Goal: Task Accomplishment & Management: Manage account settings

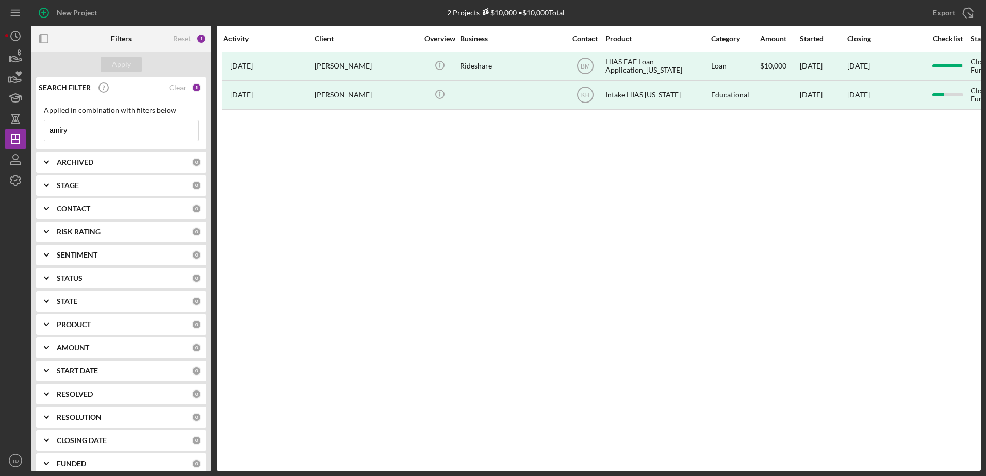
click at [103, 124] on input "amiry" at bounding box center [121, 130] width 154 height 21
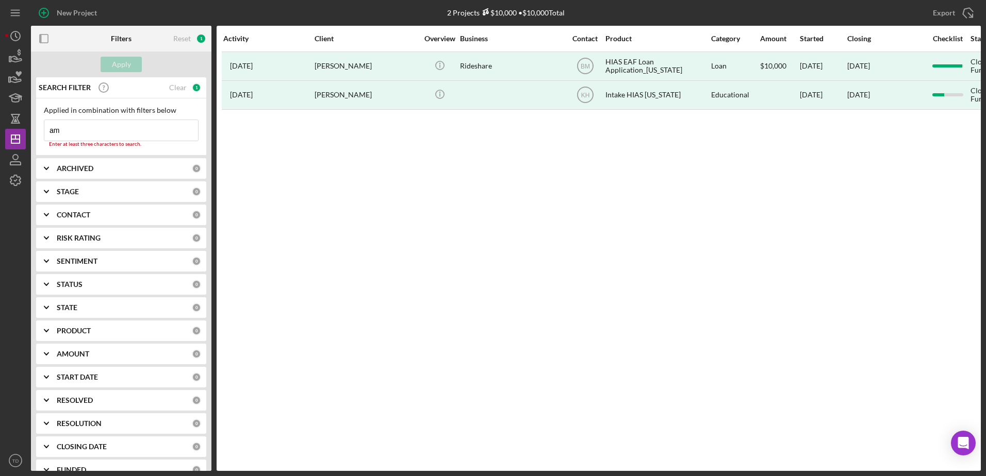
type input "a"
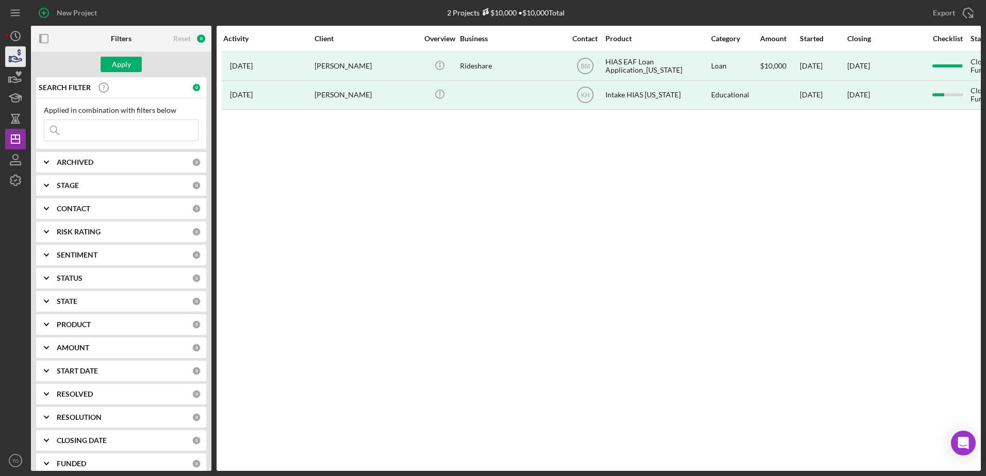
click at [21, 59] on icon "button" at bounding box center [16, 59] width 11 height 6
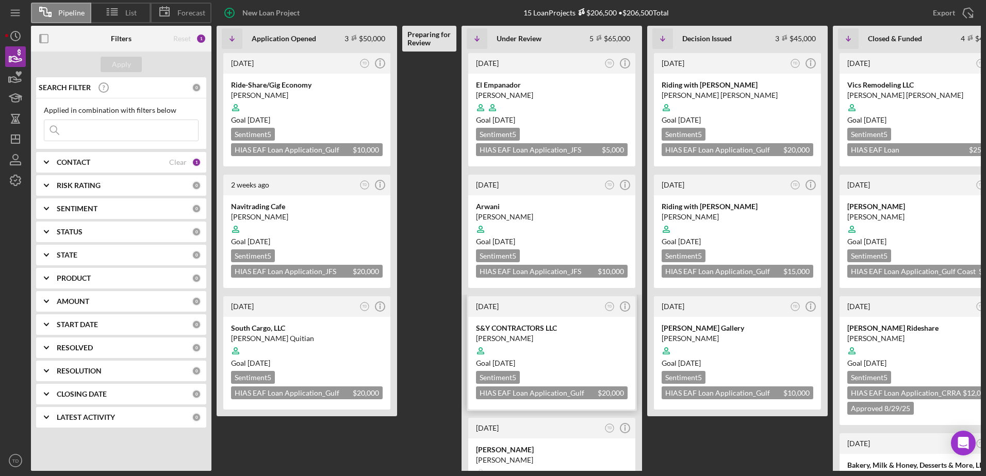
scroll to position [102, 0]
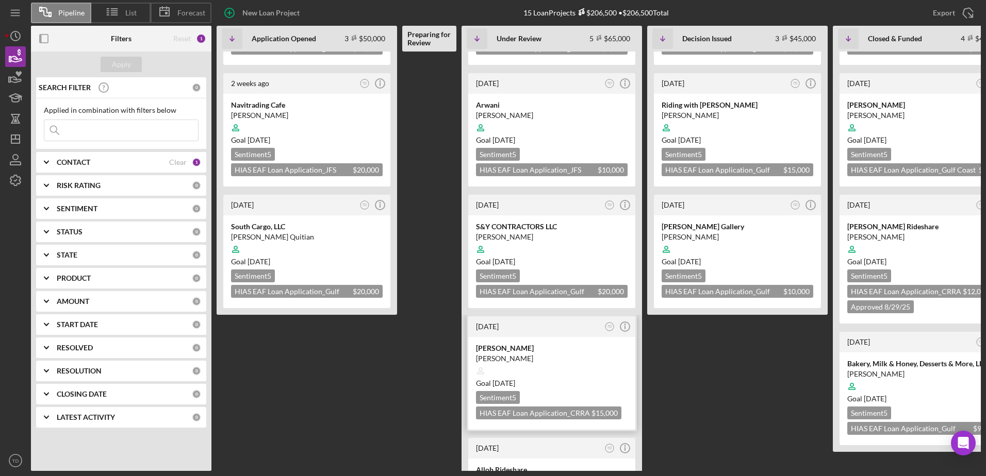
click at [510, 351] on div "[PERSON_NAME]" at bounding box center [552, 348] width 152 height 10
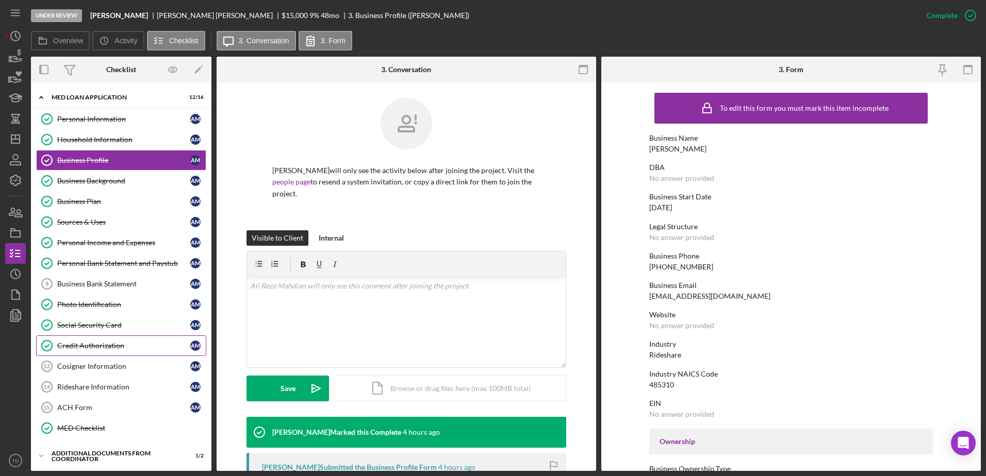
scroll to position [117, 0]
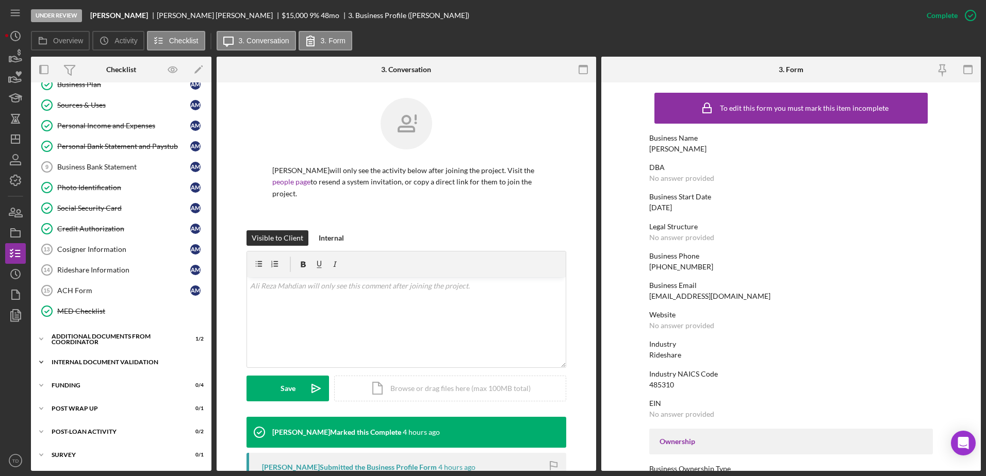
click at [100, 358] on div "Icon/Expander Internal Document Validation 1 / 7" at bounding box center [121, 362] width 180 height 21
click at [86, 293] on div "ACH Form" at bounding box center [123, 291] width 133 height 8
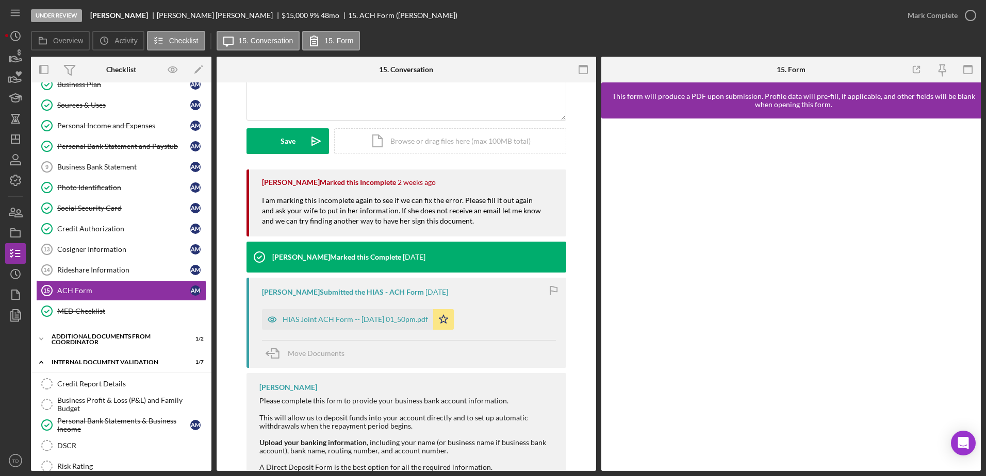
scroll to position [247, 0]
click at [394, 323] on div "HIAS Joint ACH Form -- [DATE] 01_50pm.pdf" at bounding box center [355, 320] width 145 height 8
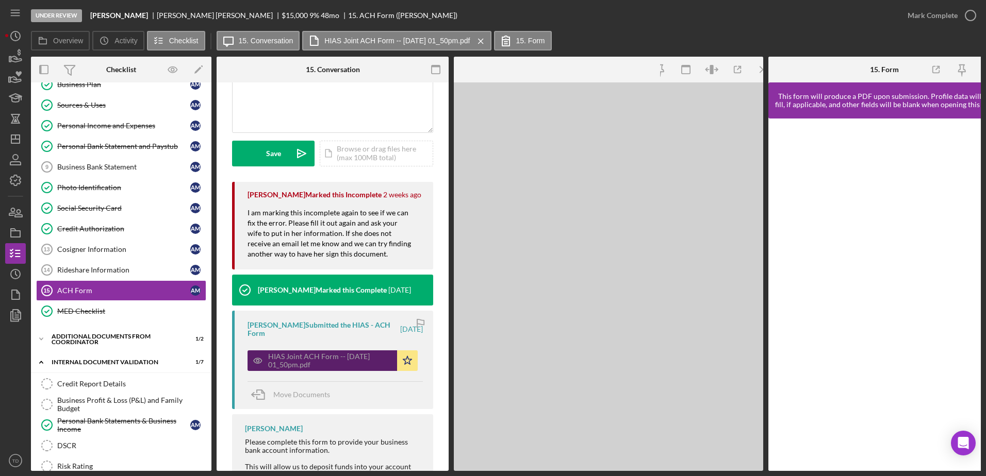
scroll to position [259, 0]
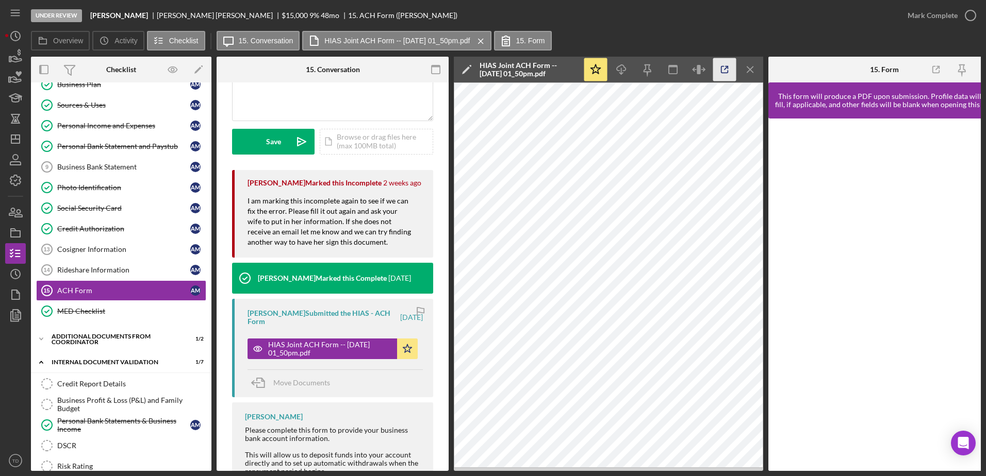
click at [722, 71] on icon "button" at bounding box center [724, 69] width 23 height 23
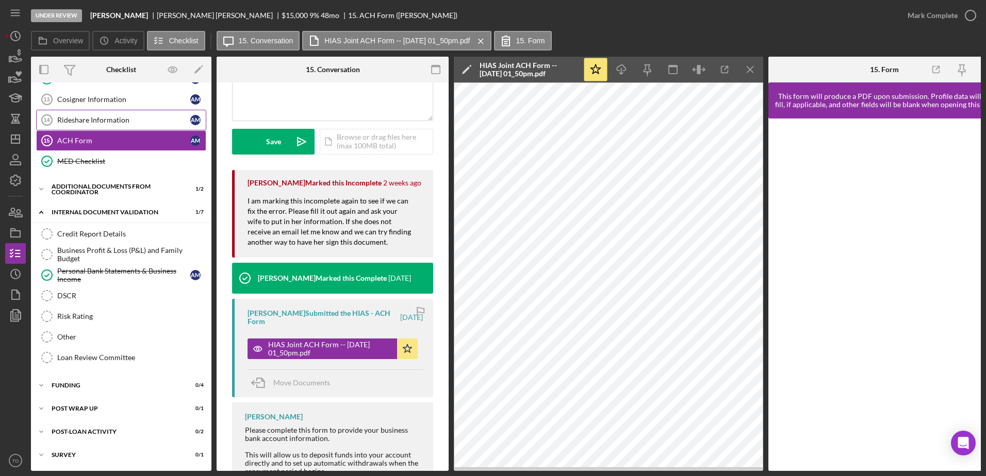
scroll to position [267, 0]
click at [84, 272] on div "Personal Bank Statements & Business Income" at bounding box center [123, 276] width 133 height 17
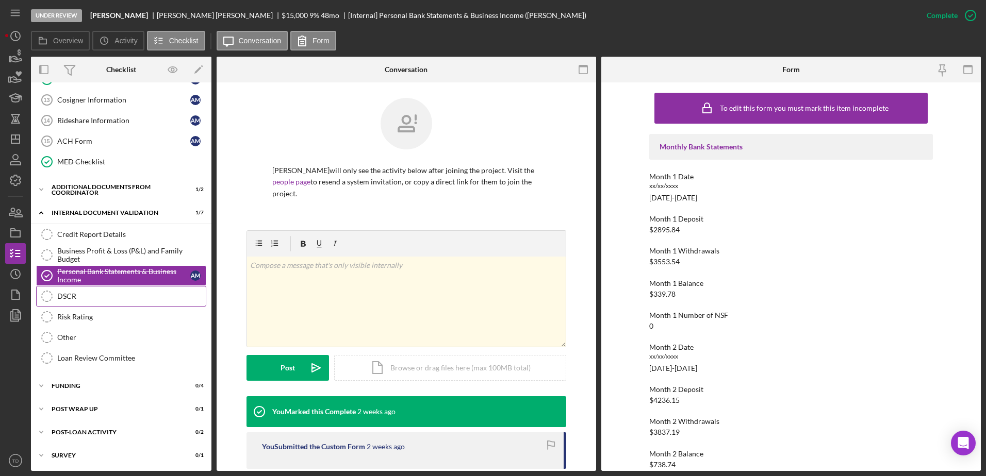
click at [78, 300] on div "DSCR" at bounding box center [131, 296] width 149 height 8
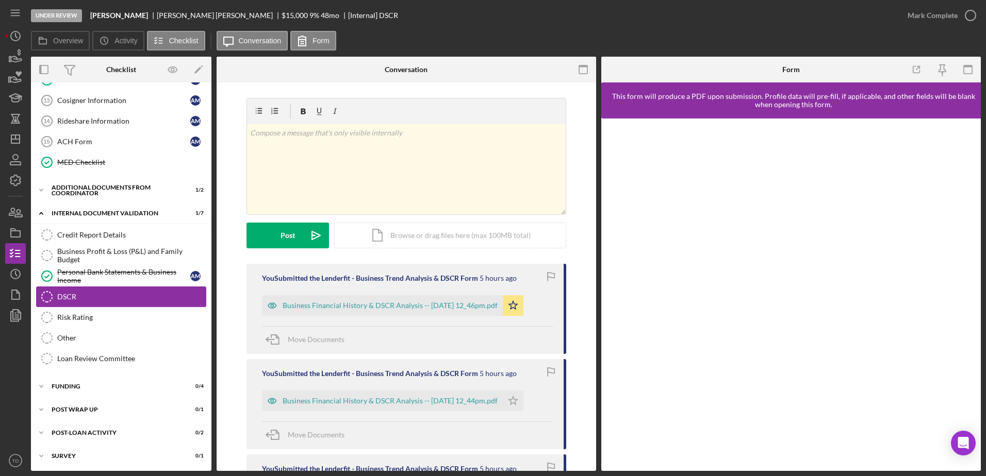
scroll to position [267, 0]
click at [401, 309] on div "Business Financial History & DSCR Analysis -- [DATE] 12_46pm.pdf" at bounding box center [390, 306] width 215 height 8
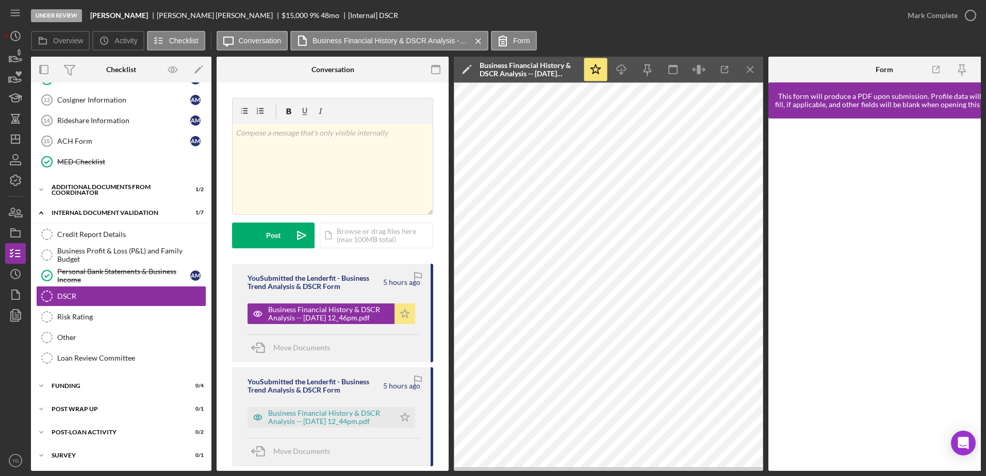
click at [401, 313] on icon "Icon/Star" at bounding box center [404, 314] width 21 height 21
click at [403, 314] on icon "Icon/Star" at bounding box center [404, 314] width 21 height 21
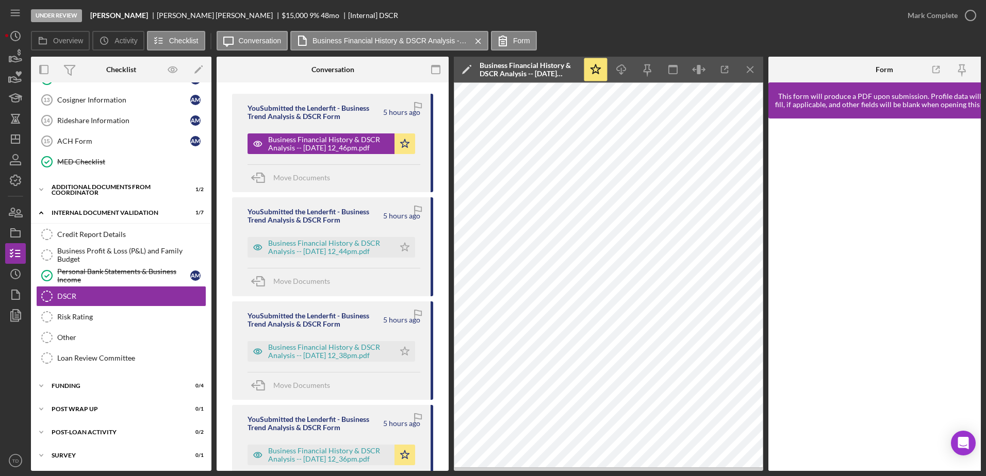
scroll to position [170, 0]
click at [334, 251] on div "Business Financial History & DSCR Analysis -- [DATE] 12_44pm.pdf" at bounding box center [328, 248] width 121 height 17
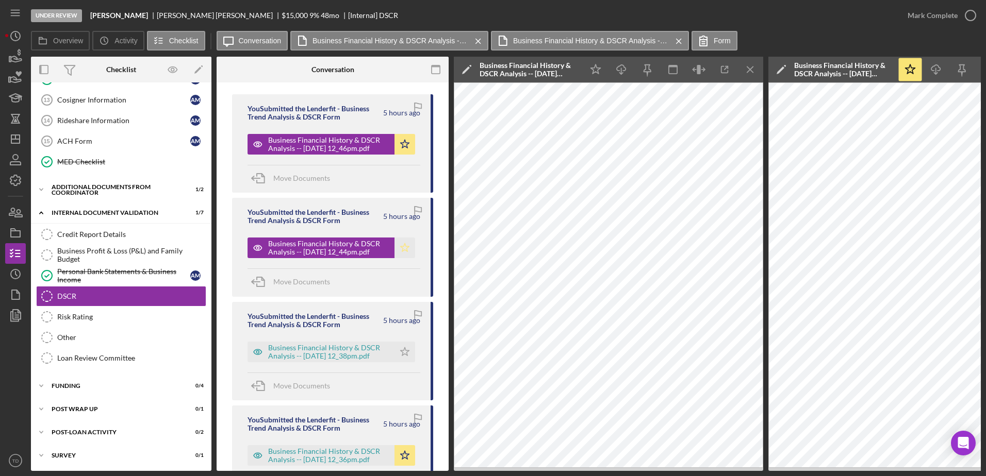
click at [400, 243] on icon "Icon/Star" at bounding box center [404, 248] width 21 height 21
click at [363, 358] on div "Business Financial History & DSCR Analysis -- [DATE] 12_38pm.pdf" at bounding box center [328, 352] width 121 height 17
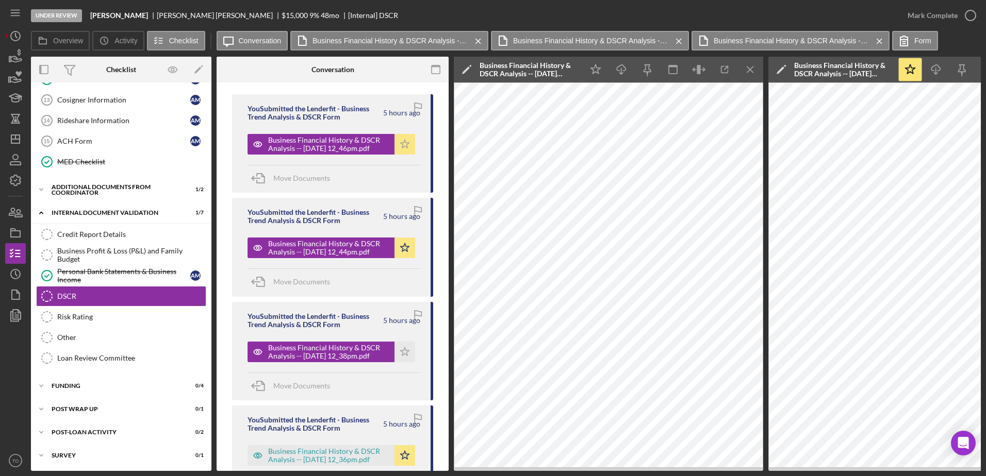
click at [407, 150] on icon "Icon/Star" at bounding box center [404, 144] width 21 height 21
click at [350, 463] on div "Business Financial History & DSCR Analysis -- [DATE] 12_36pm.pdf" at bounding box center [328, 456] width 121 height 17
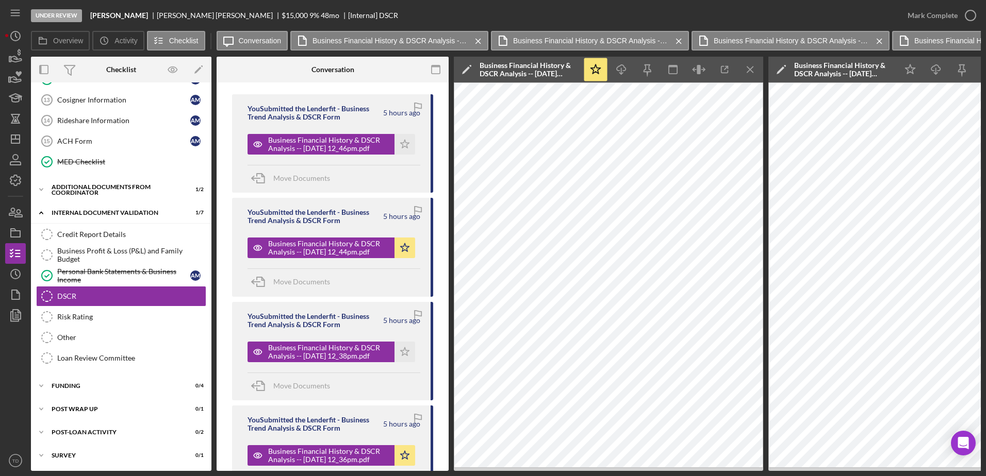
click at [467, 64] on icon "Icon/Edit" at bounding box center [467, 70] width 26 height 26
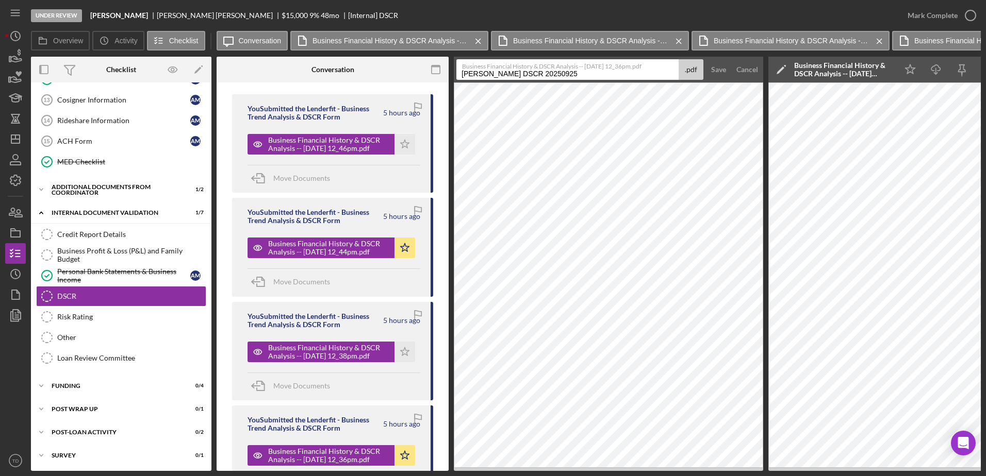
click at [525, 72] on input "[PERSON_NAME] DSCR 20250925" at bounding box center [567, 69] width 222 height 21
type input "[PERSON_NAME] Personal DSCR 20250925"
click at [383, 253] on div "Business Financial History & DSCR Analysis -- [DATE] 12_44pm.pdf" at bounding box center [328, 248] width 121 height 17
click at [373, 253] on div "Business Financial History & DSCR Analysis -- [DATE] 12_44pm.pdf" at bounding box center [328, 248] width 121 height 17
click at [721, 73] on div "Save" at bounding box center [718, 69] width 15 height 21
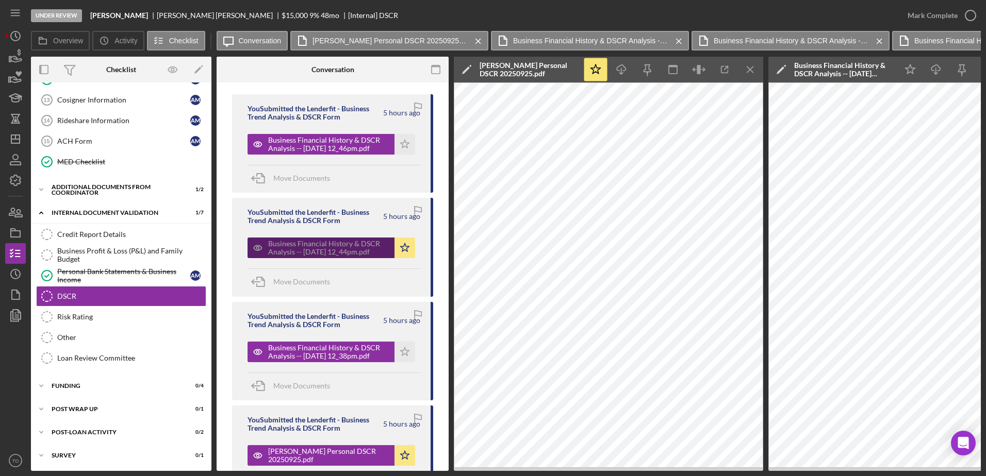
click at [353, 254] on div "Business Financial History & DSCR Analysis -- [DATE] 12_44pm.pdf" at bounding box center [328, 248] width 121 height 17
click at [464, 65] on icon "Icon/Edit" at bounding box center [467, 70] width 26 height 26
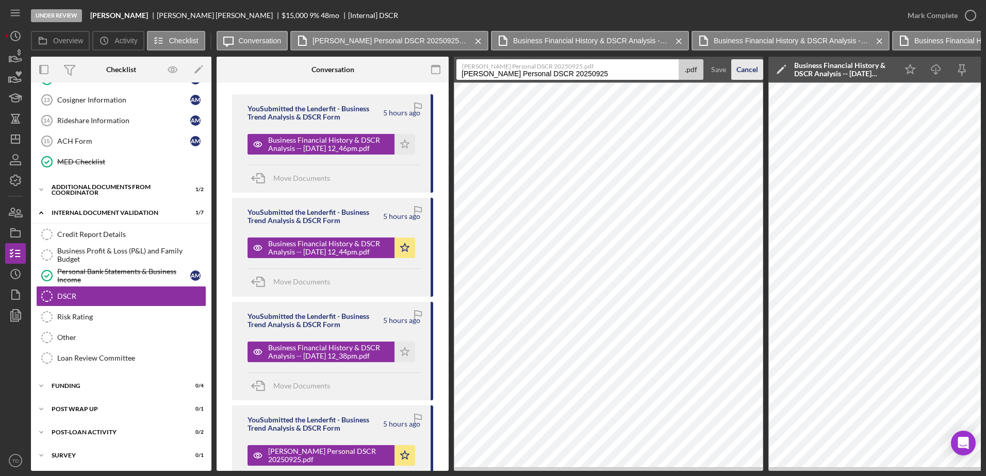
click at [748, 71] on div "Cancel" at bounding box center [747, 69] width 22 height 21
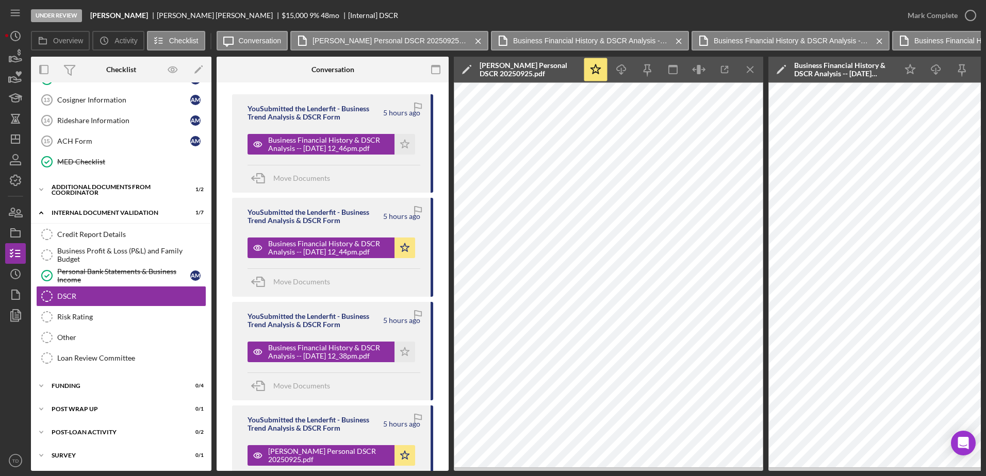
click at [745, 70] on icon "Icon/Menu Close" at bounding box center [750, 69] width 23 height 23
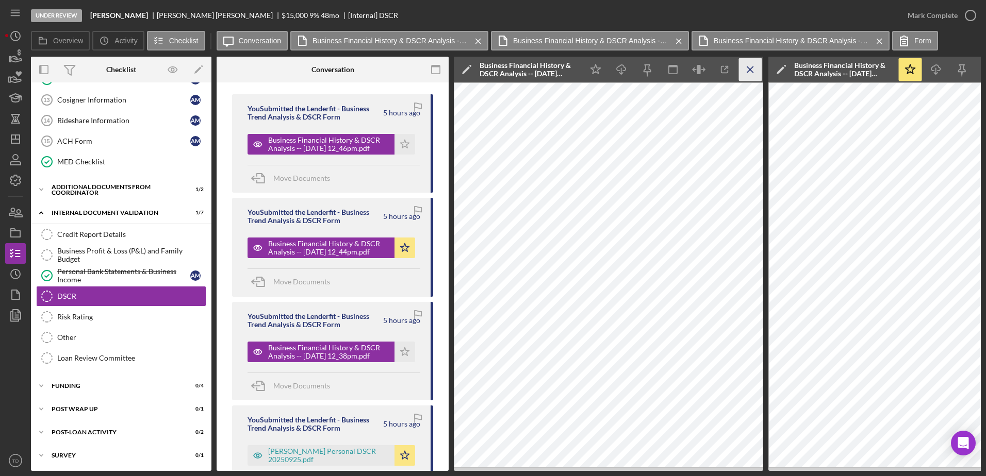
click at [745, 70] on icon "Icon/Menu Close" at bounding box center [750, 69] width 23 height 23
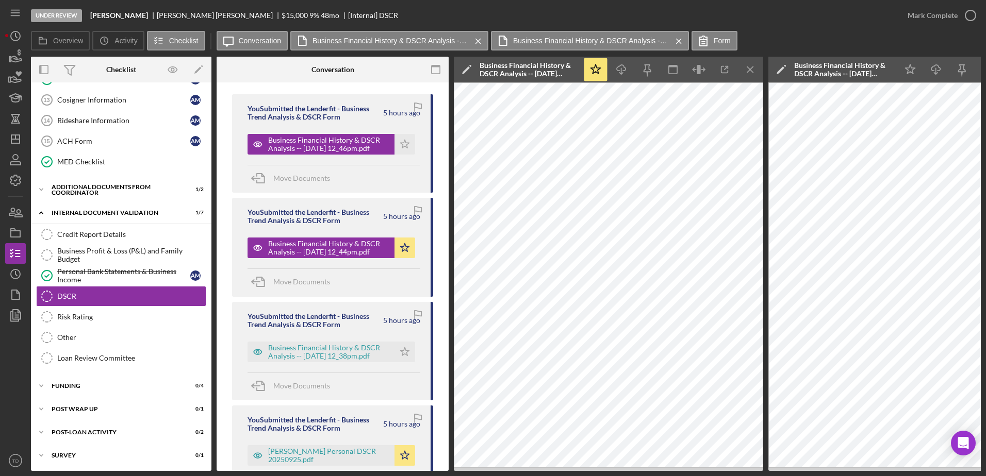
click at [745, 70] on icon "Icon/Menu Close" at bounding box center [750, 69] width 23 height 23
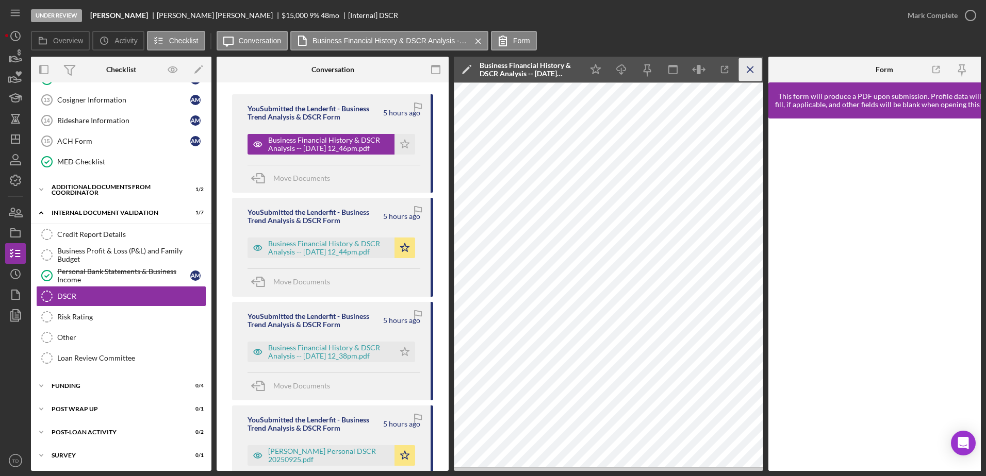
click at [746, 67] on icon "Icon/Menu Close" at bounding box center [750, 69] width 23 height 23
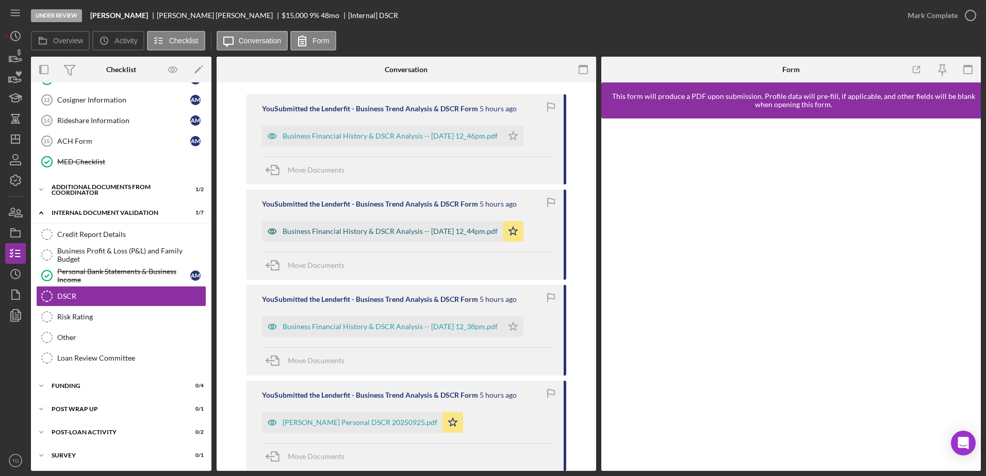
click at [422, 234] on div "Business Financial History & DSCR Analysis -- [DATE] 12_44pm.pdf" at bounding box center [390, 231] width 215 height 8
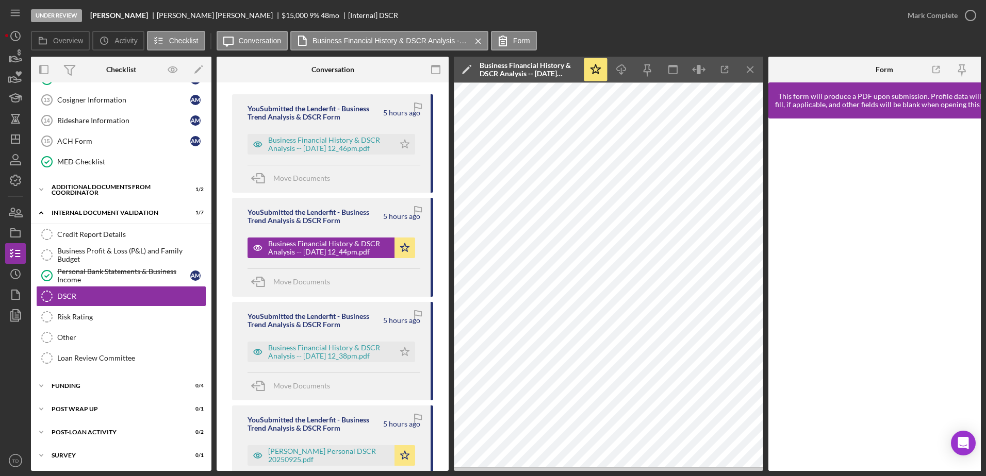
click at [460, 68] on icon "Icon/Edit" at bounding box center [467, 70] width 26 height 26
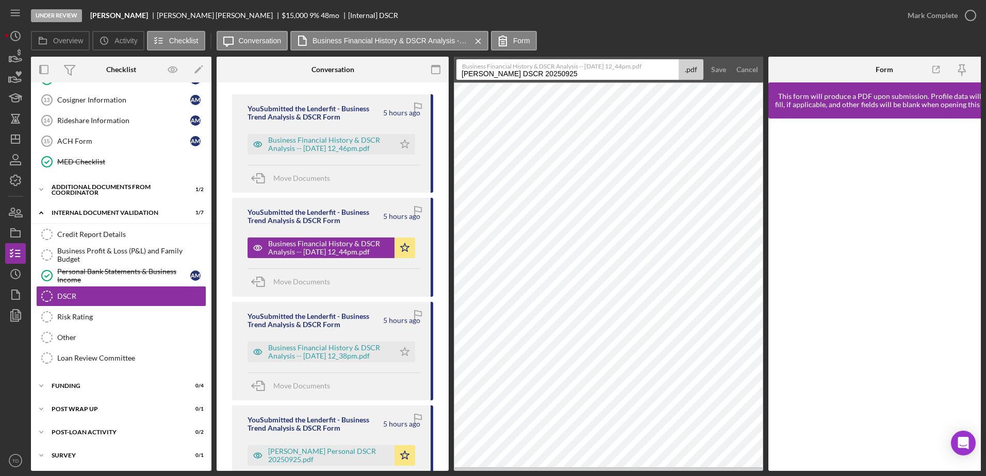
click at [526, 73] on input "[PERSON_NAME] DSCR 20250925" at bounding box center [567, 69] width 222 height 21
type input "[PERSON_NAME] Global DSCR 20250925"
click at [723, 67] on div "Save" at bounding box center [718, 69] width 15 height 21
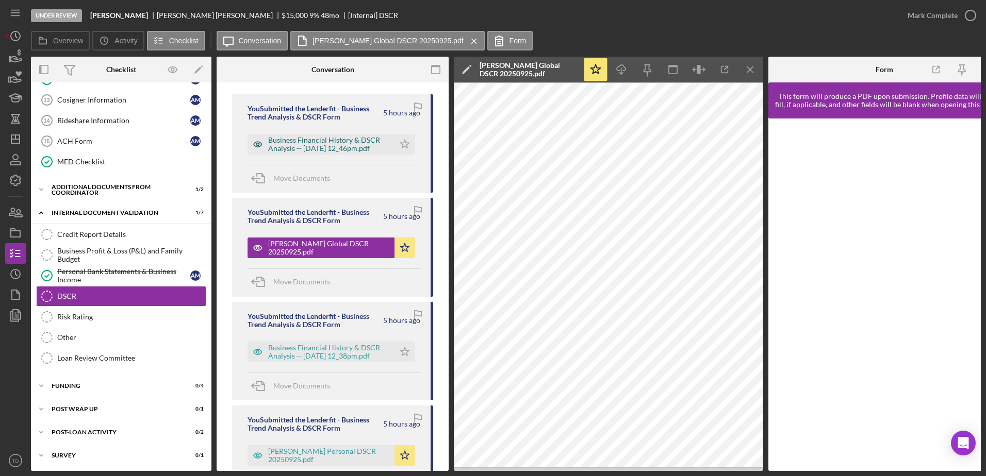
click at [332, 140] on div "Business Financial History & DSCR Analysis -- [DATE] 12_46pm.pdf" at bounding box center [328, 144] width 121 height 17
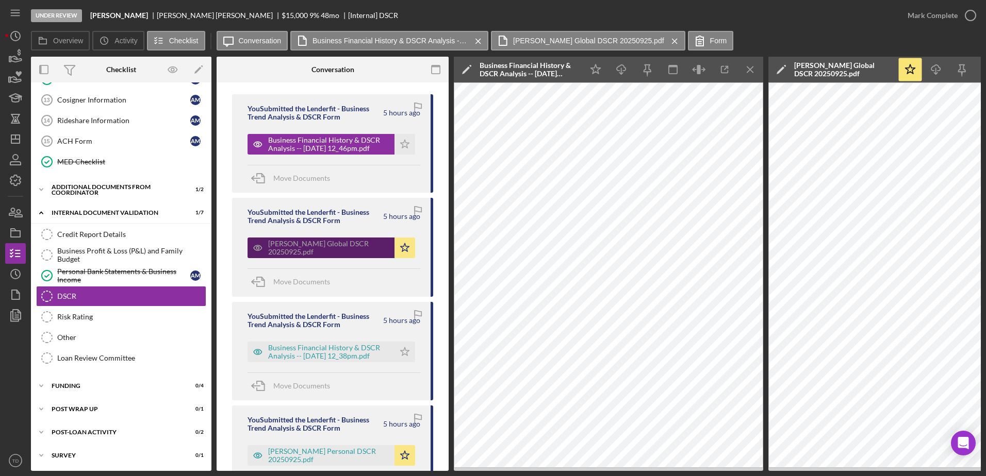
click at [353, 250] on div "[PERSON_NAME] Global DSCR 20250925.pdf" at bounding box center [328, 248] width 121 height 17
click at [742, 68] on icon "Icon/Menu Close" at bounding box center [750, 69] width 23 height 23
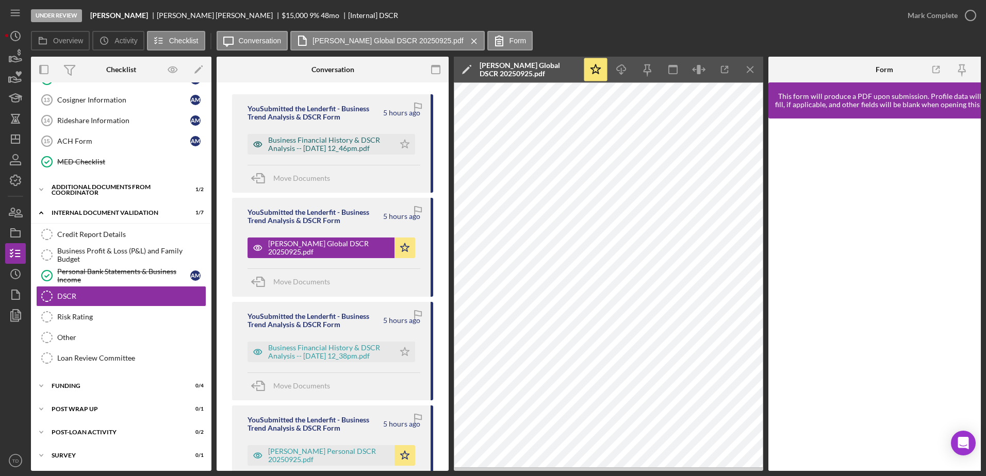
drag, startPoint x: 742, startPoint y: 68, endPoint x: 369, endPoint y: 148, distance: 381.8
click at [369, 148] on div "Business Financial History & DSCR Analysis -- [DATE] 12_46pm.pdf" at bounding box center [328, 144] width 121 height 17
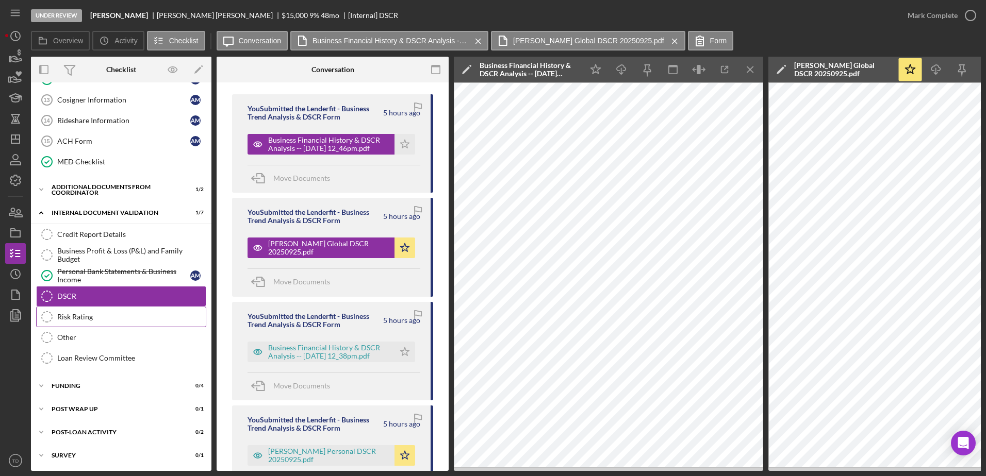
click at [109, 308] on link "Risk Rating Risk Rating" at bounding box center [121, 317] width 170 height 21
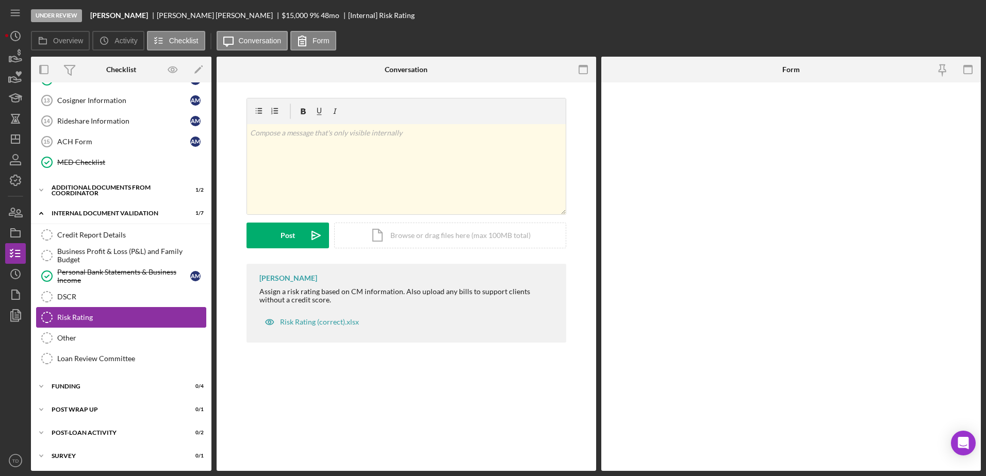
scroll to position [267, 0]
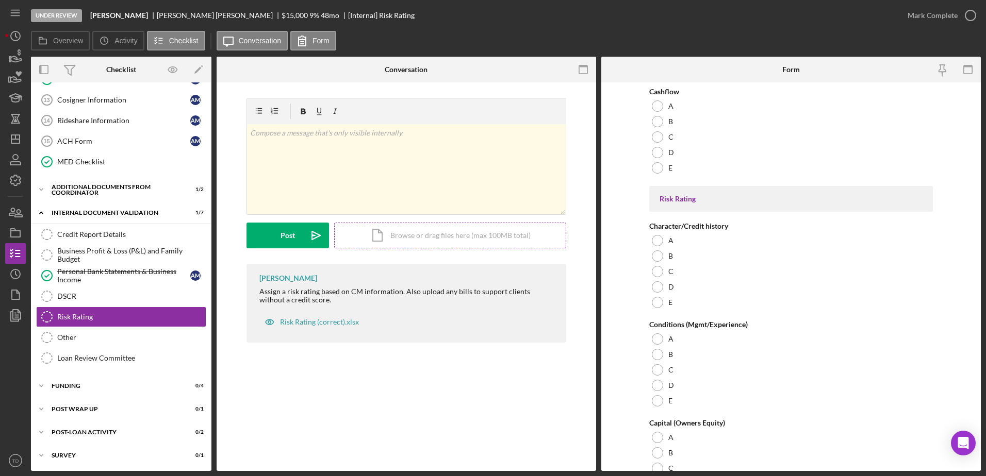
click at [460, 234] on div "Icon/Document Browse or drag files here (max 100MB total) Tap to choose files o…" at bounding box center [450, 236] width 232 height 26
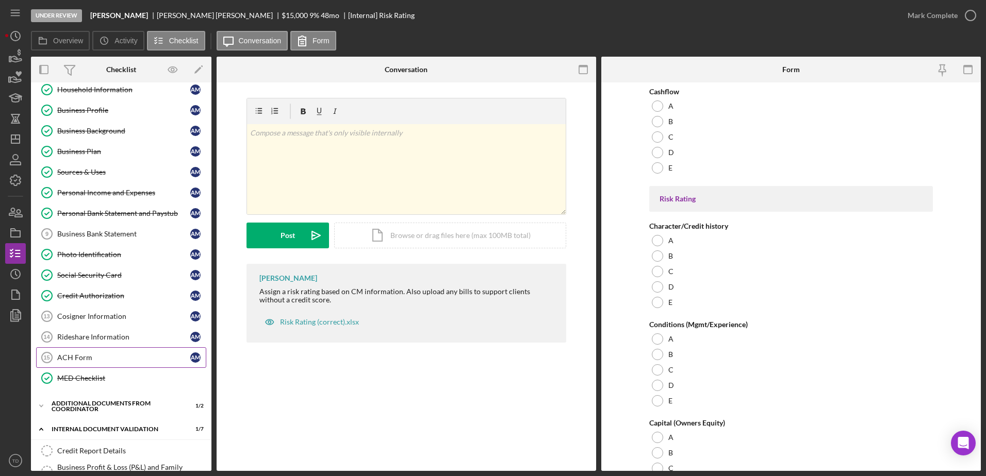
scroll to position [146, 0]
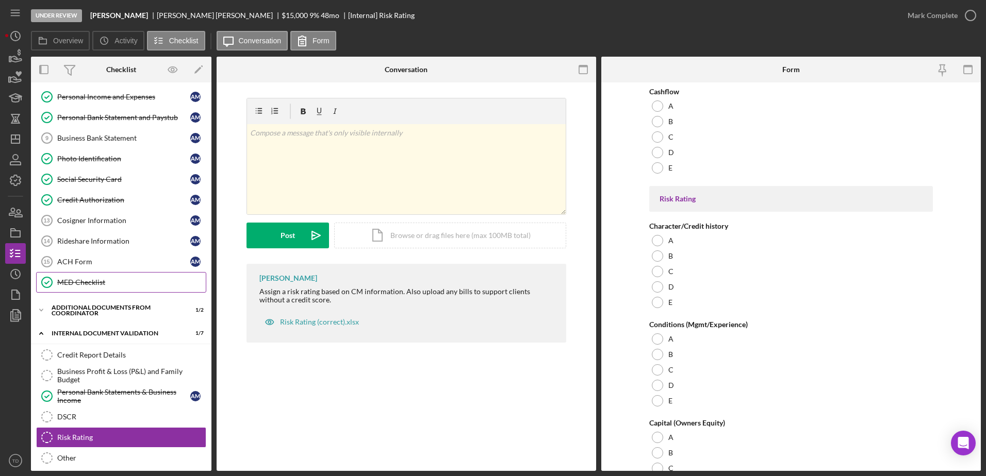
click at [98, 277] on link "MED Checklist MED Checklist" at bounding box center [121, 282] width 170 height 21
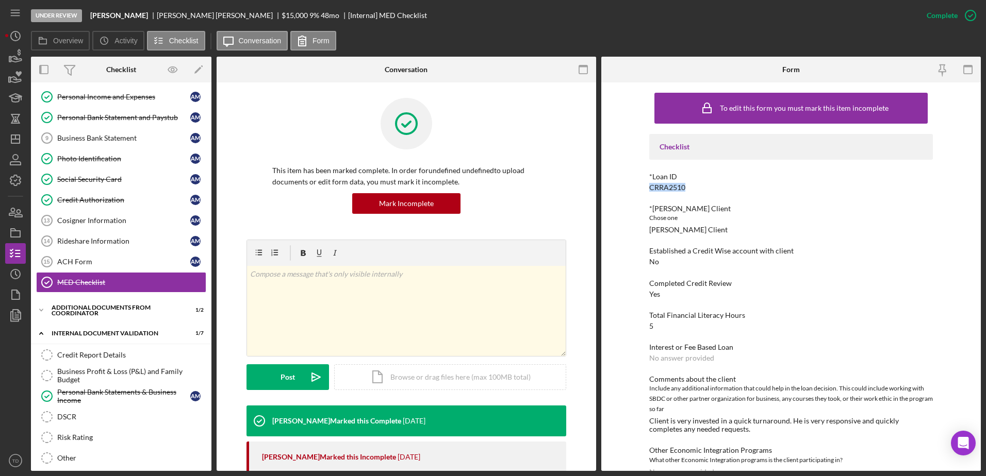
drag, startPoint x: 688, startPoint y: 190, endPoint x: 648, endPoint y: 189, distance: 40.2
click at [649, 189] on div "*Loan ID CRRA2510" at bounding box center [791, 182] width 284 height 19
copy div "CRRA2510"
click at [137, 374] on div "Business Profit & Loss (P&L) and Family Budget" at bounding box center [131, 376] width 149 height 17
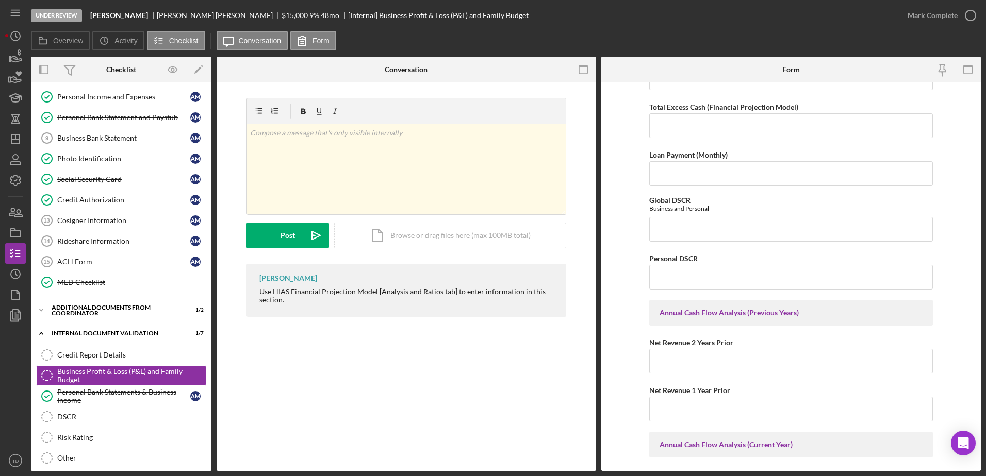
scroll to position [787, 0]
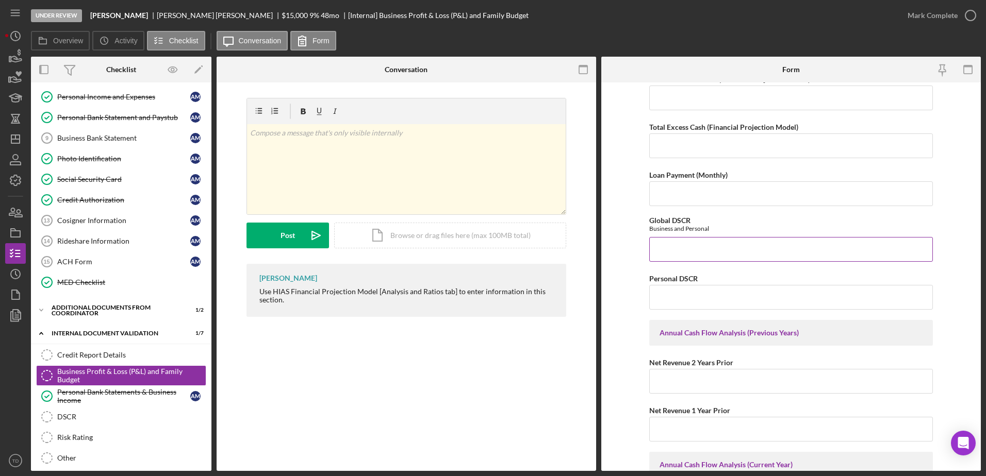
click at [670, 252] on input "Global DSCR" at bounding box center [791, 249] width 284 height 25
type input "0.89"
click at [663, 299] on input "Personal DSCR" at bounding box center [791, 297] width 284 height 25
drag, startPoint x: 681, startPoint y: 240, endPoint x: 631, endPoint y: 248, distance: 50.7
click at [631, 248] on form "Net Personal Income Monthly Wages-Owner Annual Wages-Owner Monthly Wages-Spouse…" at bounding box center [791, 277] width 380 height 389
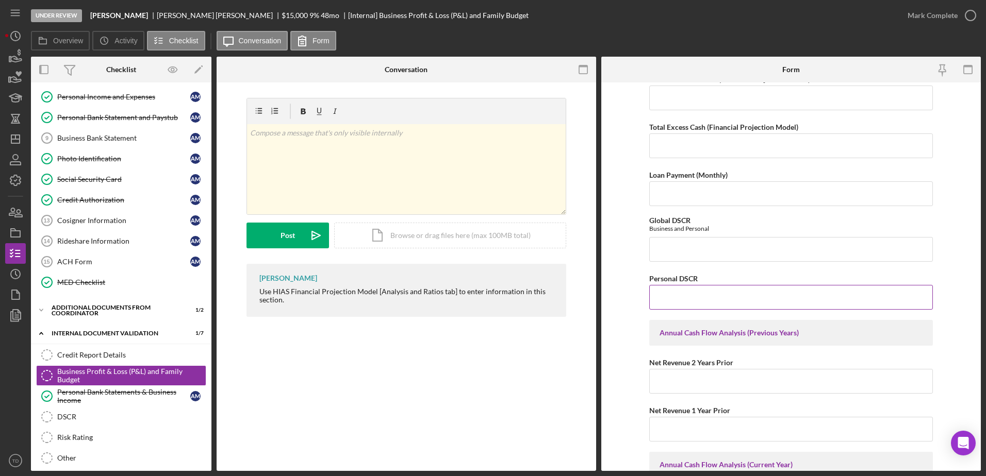
click at [658, 303] on input "Personal DSCR" at bounding box center [791, 297] width 284 height 25
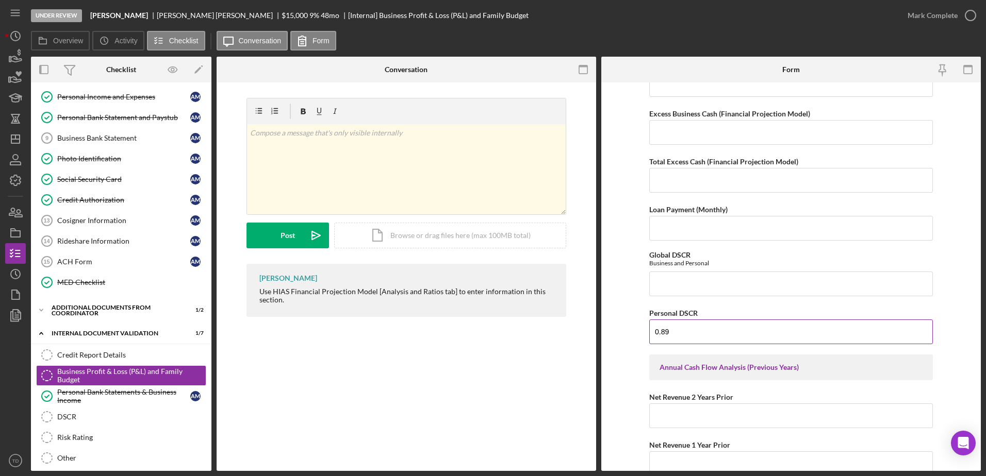
scroll to position [744, 0]
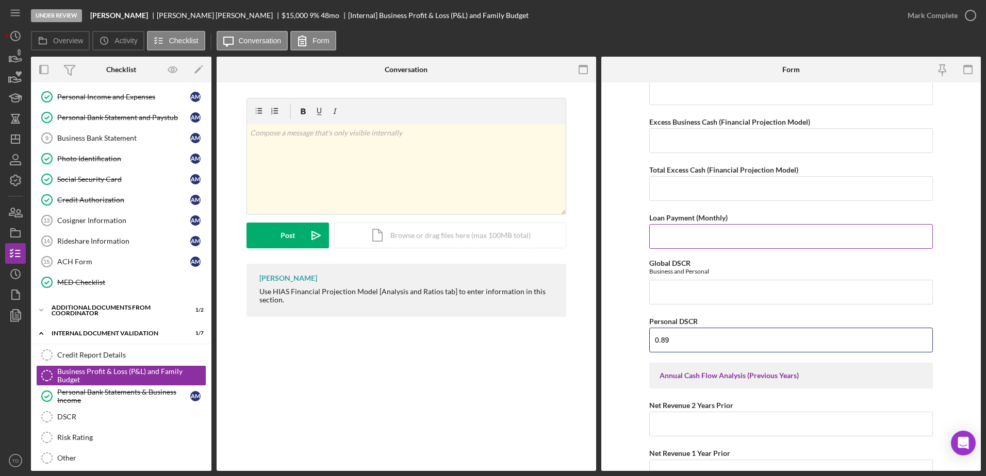
type input "0.89"
click at [677, 240] on input "Loan Payment (Monthly)" at bounding box center [791, 236] width 284 height 25
click at [665, 238] on input "373" at bounding box center [791, 236] width 284 height 25
type input "373.28"
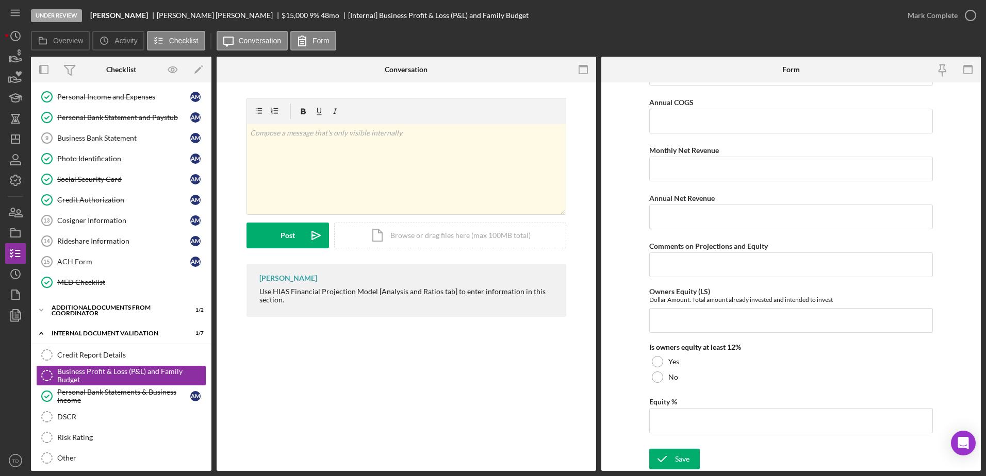
scroll to position [1419, 0]
click at [701, 332] on input "Owners Equity (LS)" at bounding box center [791, 321] width 284 height 25
type input "$1,000"
click at [654, 377] on div at bounding box center [657, 377] width 11 height 11
click at [668, 424] on input "Equity %" at bounding box center [791, 421] width 284 height 25
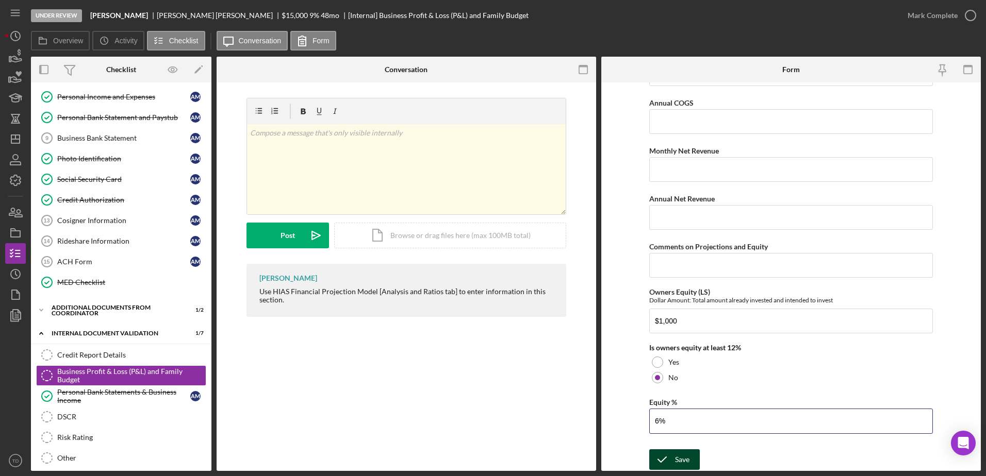
type input "6%"
click at [666, 461] on icon "submit" at bounding box center [662, 460] width 26 height 26
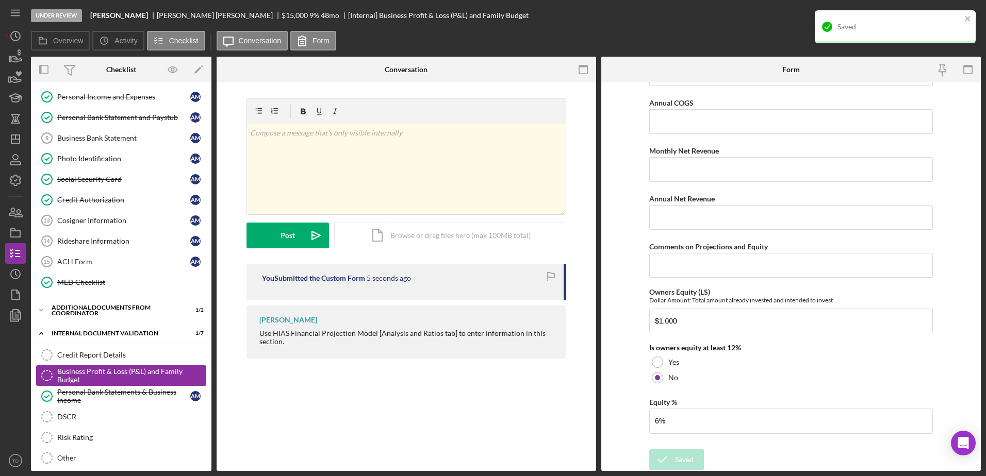
click at [124, 380] on div "Business Profit & Loss (P&L) and Family Budget" at bounding box center [131, 376] width 149 height 17
click at [121, 385] on link "Business Profit & Loss (P&L) and Family Budget Business Profit & Loss (P&L) and…" at bounding box center [121, 376] width 170 height 21
click at [102, 392] on div "Personal Bank Statements & Business Income" at bounding box center [123, 396] width 133 height 17
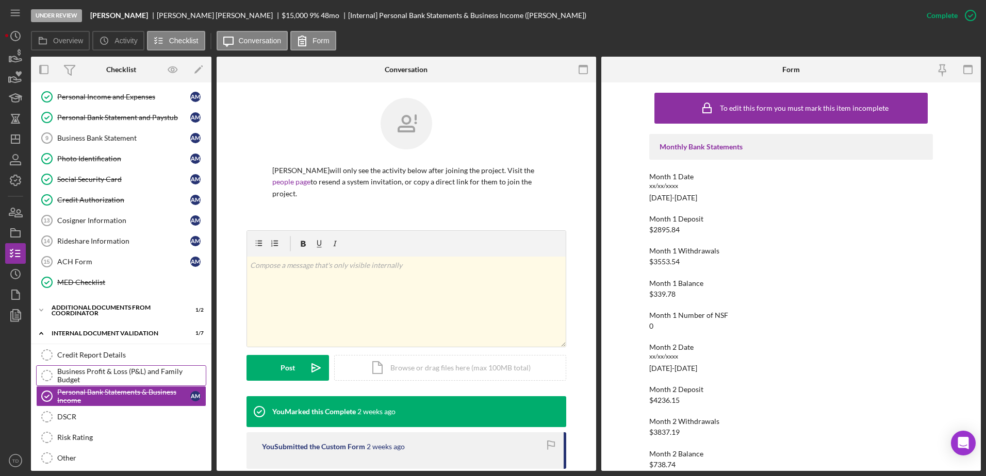
click at [102, 374] on div "Business Profit & Loss (P&L) and Family Budget" at bounding box center [131, 376] width 149 height 17
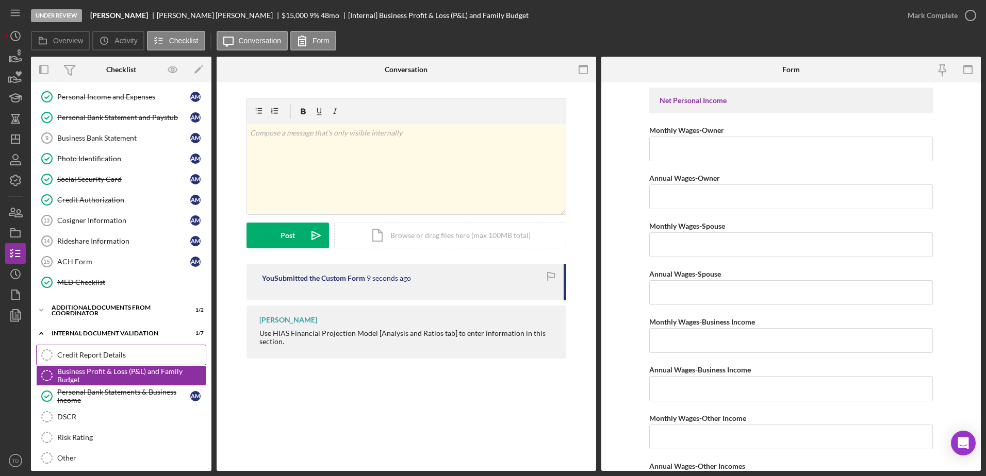
click at [105, 354] on div "Credit Report Details" at bounding box center [131, 355] width 149 height 8
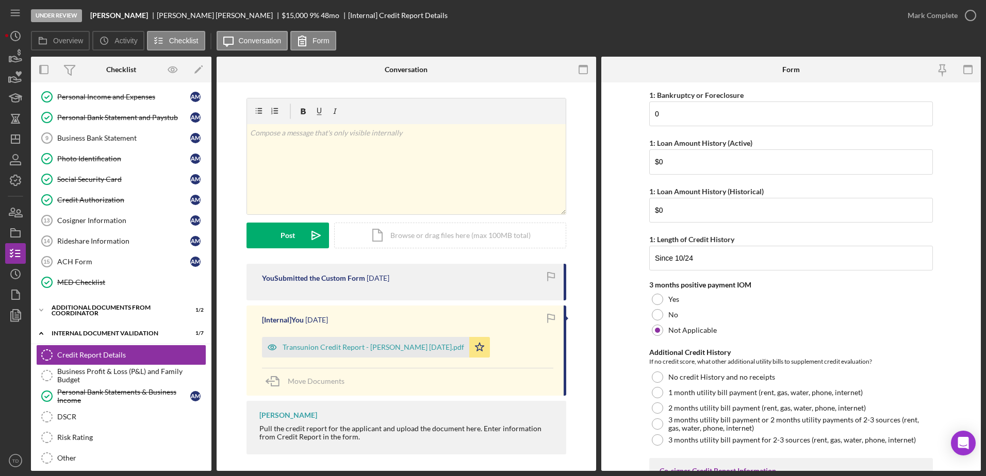
scroll to position [262, 0]
click at [98, 141] on div "Business Bank Statement" at bounding box center [123, 138] width 133 height 8
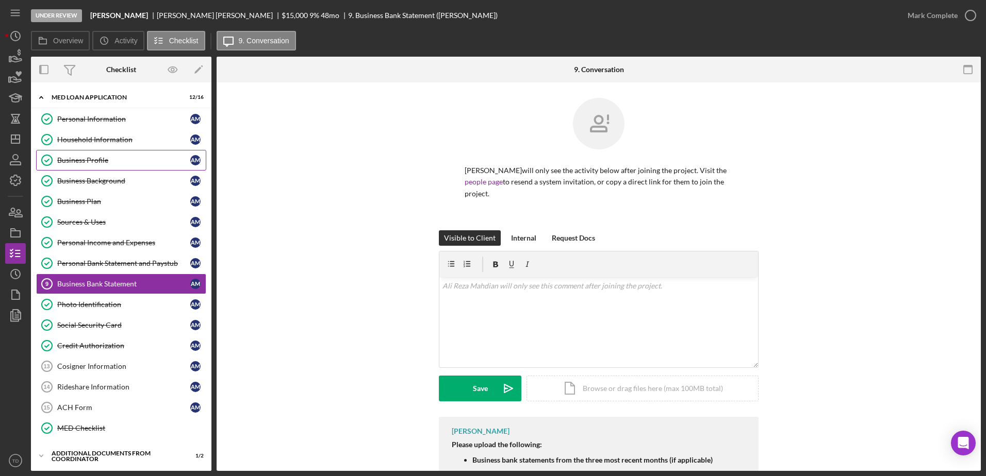
click at [92, 164] on div "Business Profile" at bounding box center [123, 160] width 133 height 8
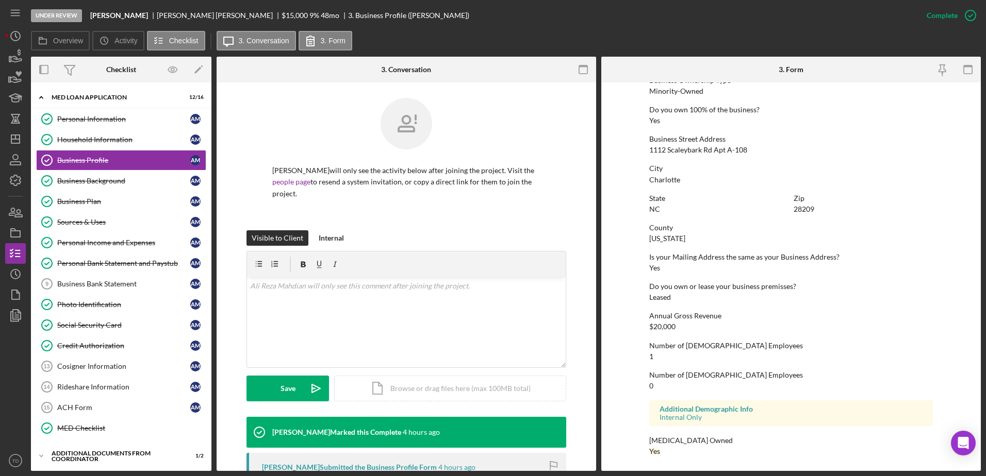
scroll to position [388, 0]
click at [131, 181] on div "Business Background" at bounding box center [123, 181] width 133 height 8
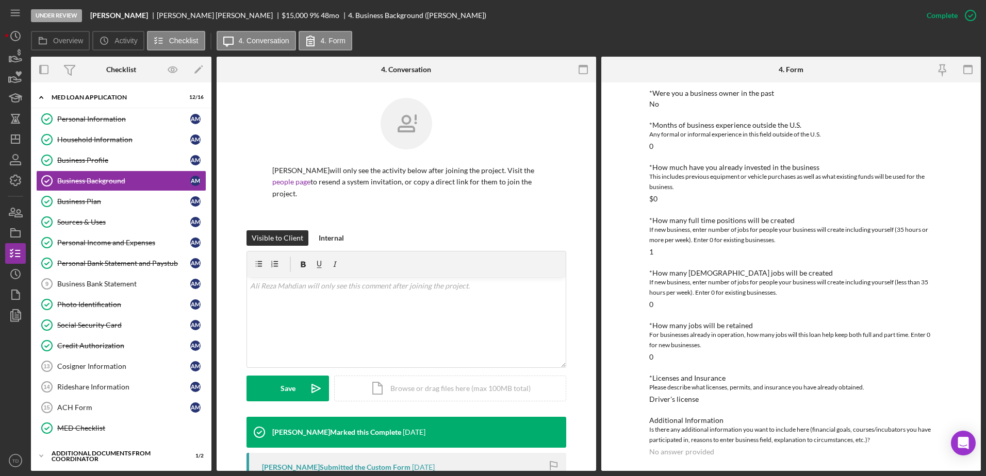
scroll to position [291, 0]
click at [977, 16] on icon "button" at bounding box center [971, 16] width 26 height 26
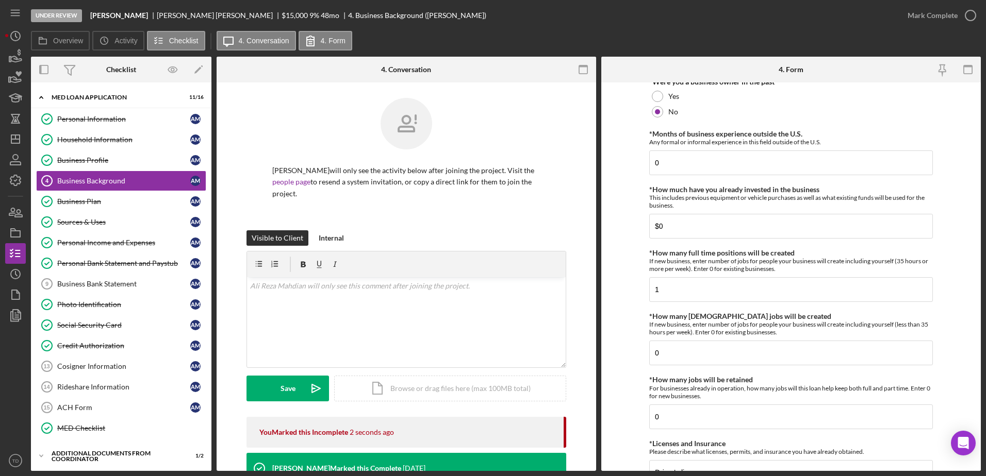
scroll to position [303, 0]
click at [682, 228] on input "$0" at bounding box center [791, 227] width 284 height 25
type input "$1,000"
click at [675, 282] on input "1" at bounding box center [791, 290] width 284 height 25
type input "6"
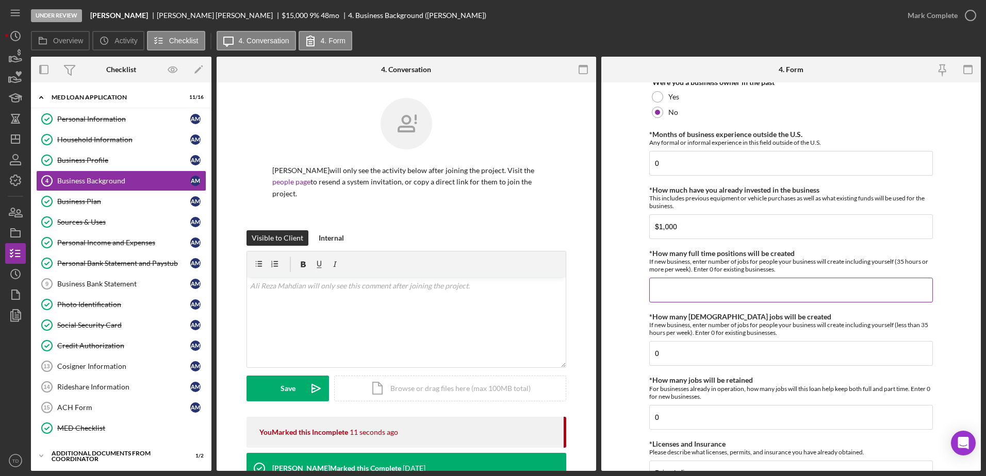
type input "1"
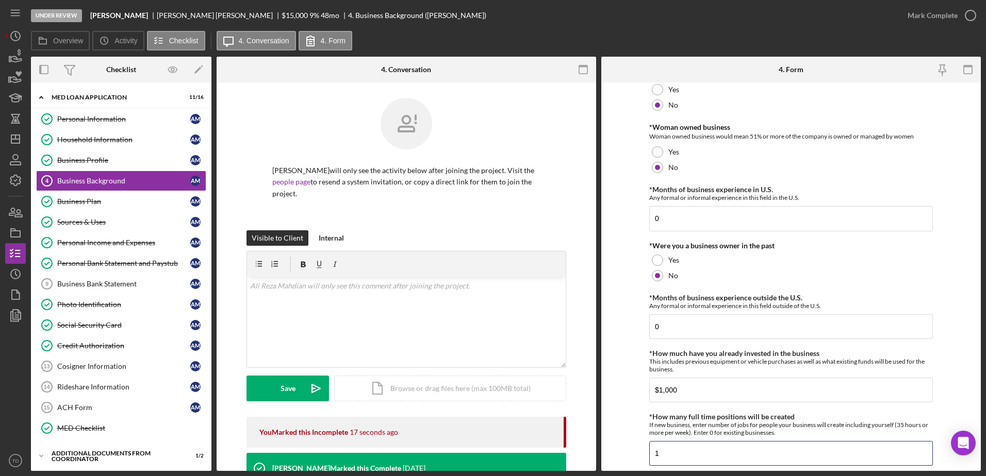
scroll to position [140, 0]
click at [682, 322] on input "0" at bounding box center [791, 326] width 284 height 25
type input "6"
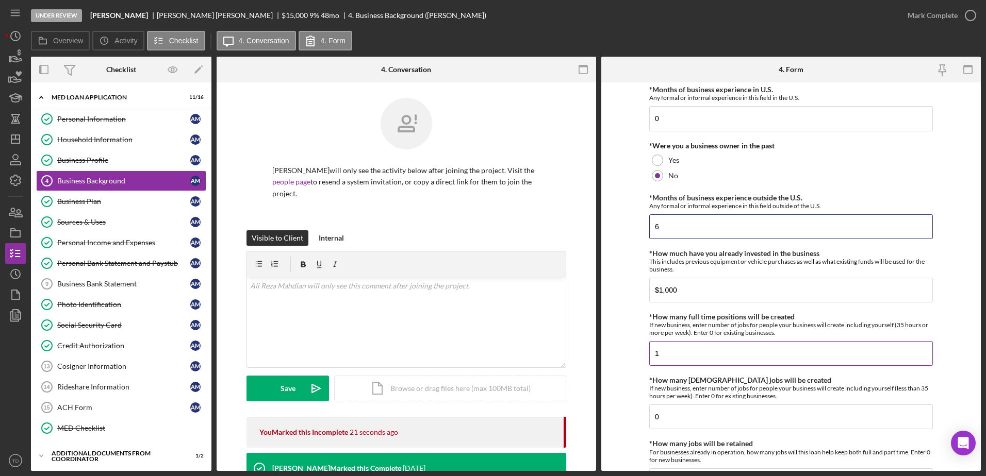
scroll to position [250, 0]
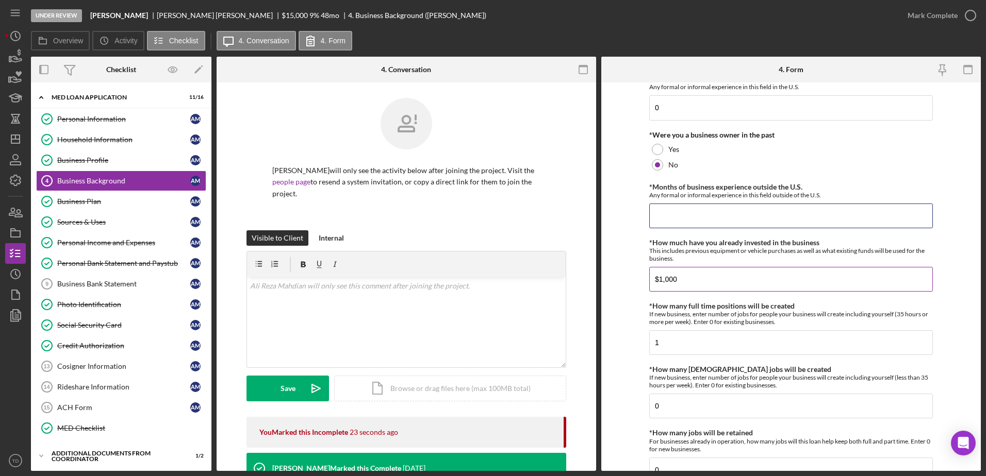
type input "0"
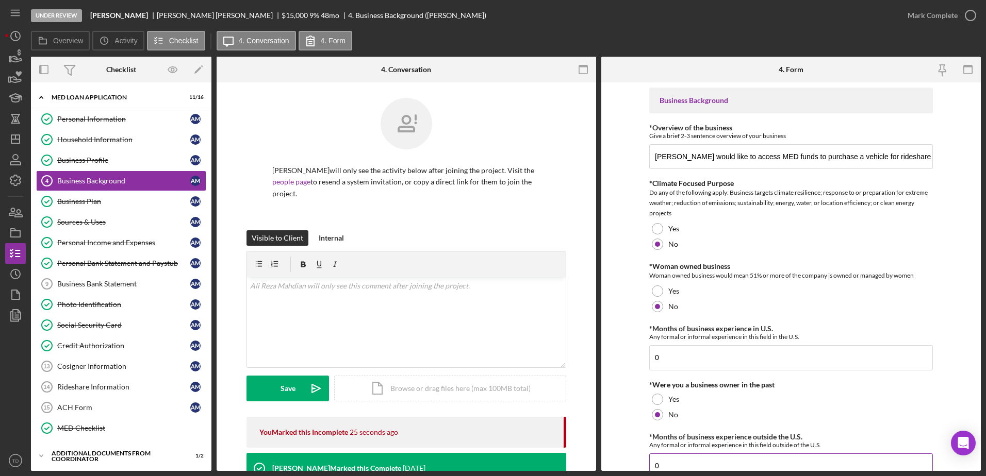
scroll to position [1, 0]
click at [715, 360] on input "0" at bounding box center [791, 357] width 284 height 25
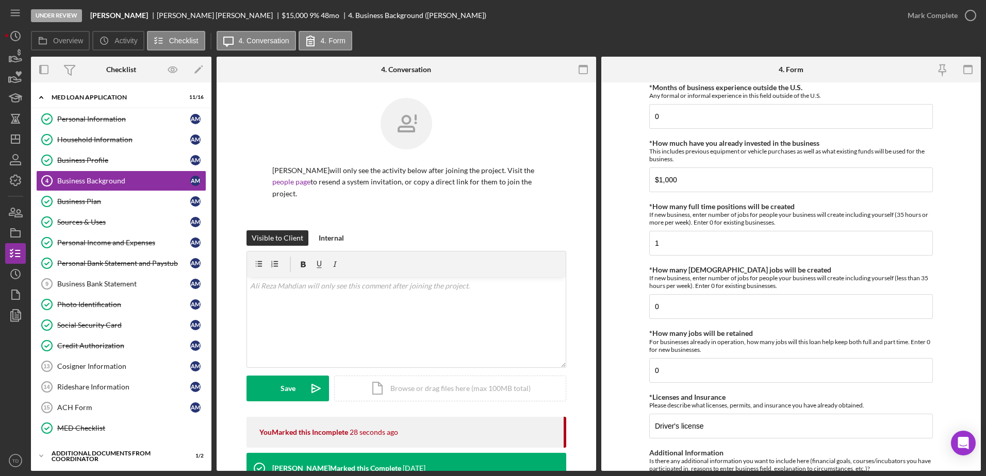
scroll to position [418, 0]
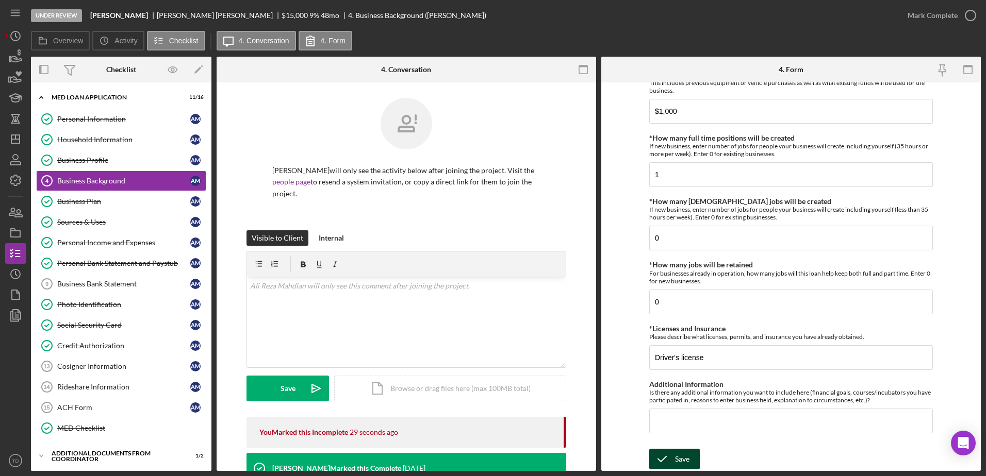
type input "6"
click at [666, 464] on icon "submit" at bounding box center [662, 460] width 26 height 26
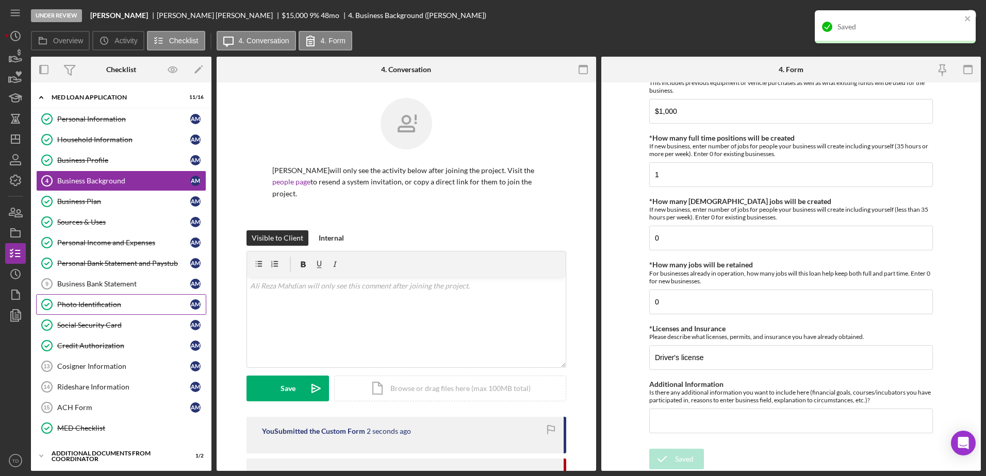
click at [108, 307] on div "Photo Identification" at bounding box center [123, 305] width 133 height 8
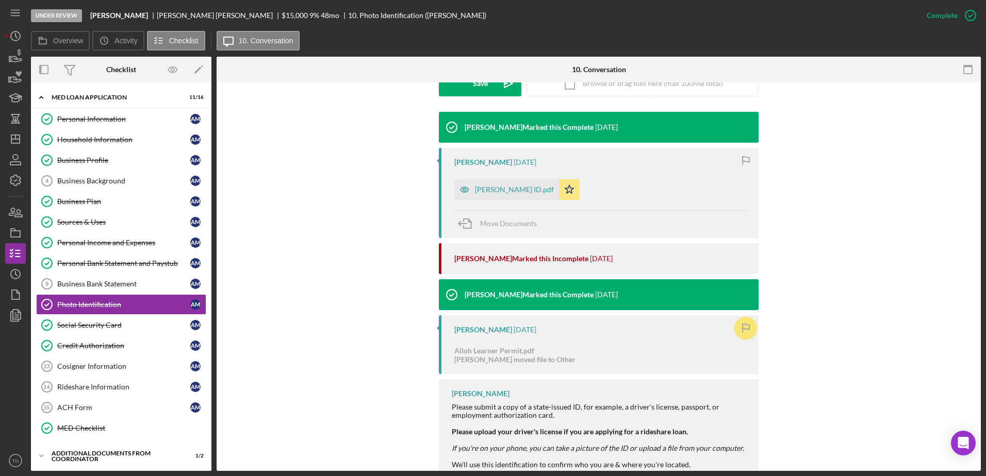
scroll to position [304, 0]
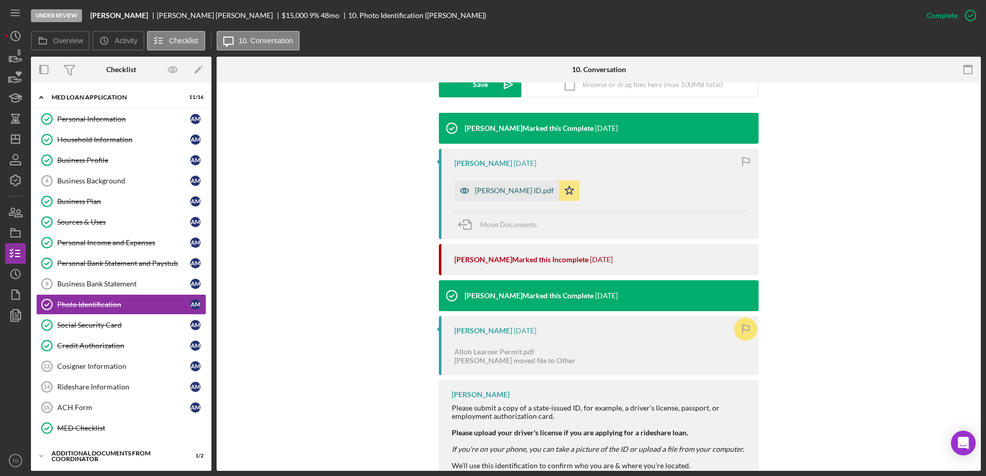
click at [504, 187] on div "[PERSON_NAME] ID.pdf" at bounding box center [514, 191] width 79 height 8
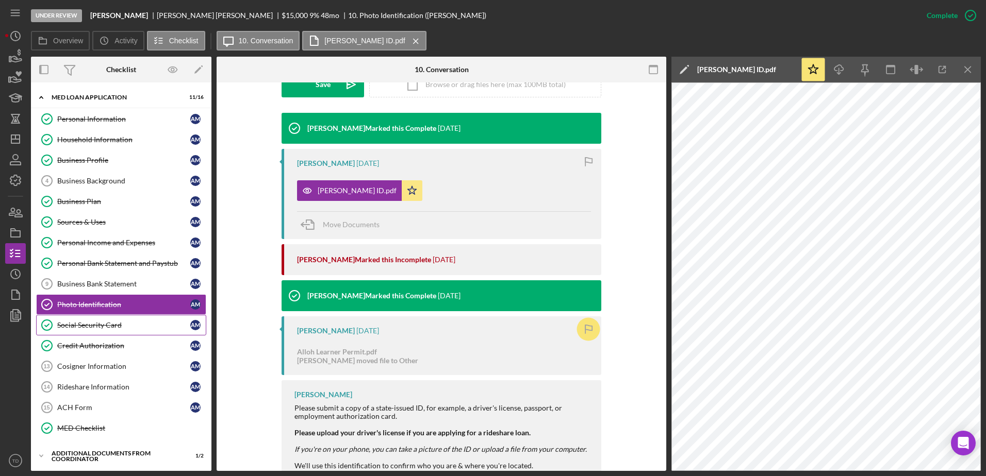
click at [127, 329] on div "Social Security Card" at bounding box center [123, 325] width 133 height 8
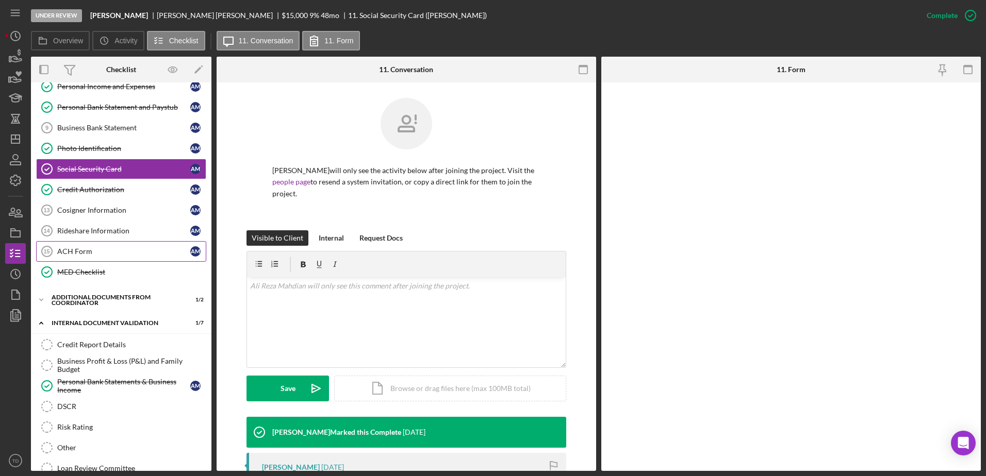
scroll to position [156, 0]
click at [142, 358] on div "Business Profit & Loss (P&L) and Family Budget" at bounding box center [131, 365] width 149 height 17
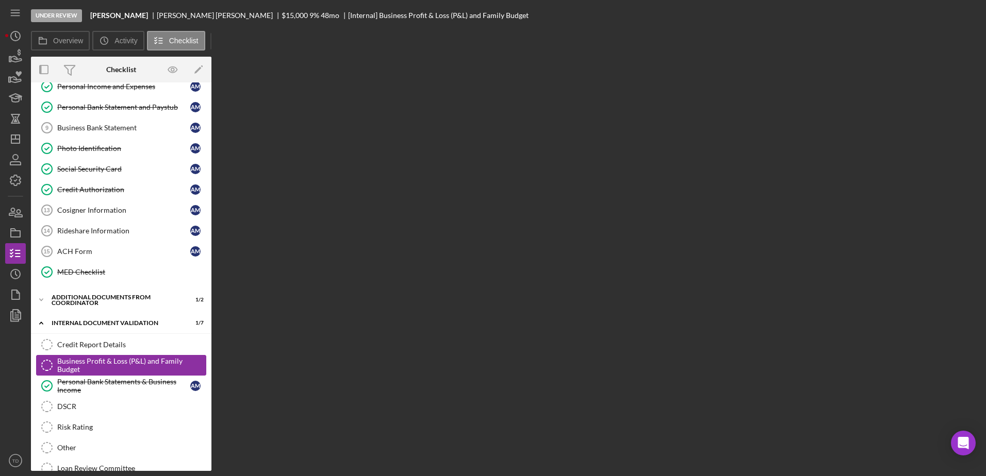
click at [142, 358] on div "Business Profit & Loss (P&L) and Family Budget" at bounding box center [131, 365] width 149 height 17
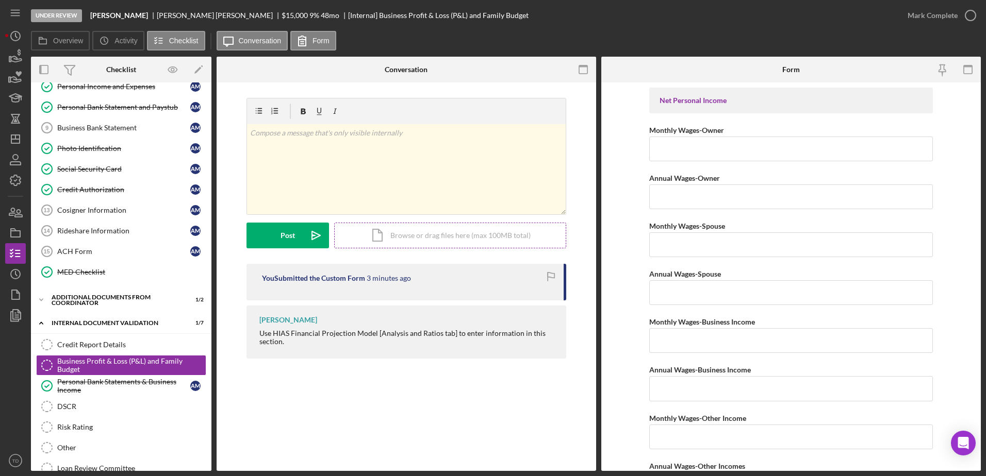
click at [395, 235] on div "Icon/Document Browse or drag files here (max 100MB total) Tap to choose files o…" at bounding box center [450, 236] width 232 height 26
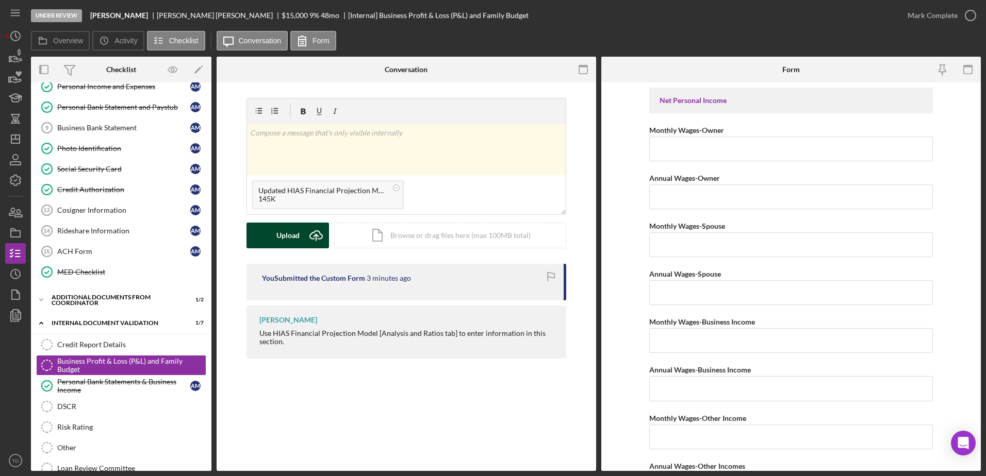
click at [293, 233] on div "Upload" at bounding box center [287, 236] width 23 height 26
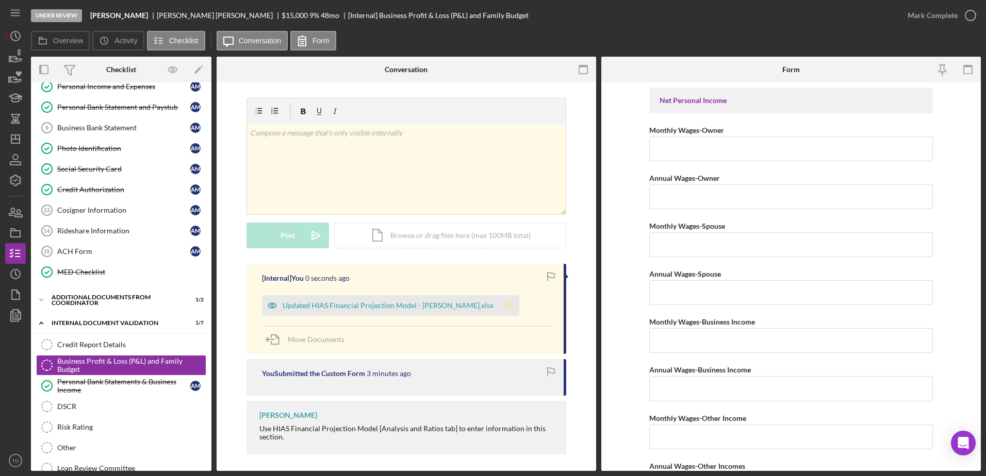
click at [499, 306] on icon "Icon/Star" at bounding box center [509, 305] width 21 height 21
click at [93, 399] on link "DSCR DSCR" at bounding box center [121, 407] width 170 height 21
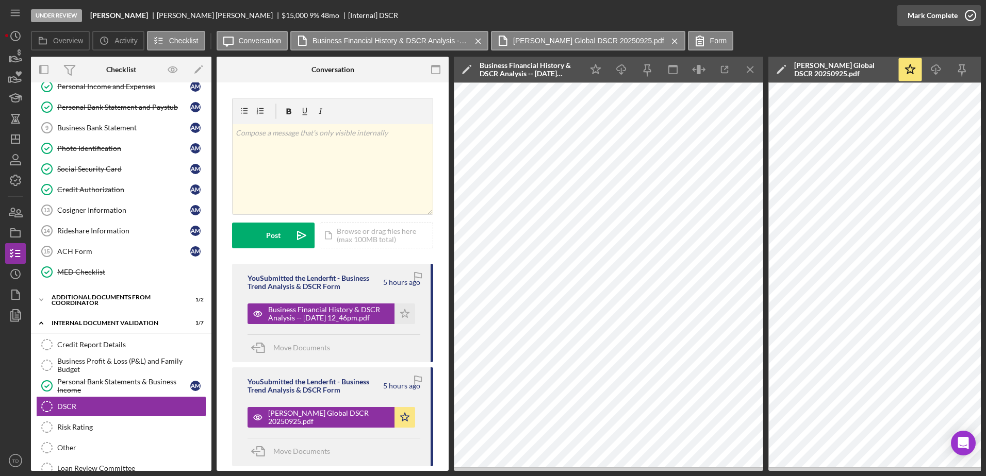
click at [967, 23] on icon "button" at bounding box center [971, 16] width 26 height 26
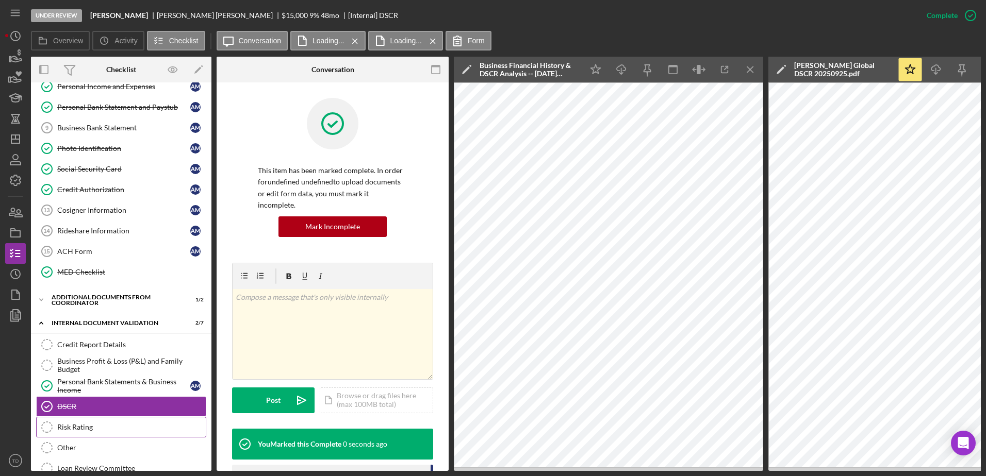
click at [134, 420] on link "Risk Rating Risk Rating" at bounding box center [121, 427] width 170 height 21
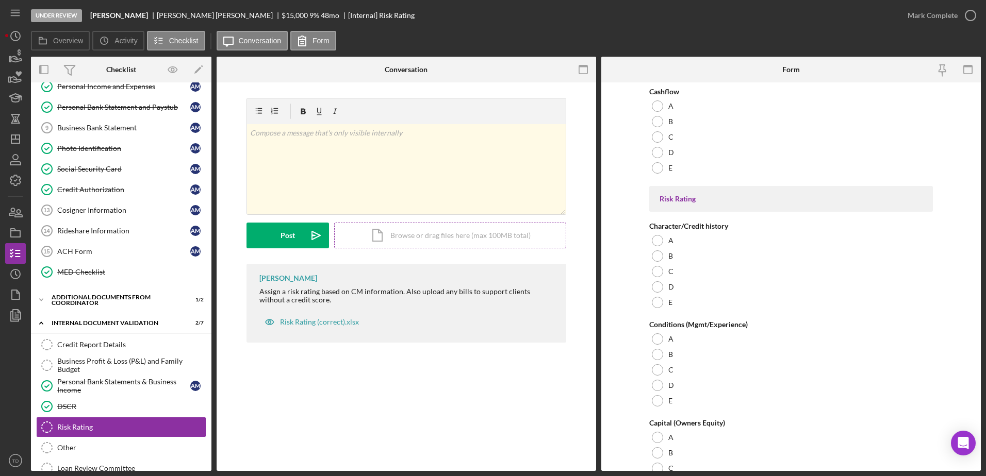
click at [372, 229] on div "Icon/Document Browse or drag files here (max 100MB total) Tap to choose files o…" at bounding box center [450, 236] width 232 height 26
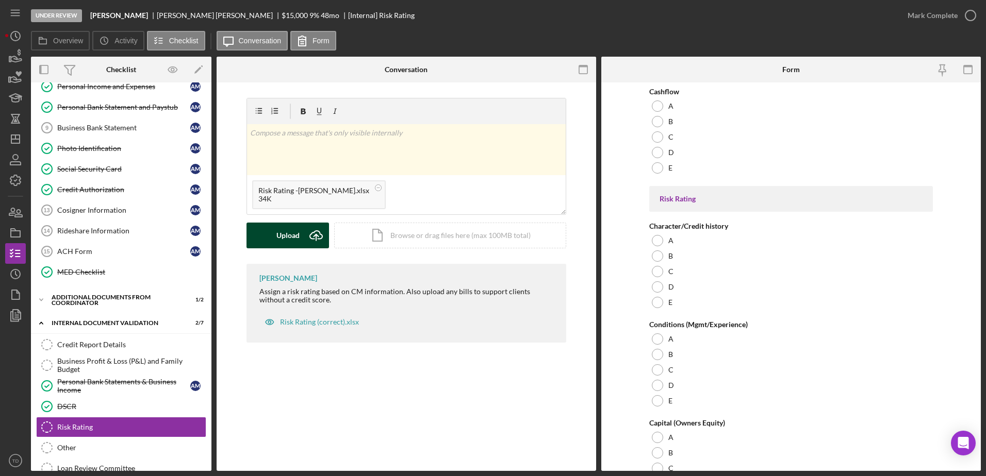
click at [285, 237] on div "Upload" at bounding box center [287, 236] width 23 height 26
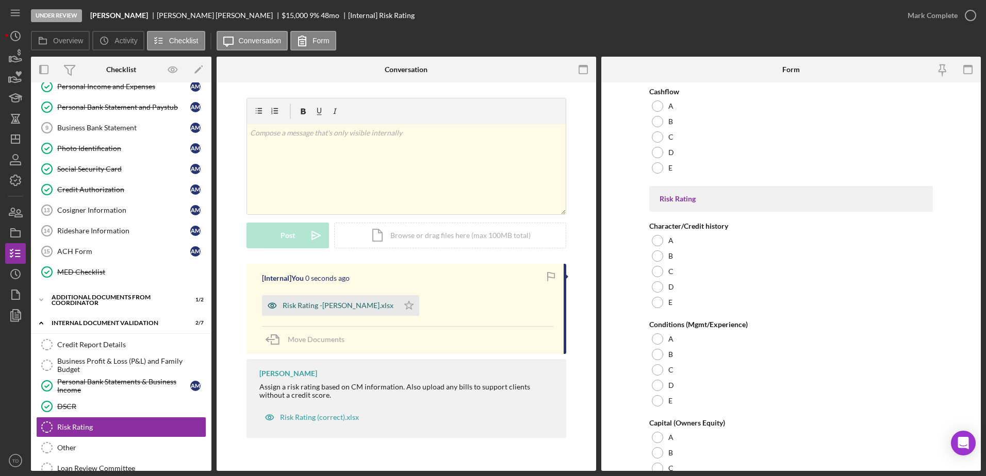
click at [358, 303] on div "Risk Rating -[PERSON_NAME].xlsx" at bounding box center [338, 306] width 111 height 8
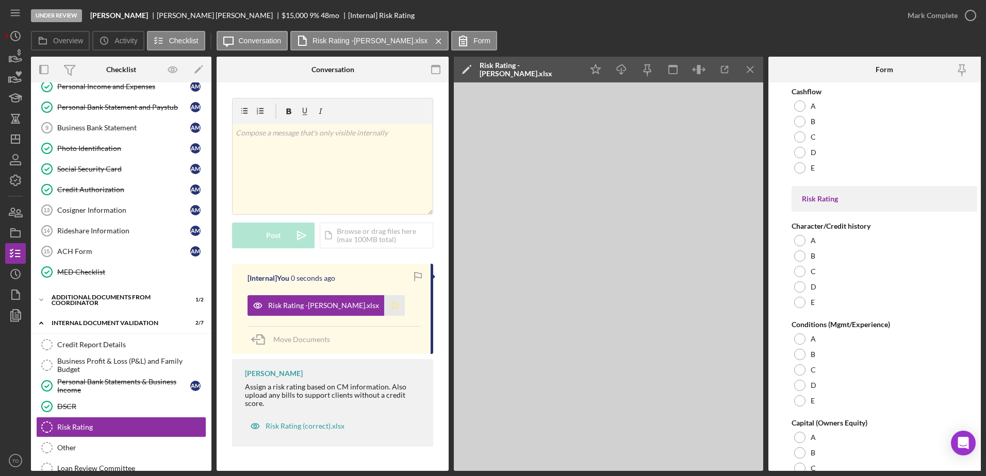
scroll to position [0, 20]
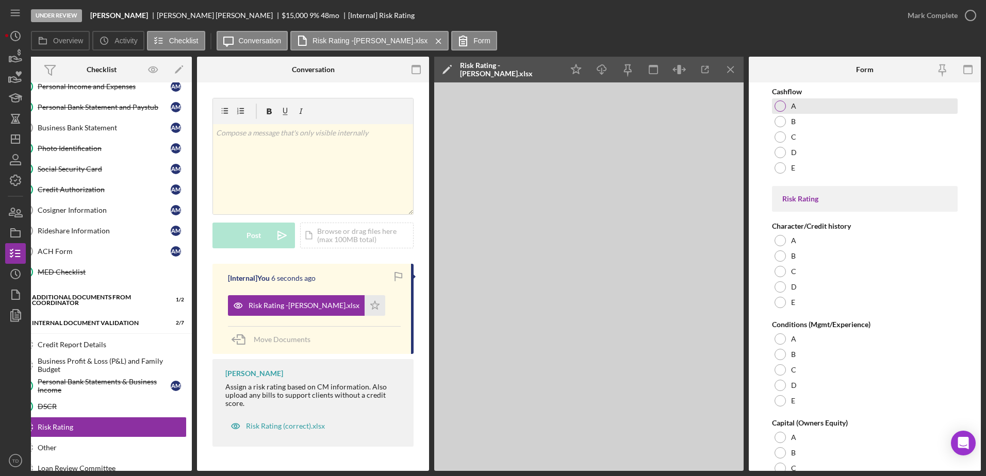
click at [780, 106] on div at bounding box center [779, 106] width 11 height 11
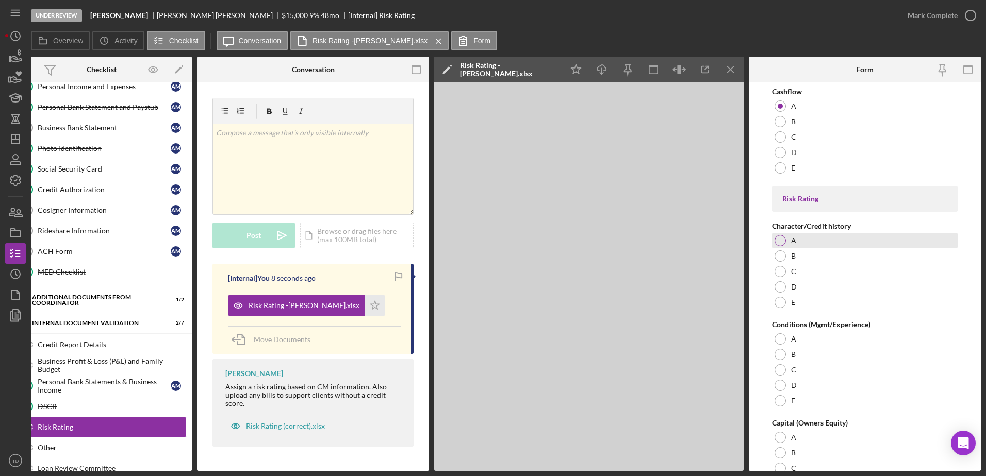
click at [784, 239] on div at bounding box center [779, 240] width 11 height 11
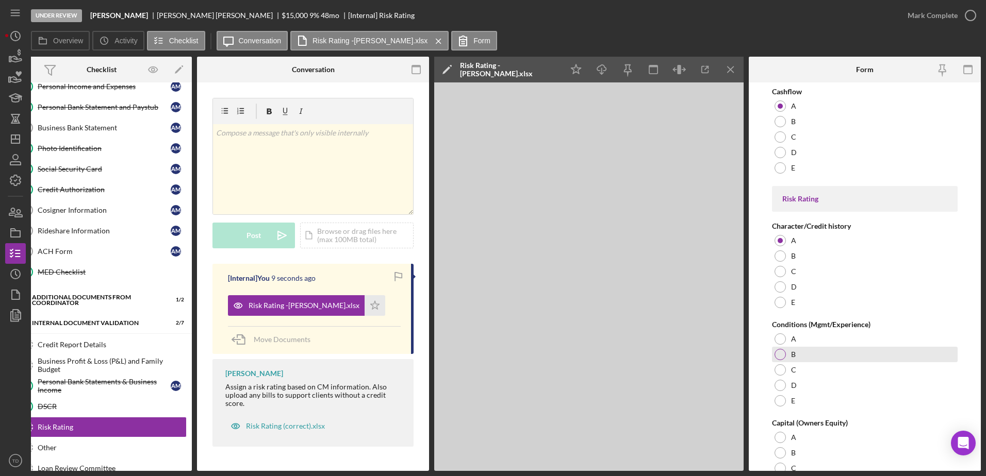
click at [781, 353] on div at bounding box center [779, 354] width 11 height 11
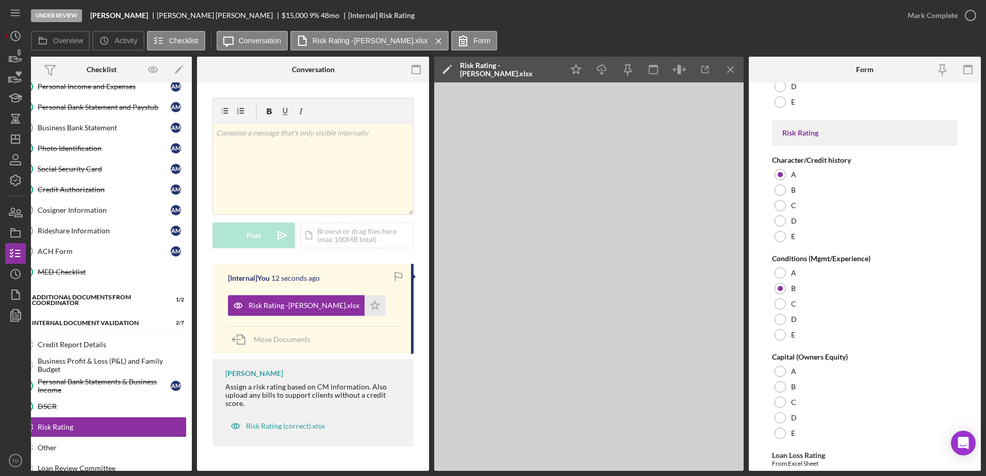
scroll to position [66, 0]
click at [783, 416] on div at bounding box center [779, 418] width 11 height 11
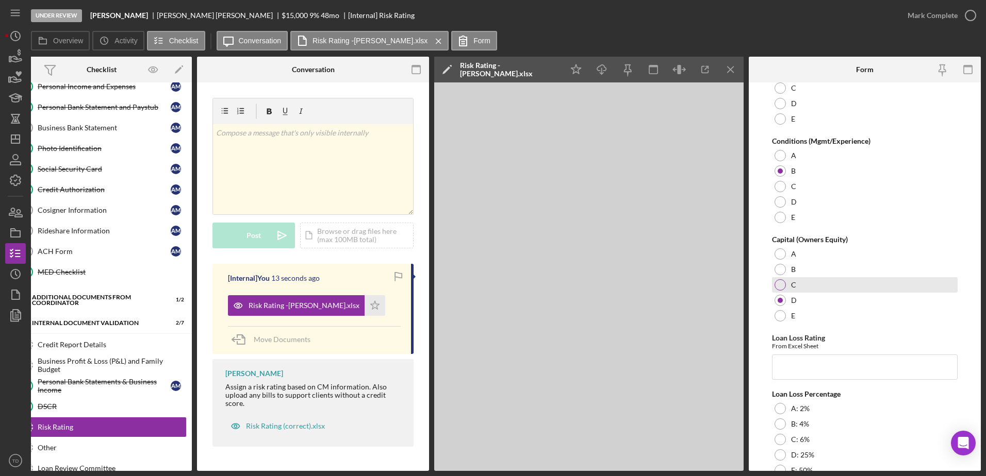
scroll to position [184, 0]
click at [823, 364] on input "Loan Loss Rating" at bounding box center [865, 366] width 186 height 25
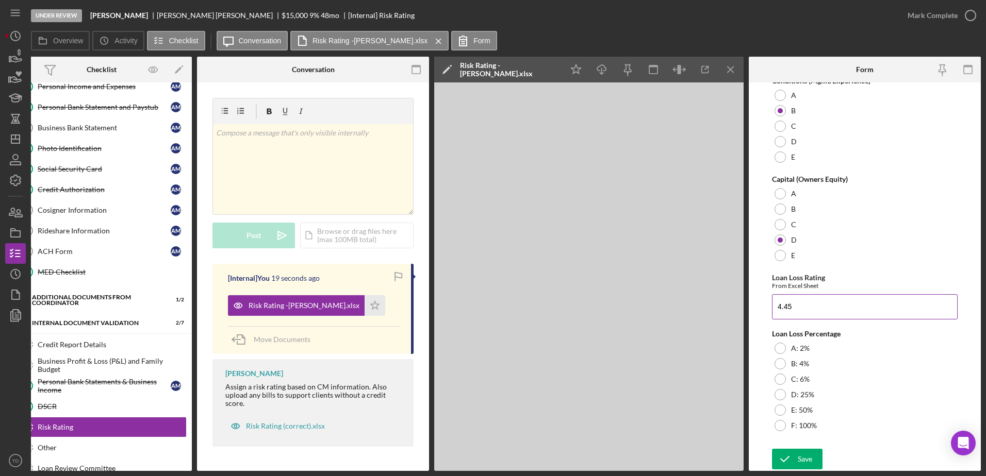
scroll to position [245, 0]
type input "4.45"
click at [774, 366] on div at bounding box center [779, 363] width 11 height 11
click at [810, 453] on div "Save" at bounding box center [805, 459] width 14 height 21
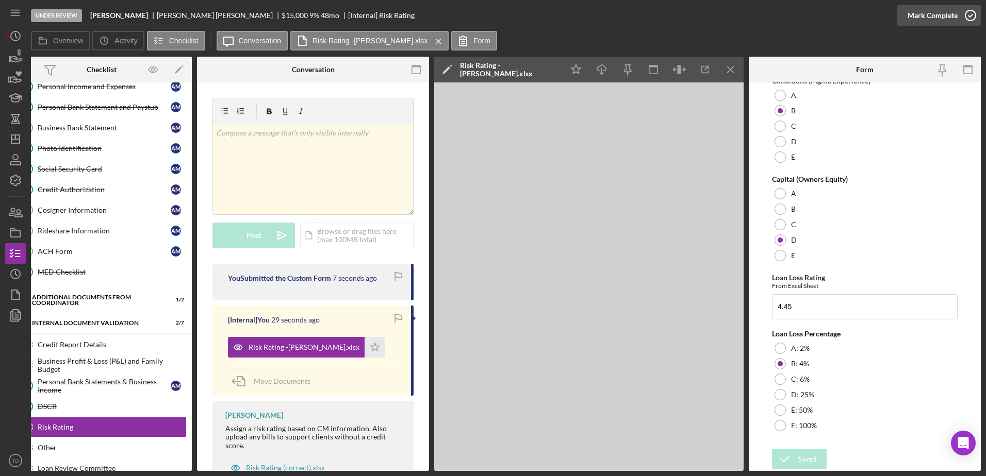
click at [973, 13] on icon "button" at bounding box center [971, 16] width 26 height 26
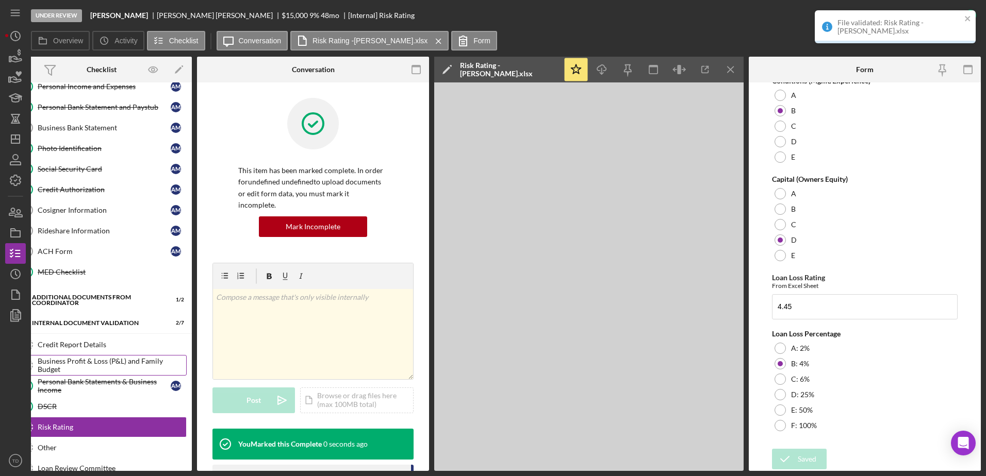
scroll to position [0, 0]
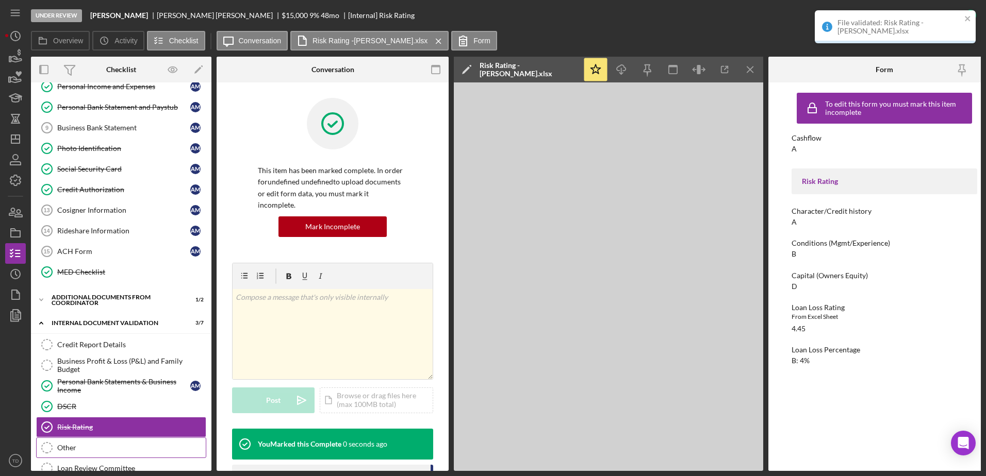
click at [79, 447] on div "Other" at bounding box center [131, 448] width 149 height 8
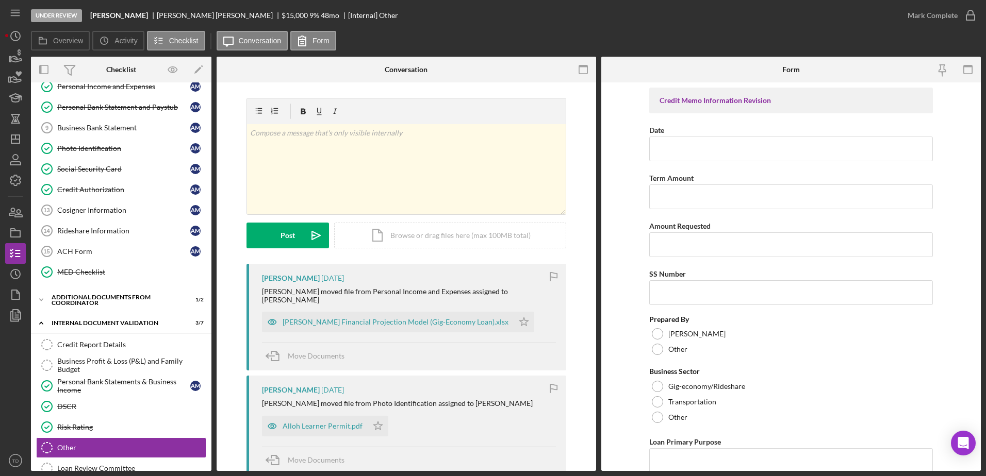
click at [563, 410] on div "[PERSON_NAME] [DATE] [PERSON_NAME] moved file from Photo Identification assigne…" at bounding box center [406, 425] width 320 height 98
click at [677, 145] on input "Date" at bounding box center [791, 149] width 284 height 25
type input "[DATE]"
type input "36"
type input "$10,000"
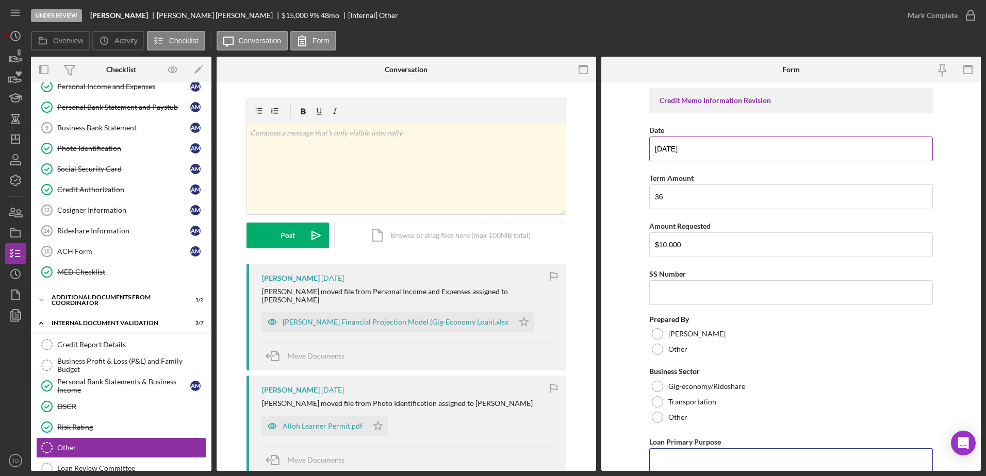
type input "Bridal shop; wedding gown rentals"
type input "9.00000%"
drag, startPoint x: 684, startPoint y: 255, endPoint x: 632, endPoint y: 247, distance: 52.7
click at [632, 247] on form "Credit Memo Information Revision Date [DATE] Term Amount 36 Amount Requested $1…" at bounding box center [791, 277] width 380 height 389
type input "$15,000"
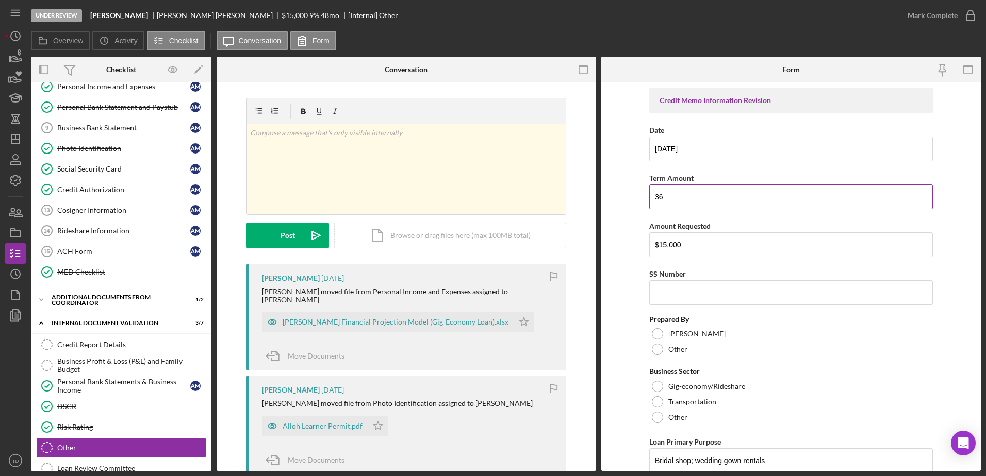
click at [670, 195] on input "36" at bounding box center [791, 197] width 284 height 25
type input "3"
type input "48"
click at [647, 335] on form "Credit Memo Information Revision Date [DATE] Term Amount 48 Amount Requested $1…" at bounding box center [791, 277] width 380 height 389
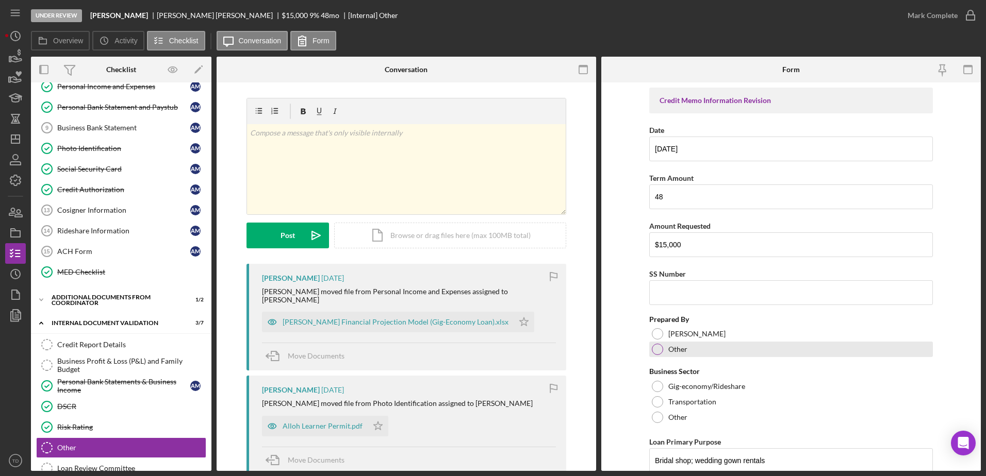
click at [656, 350] on div at bounding box center [657, 349] width 11 height 11
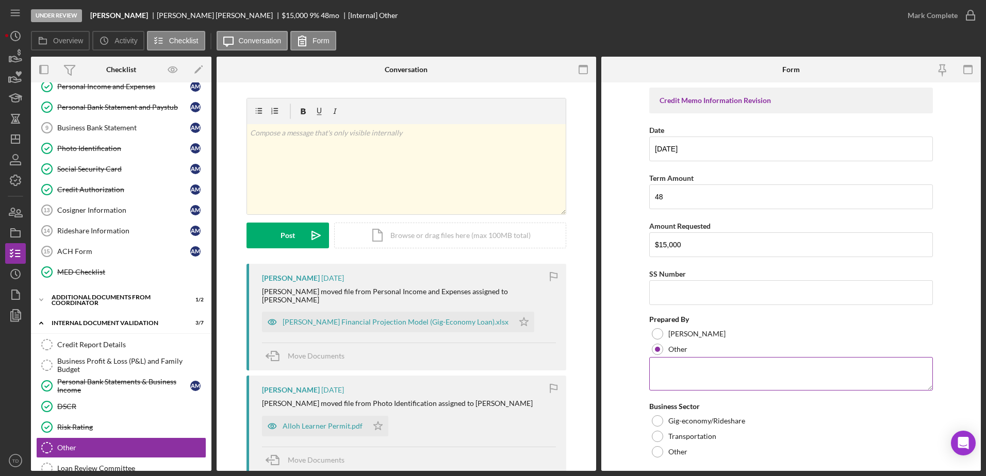
click at [678, 372] on textarea at bounding box center [791, 373] width 284 height 33
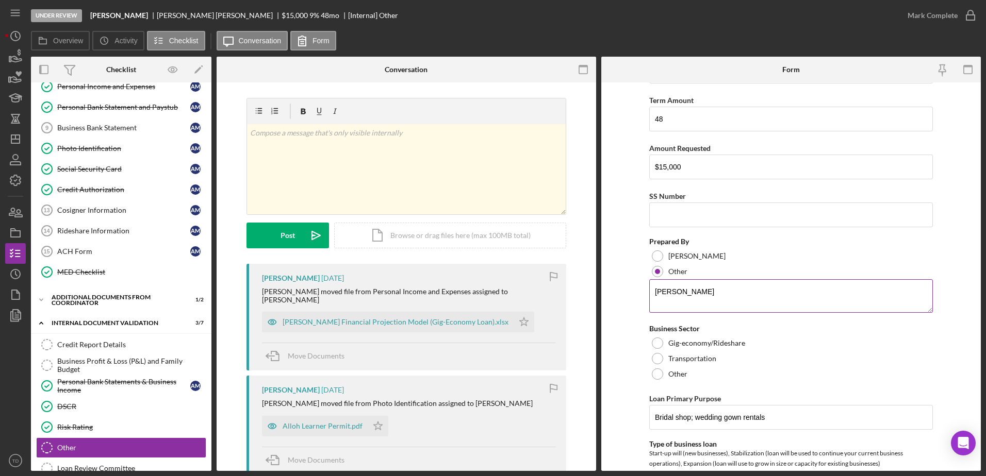
scroll to position [78, 0]
type textarea "[PERSON_NAME]"
click at [660, 342] on div at bounding box center [657, 342] width 11 height 11
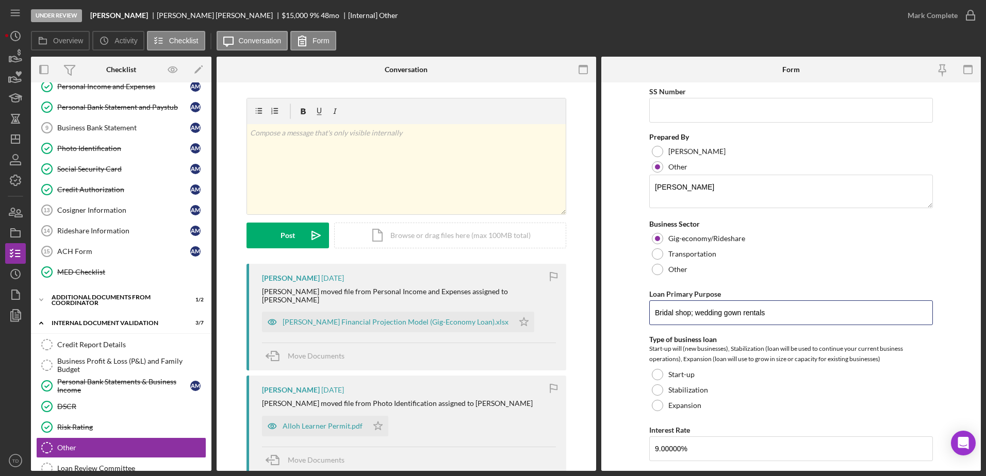
drag, startPoint x: 778, startPoint y: 307, endPoint x: 611, endPoint y: 293, distance: 167.6
click at [612, 293] on form "Credit Memo Information Revision Date [DATE] Term Amount 48 Amount Requested $1…" at bounding box center [791, 277] width 380 height 389
type input "r"
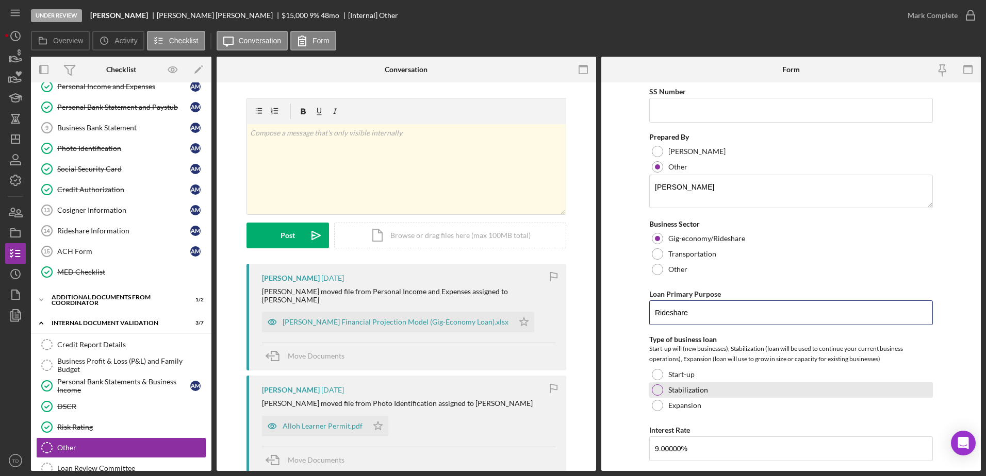
type input "Rideshare"
click at [660, 383] on div "Stabilization" at bounding box center [791, 390] width 284 height 15
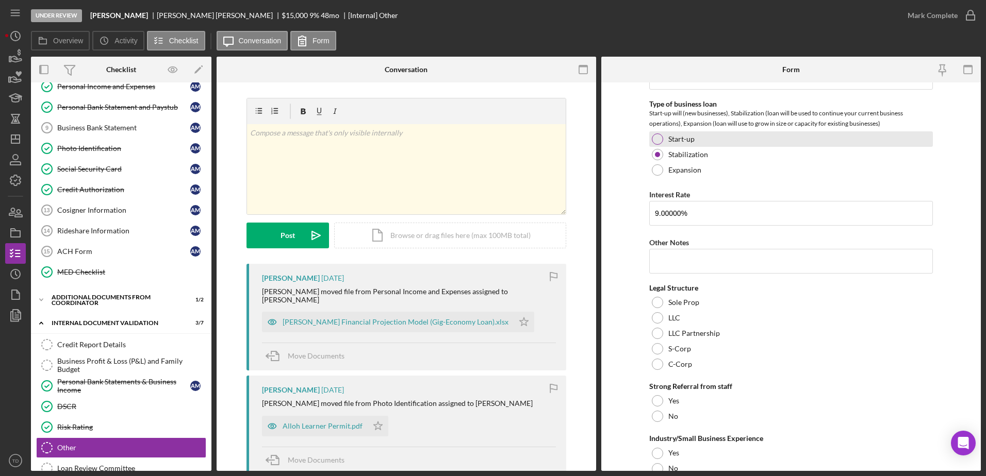
scroll to position [420, 0]
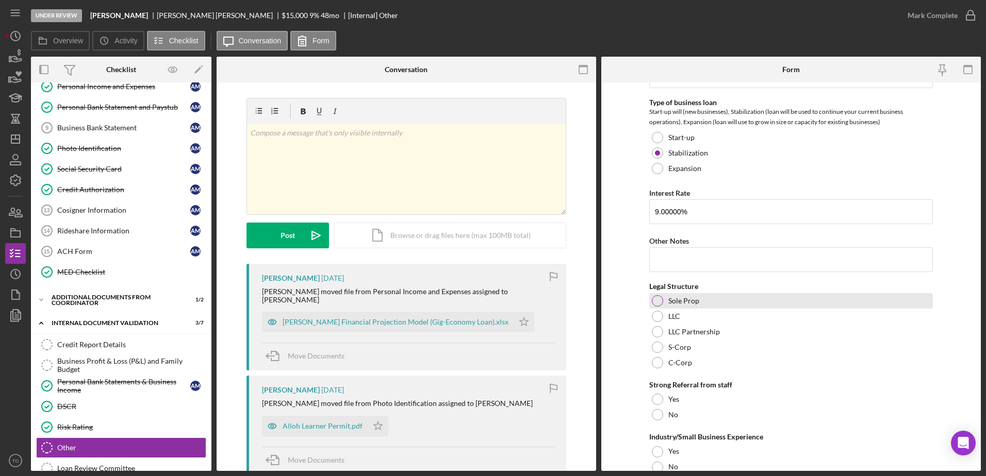
click at [652, 298] on div at bounding box center [657, 300] width 11 height 11
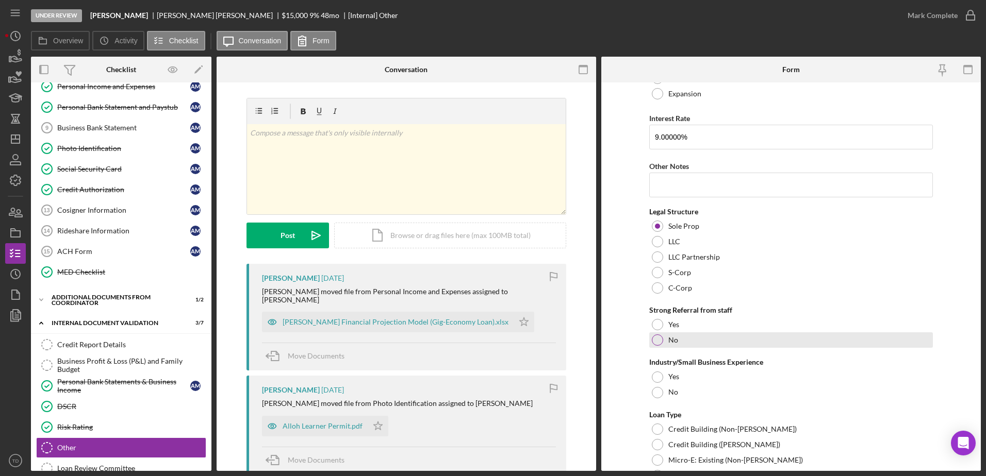
scroll to position [495, 0]
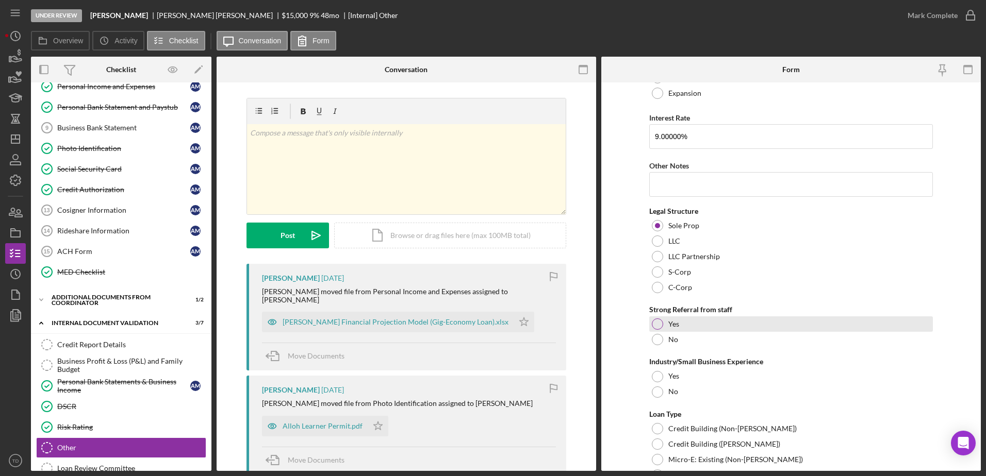
click at [663, 327] on div "Yes" at bounding box center [791, 324] width 284 height 15
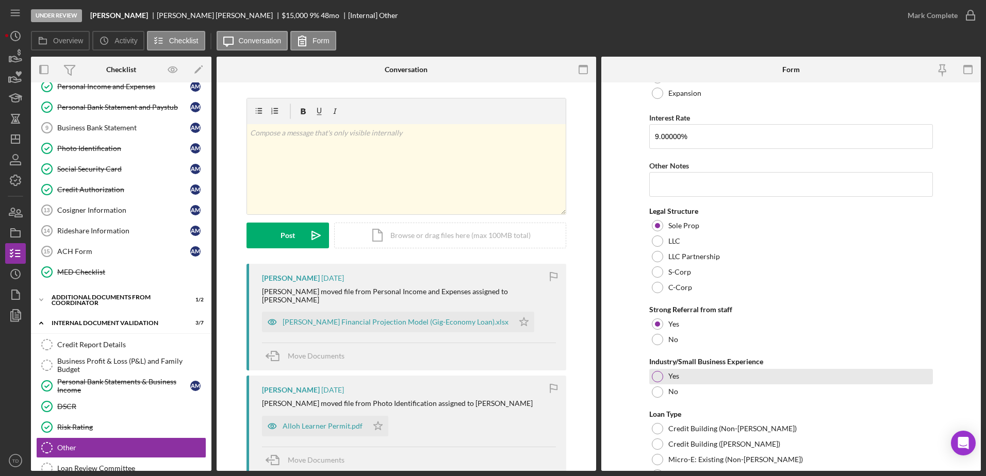
click at [660, 380] on div at bounding box center [657, 376] width 11 height 11
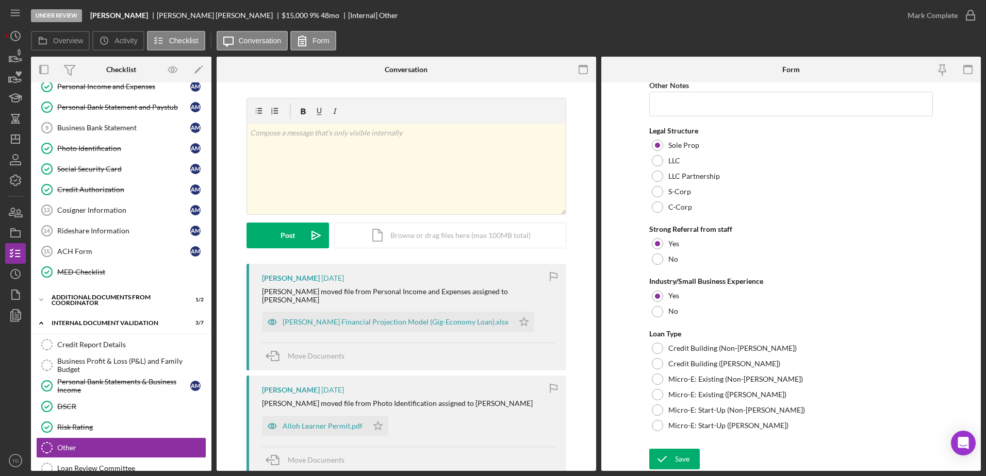
scroll to position [575, 0]
click at [657, 425] on div at bounding box center [657, 426] width 11 height 11
click at [672, 454] on icon "submit" at bounding box center [662, 460] width 26 height 26
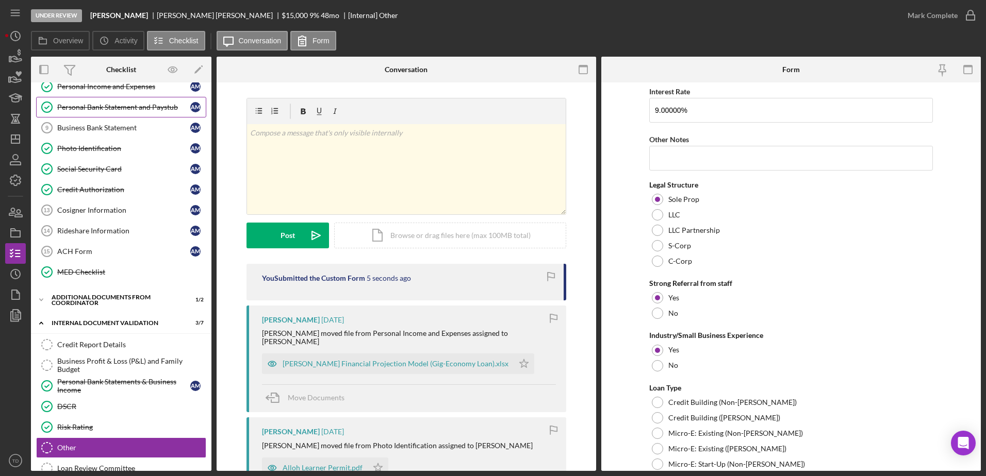
scroll to position [0, 0]
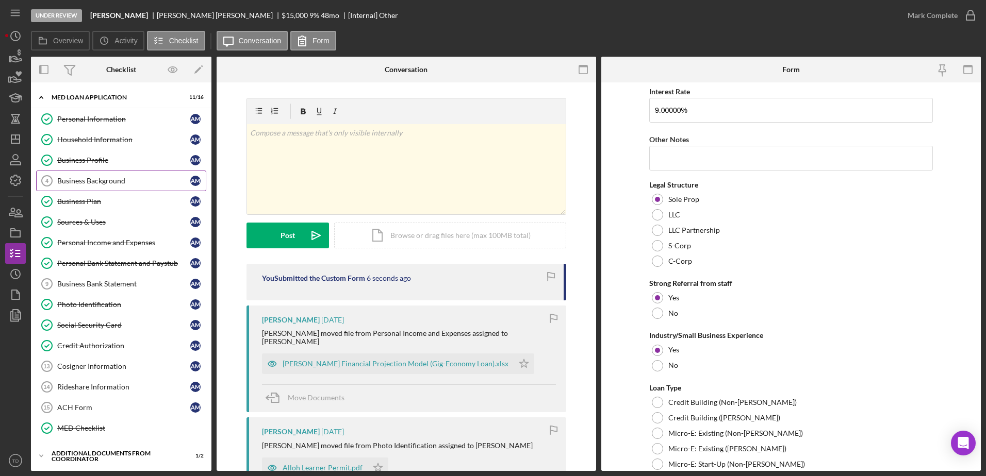
click at [108, 182] on div "Business Background" at bounding box center [123, 181] width 133 height 8
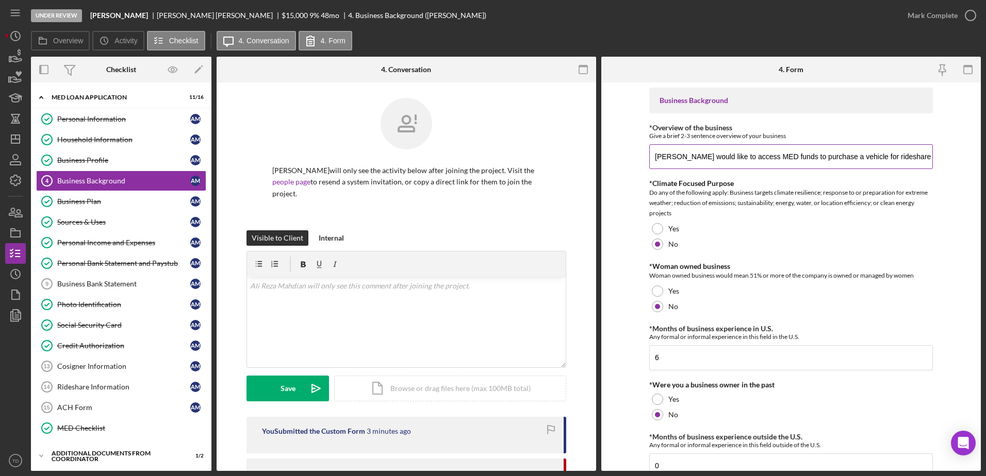
click at [862, 154] on input "[PERSON_NAME] would like to access MED funds to purchase a vehicle for rideshar…" at bounding box center [791, 156] width 284 height 25
click at [972, 9] on icon "button" at bounding box center [971, 16] width 26 height 26
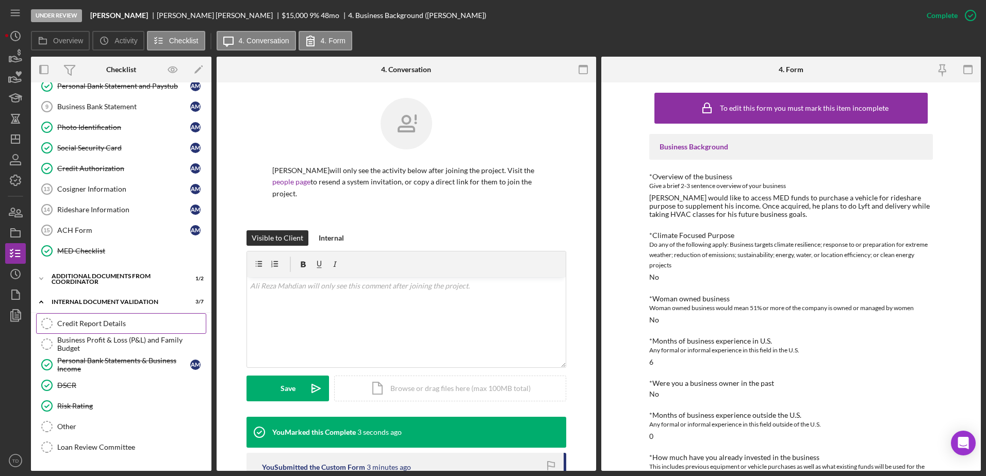
scroll to position [180, 0]
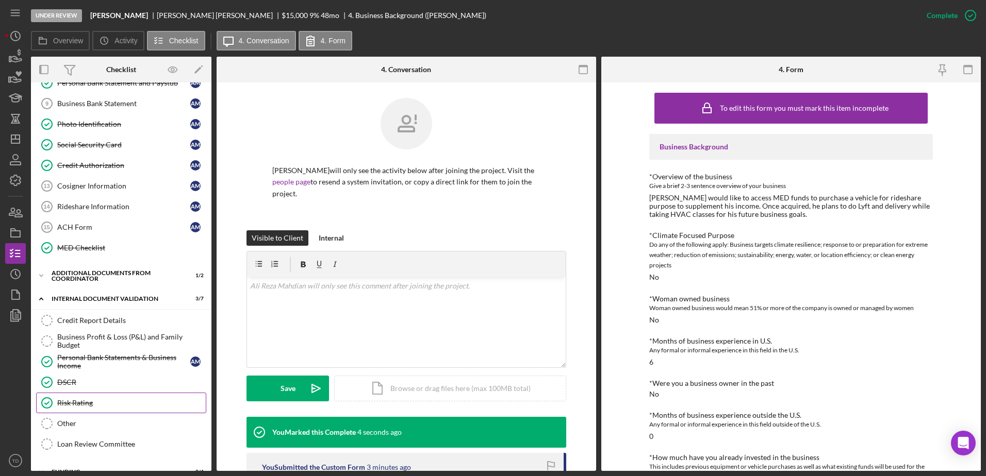
click at [96, 406] on div "Risk Rating" at bounding box center [131, 403] width 149 height 8
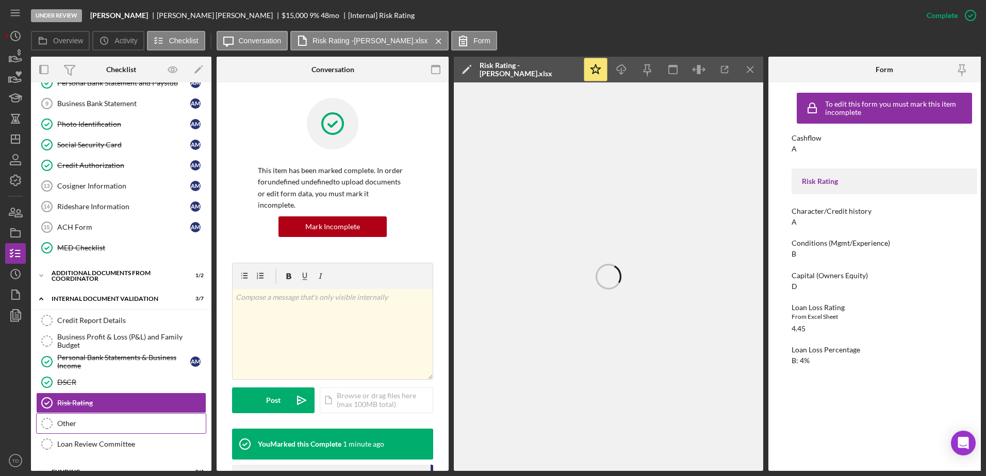
click at [92, 414] on link "Other Other" at bounding box center [121, 424] width 170 height 21
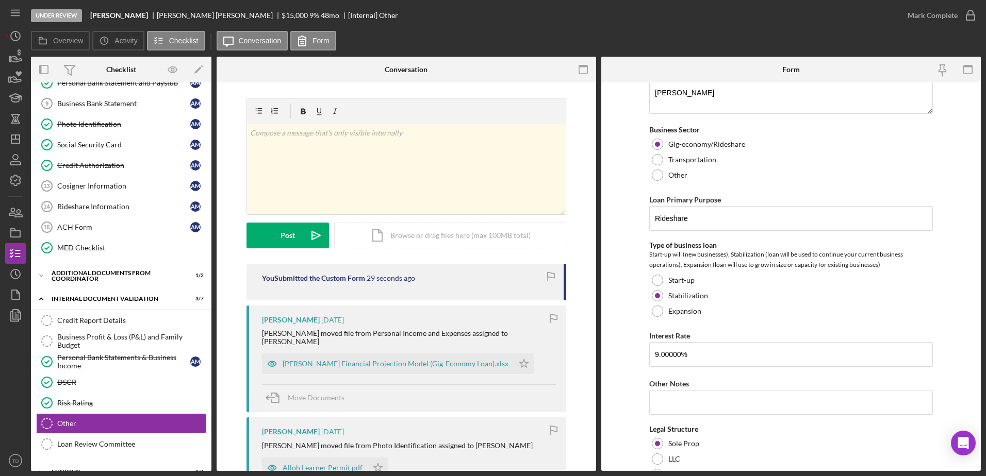
scroll to position [277, 0]
click at [723, 217] on input "Rideshare" at bounding box center [791, 218] width 284 height 25
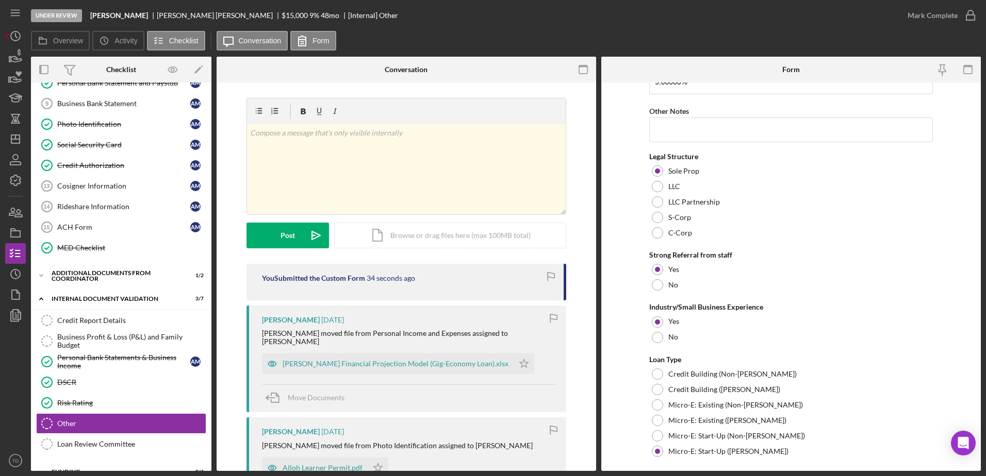
scroll to position [575, 0]
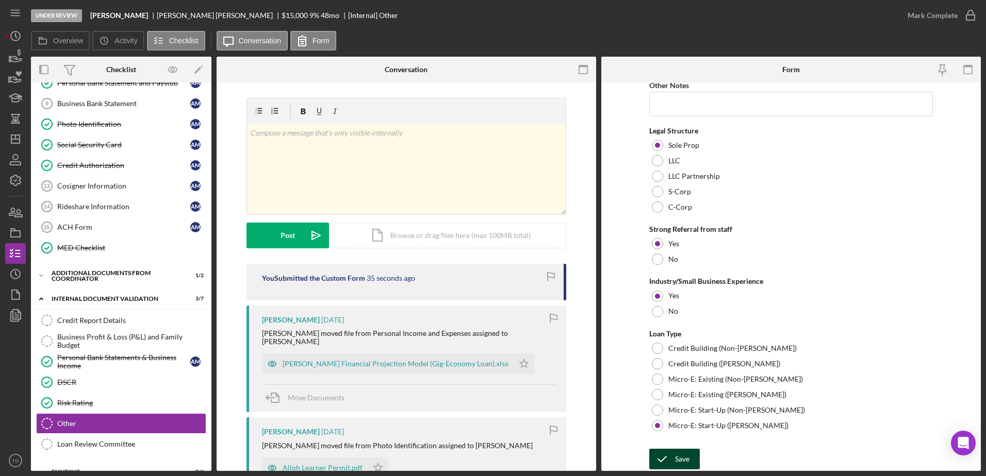
type input "Rideshare/delivery"
click at [672, 466] on icon "submit" at bounding box center [662, 460] width 26 height 26
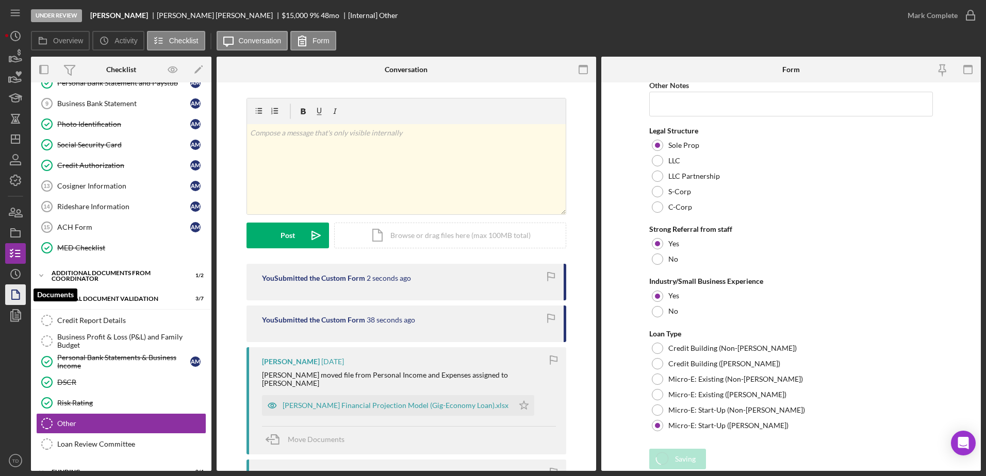
click at [12, 291] on polygon "button" at bounding box center [16, 294] width 8 height 9
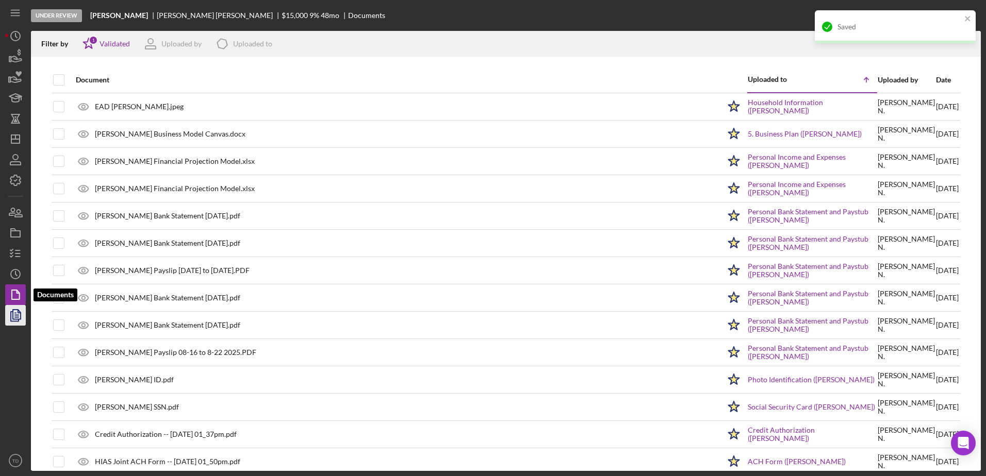
click at [15, 310] on polygon "button" at bounding box center [17, 314] width 8 height 9
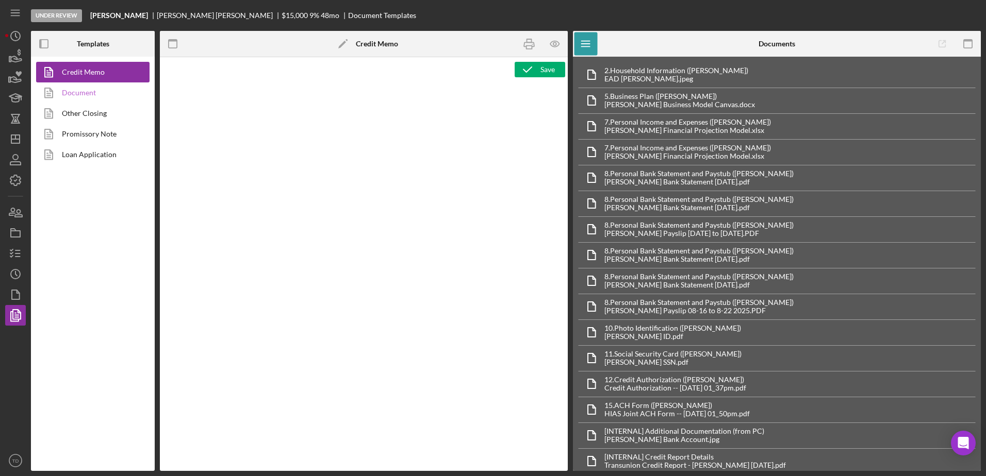
click at [81, 97] on link "Document" at bounding box center [90, 93] width 108 height 21
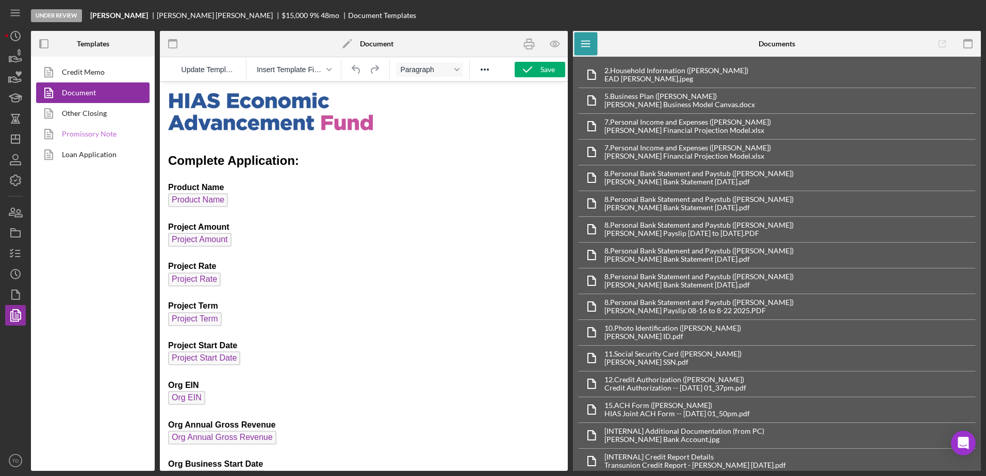
click at [83, 135] on link "Promissory Note" at bounding box center [90, 134] width 108 height 21
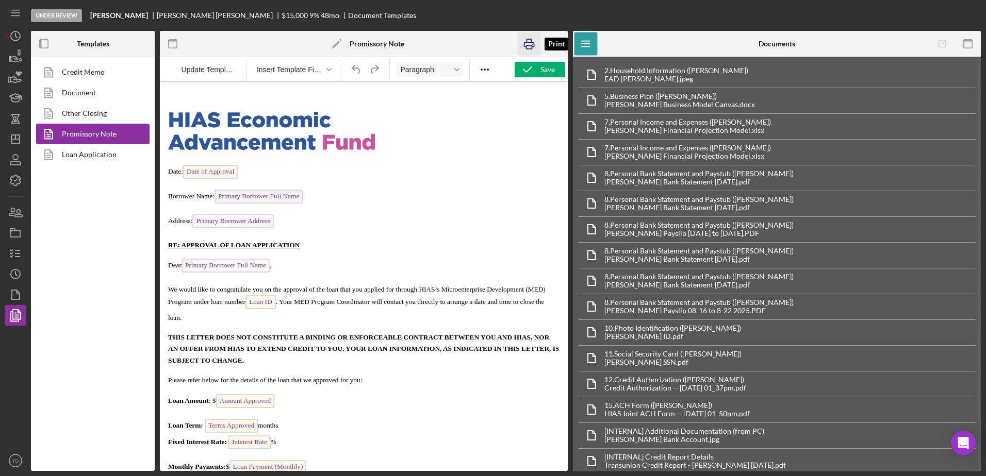
click at [529, 43] on icon "button" at bounding box center [529, 44] width 10 height 4
drag, startPoint x: 441, startPoint y: 291, endPoint x: 420, endPoint y: 290, distance: 21.2
click at [420, 290] on span "We would like to congratulate you on the approval of the loan that you applied …" at bounding box center [356, 304] width 377 height 36
drag, startPoint x: 530, startPoint y: 336, endPoint x: 516, endPoint y: 339, distance: 14.7
click at [516, 339] on span "THIS LETTER DOES NOT CONSTITUTE A BINDING OR ENFORCEABLE CONTRACT BETWEEN YOU A…" at bounding box center [363, 349] width 391 height 31
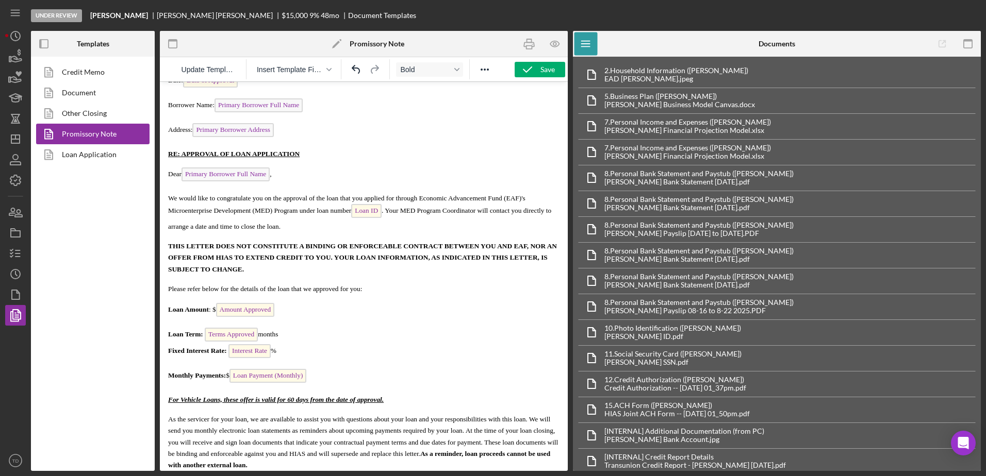
scroll to position [155, 0]
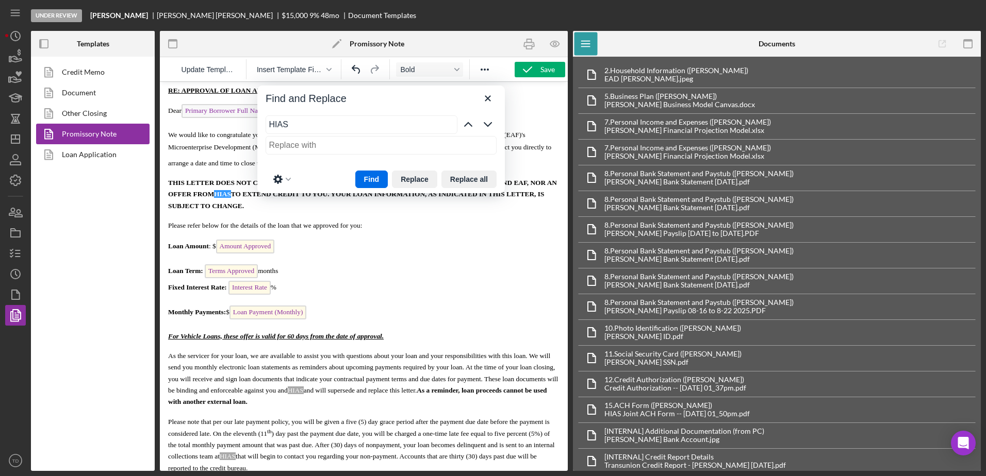
type input "HIAS"
drag, startPoint x: 246, startPoint y: 194, endPoint x: 228, endPoint y: 195, distance: 18.1
click at [228, 195] on span "THIS LETTER DOES NOT CONSTITUTE A BINDING OR ENFORCEABLE CONTRACT BETWEEN YOU A…" at bounding box center [362, 194] width 389 height 31
type input "HIAS"
drag, startPoint x: 351, startPoint y: 389, endPoint x: 334, endPoint y: 392, distance: 17.7
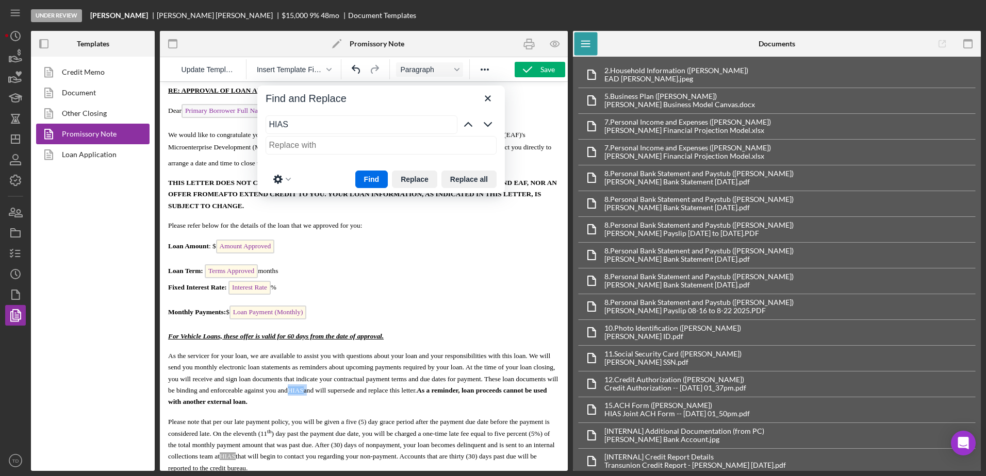
click at [334, 392] on span "As the servicer for your loan, we are available to assist you with questions ab…" at bounding box center [363, 379] width 390 height 54
type input "HIAS"
click at [236, 458] on span "HIAS" at bounding box center [228, 457] width 16 height 8
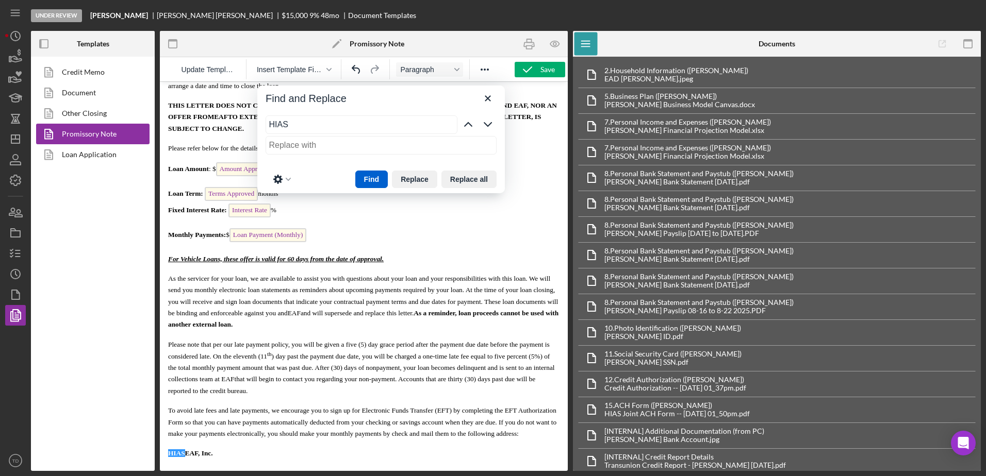
click at [383, 182] on button "Find" at bounding box center [371, 180] width 33 height 18
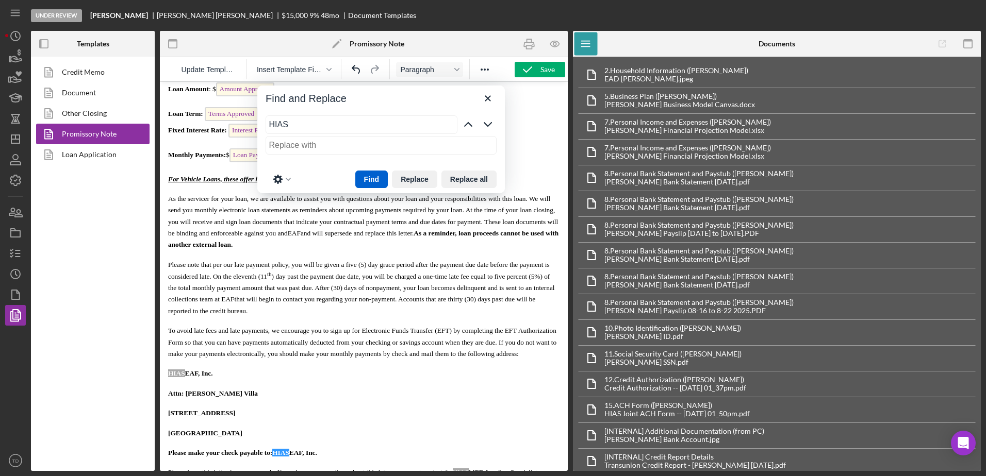
click at [383, 182] on button "Find" at bounding box center [371, 180] width 33 height 18
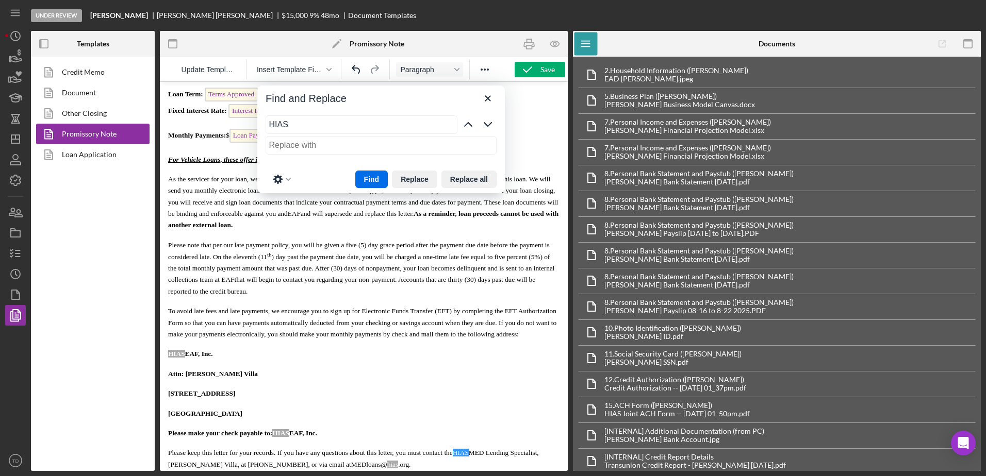
type input "HIAS"
drag, startPoint x: 270, startPoint y: 385, endPoint x: 185, endPoint y: 385, distance: 85.6
click at [185, 380] on p "Attn: [PERSON_NAME] Villa" at bounding box center [363, 373] width 391 height 11
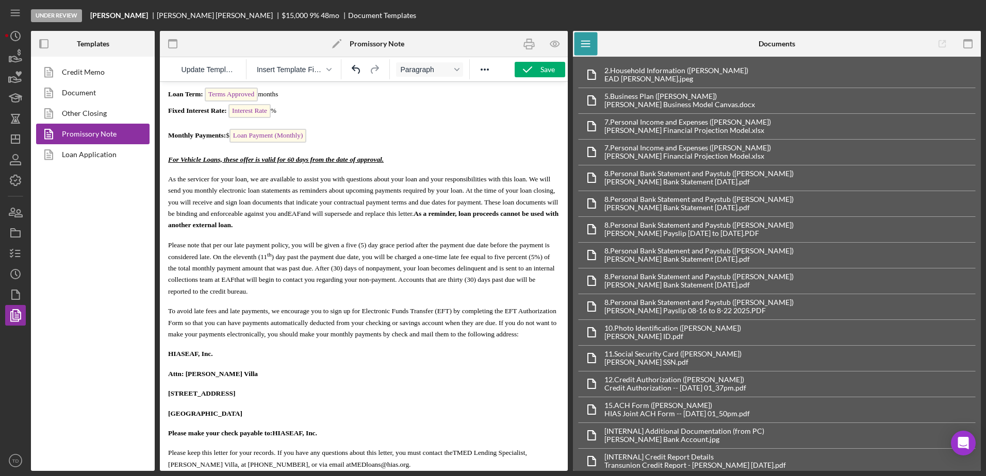
scroll to position [332, 0]
click at [362, 70] on icon "Undo" at bounding box center [356, 69] width 12 height 12
drag, startPoint x: 260, startPoint y: 391, endPoint x: 186, endPoint y: 387, distance: 73.8
click at [186, 378] on p "Attn: [PERSON_NAME] Villa" at bounding box center [363, 372] width 391 height 11
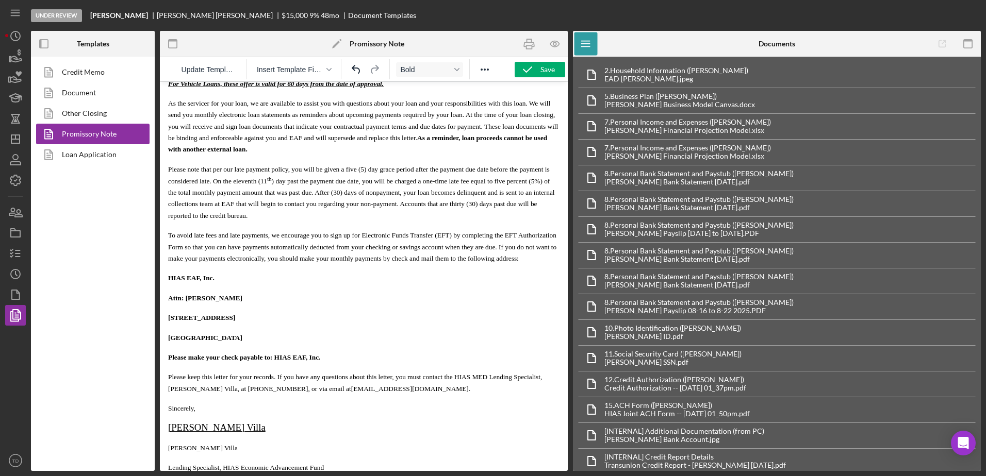
scroll to position [409, 0]
drag, startPoint x: 489, startPoint y: 390, endPoint x: 455, endPoint y: 390, distance: 33.5
click at [455, 390] on span "Please keep this letter for your records. If you have any questions about this …" at bounding box center [355, 381] width 374 height 19
drag, startPoint x: 519, startPoint y: 389, endPoint x: 493, endPoint y: 390, distance: 25.8
click at [493, 390] on span "Please keep this letter for your records. If you have any questions about this …" at bounding box center [345, 381] width 354 height 19
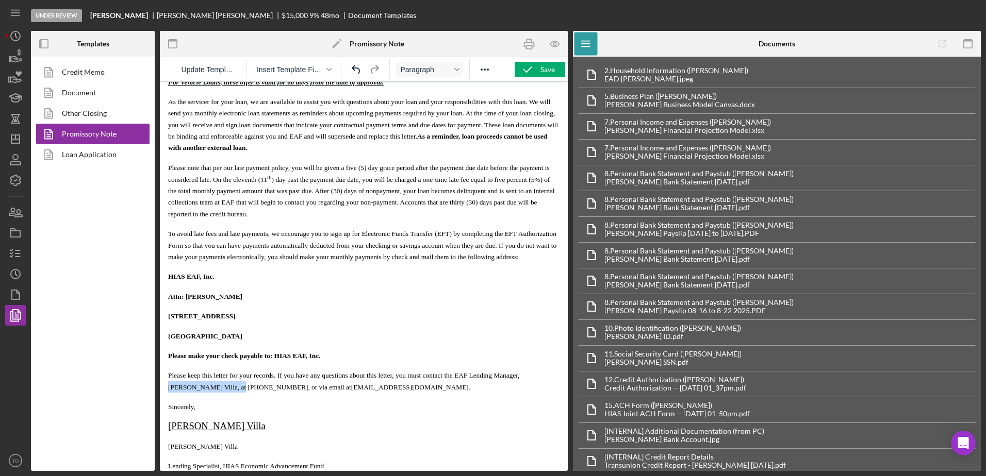
drag, startPoint x: 520, startPoint y: 388, endPoint x: 215, endPoint y: 403, distance: 305.6
click at [215, 391] on span "Please keep this letter for your records. If you have any questions about this …" at bounding box center [343, 381] width 351 height 19
drag, startPoint x: 257, startPoint y: 440, endPoint x: 170, endPoint y: 437, distance: 87.2
click at [170, 433] on p "[PERSON_NAME] Villa" at bounding box center [363, 426] width 391 height 11
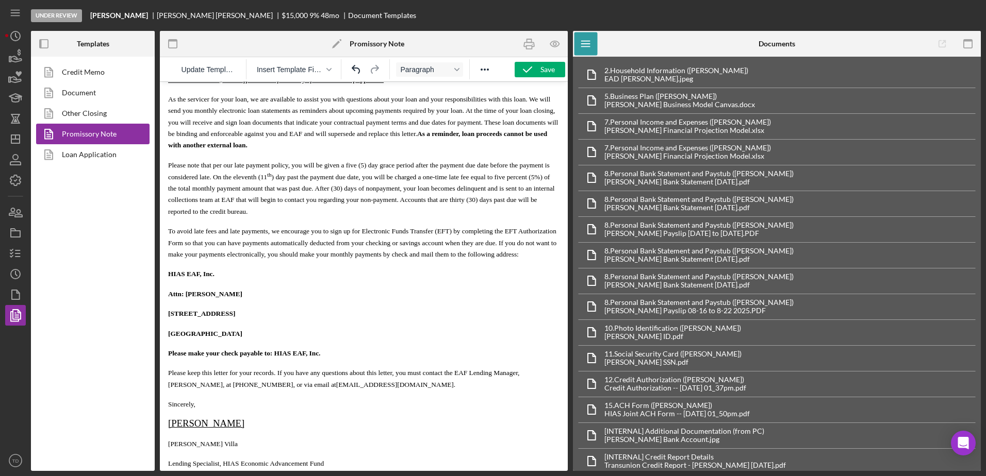
drag, startPoint x: 240, startPoint y: 461, endPoint x: 168, endPoint y: 460, distance: 71.7
click at [168, 450] on p "[PERSON_NAME] Villa" at bounding box center [363, 443] width 391 height 11
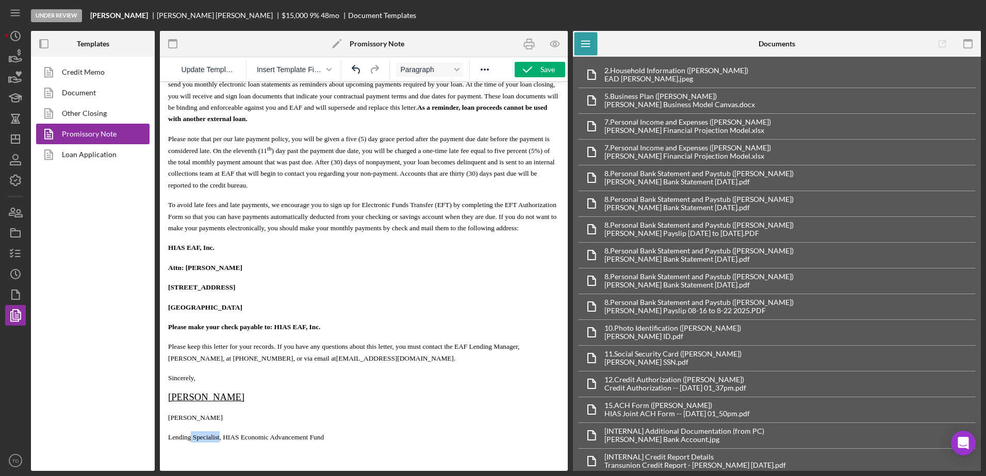
drag, startPoint x: 220, startPoint y: 437, endPoint x: 192, endPoint y: 440, distance: 28.0
click at [192, 440] on span "Lending Specialist, HIAS Economic Advancement Fund" at bounding box center [246, 438] width 156 height 8
drag, startPoint x: 260, startPoint y: 360, endPoint x: 222, endPoint y: 359, distance: 37.7
click at [222, 359] on span "Please keep this letter for your records. If you have any questions about this …" at bounding box center [343, 352] width 351 height 19
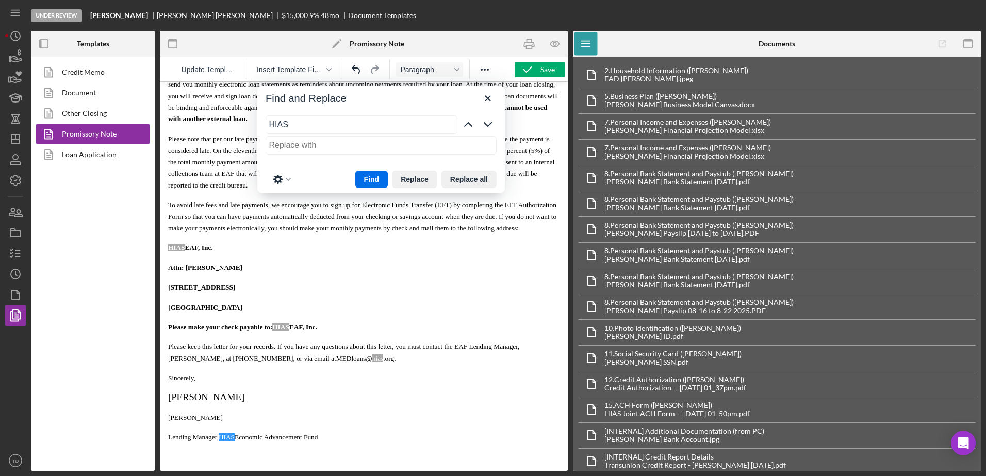
type input "HIAS"
drag, startPoint x: 374, startPoint y: 357, endPoint x: 305, endPoint y: 357, distance: 68.6
click at [305, 357] on p "Please keep this letter for your records. If you have any questions about this …" at bounding box center [363, 352] width 391 height 23
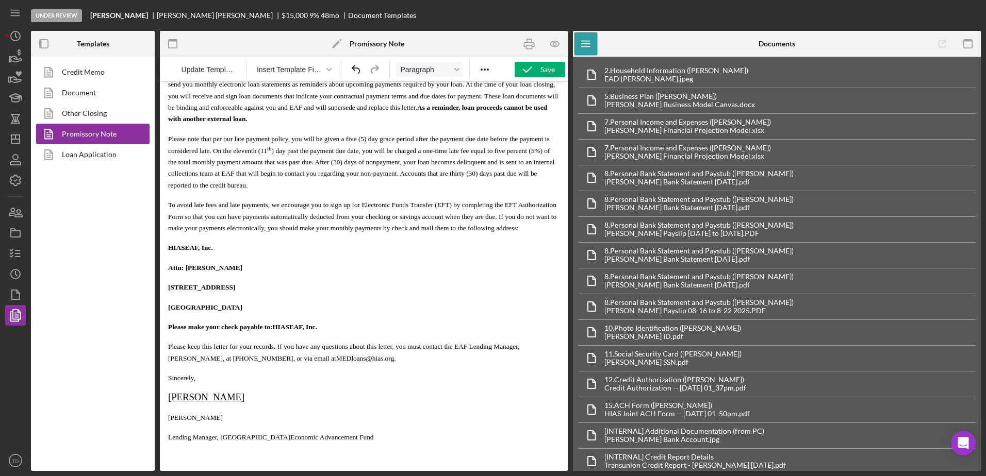
drag, startPoint x: 381, startPoint y: 359, endPoint x: 308, endPoint y: 360, distance: 72.2
click at [308, 360] on p "Please keep this letter for your records. If you have any questions about this …" at bounding box center [363, 352] width 391 height 23
click at [544, 69] on div "Save" at bounding box center [547, 69] width 14 height 15
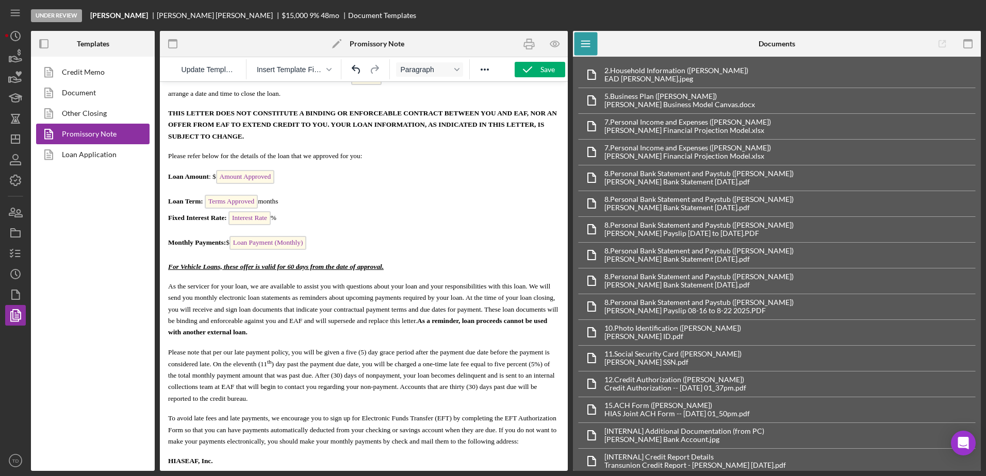
scroll to position [196, 0]
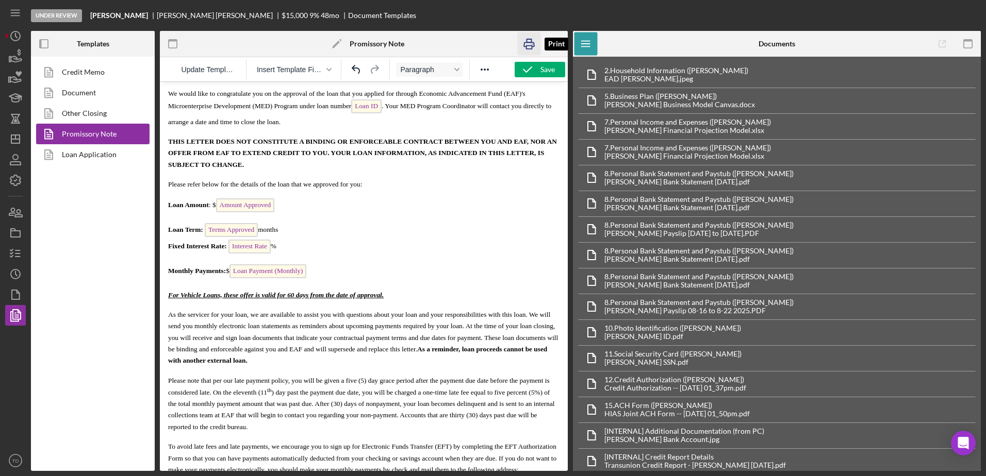
click at [526, 41] on icon "button" at bounding box center [529, 43] width 23 height 23
click at [21, 251] on icon "button" at bounding box center [16, 254] width 26 height 26
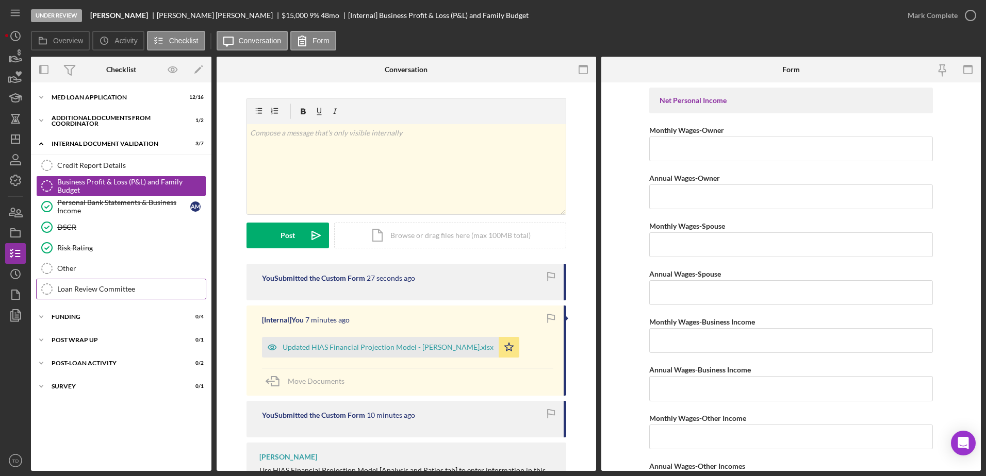
click at [123, 288] on div "Loan Review Committee" at bounding box center [131, 289] width 149 height 8
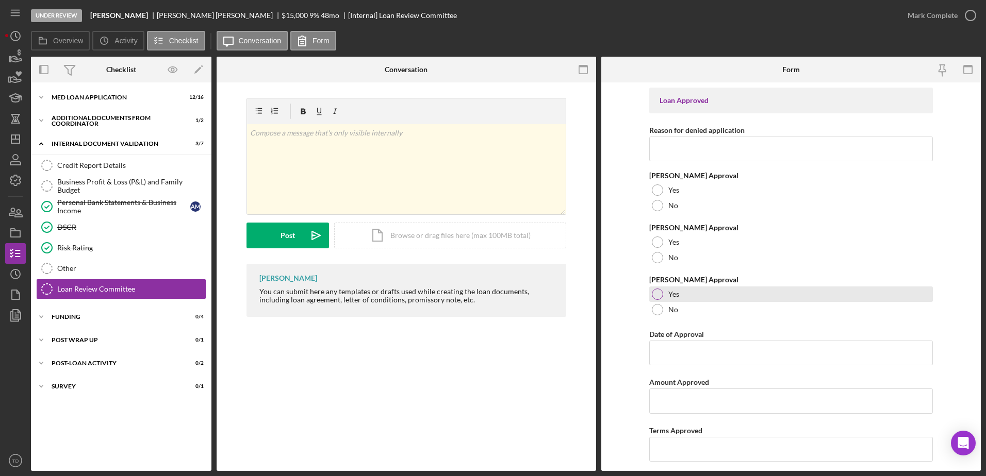
click at [654, 294] on div at bounding box center [657, 294] width 11 height 11
click at [692, 363] on input "Date of Approval" at bounding box center [791, 353] width 284 height 25
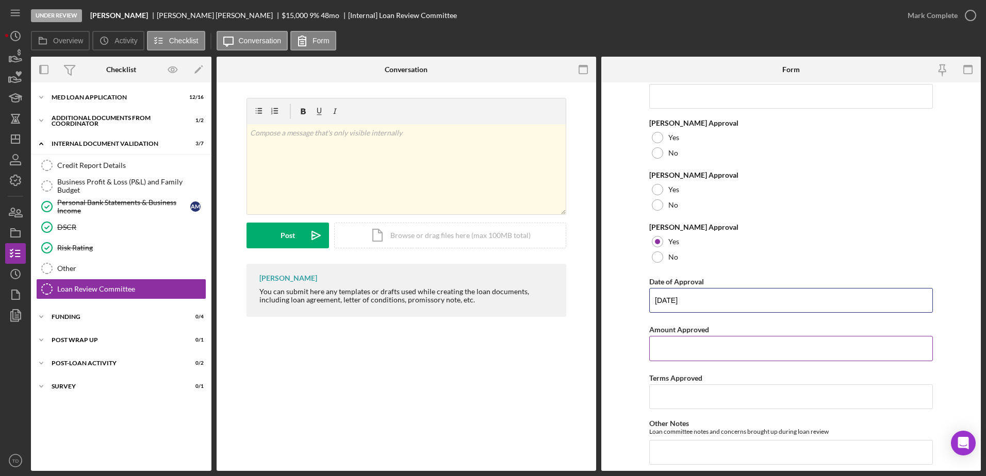
type input "[DATE]"
click at [671, 354] on input "Amount Approved" at bounding box center [791, 348] width 284 height 25
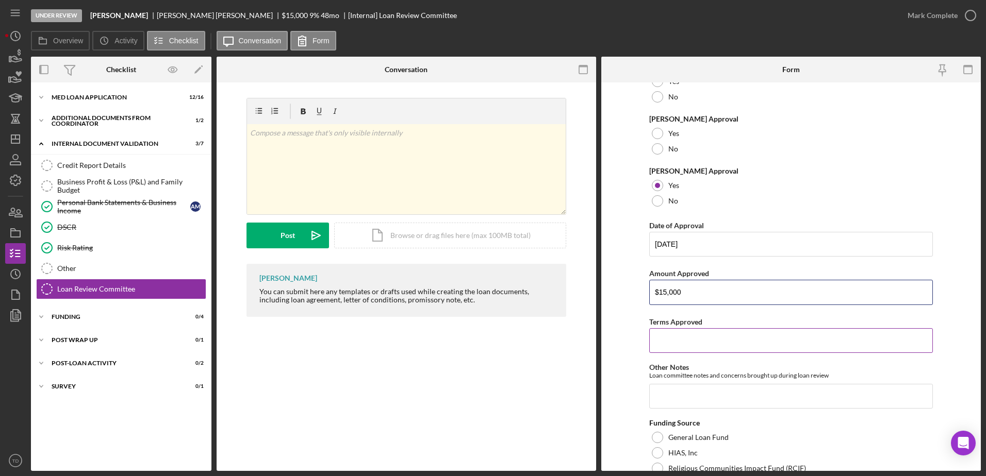
type input "$15,000"
click at [692, 340] on input "Terms Approved" at bounding box center [791, 340] width 284 height 25
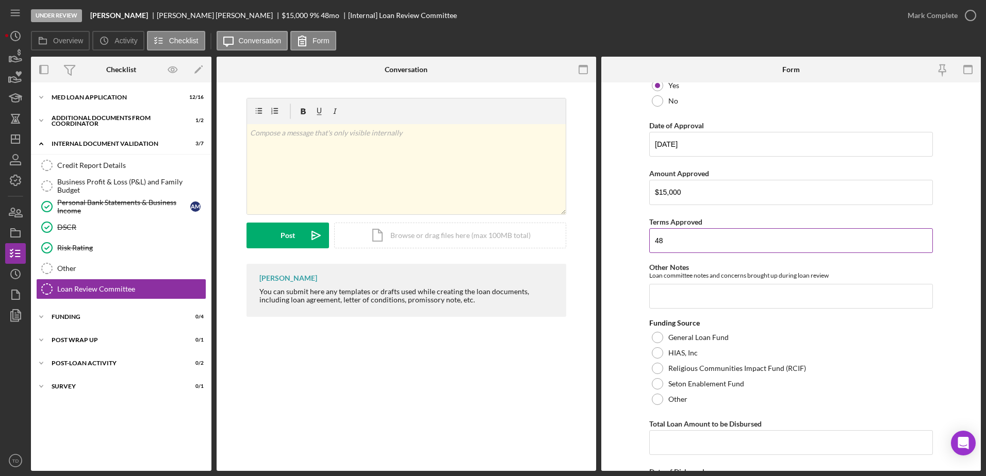
scroll to position [209, 0]
type input "48"
click at [658, 399] on div at bounding box center [657, 398] width 11 height 11
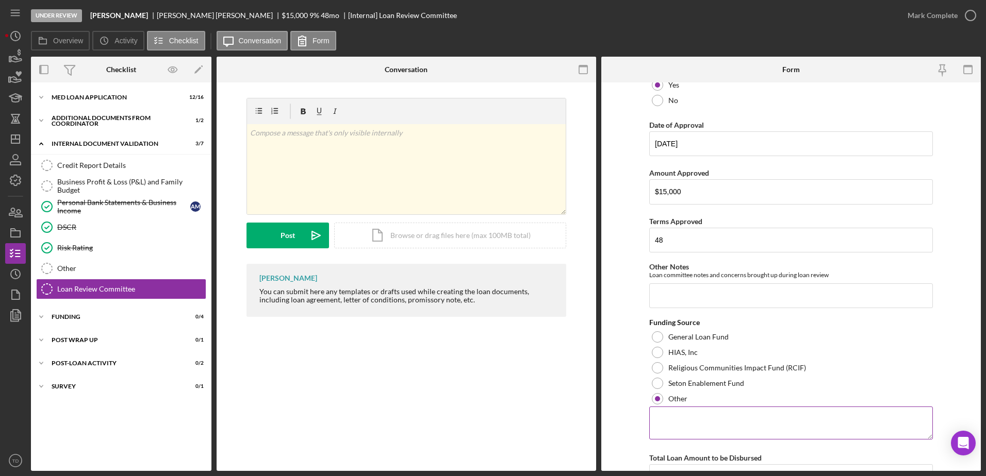
click at [680, 438] on textarea at bounding box center [791, 423] width 284 height 33
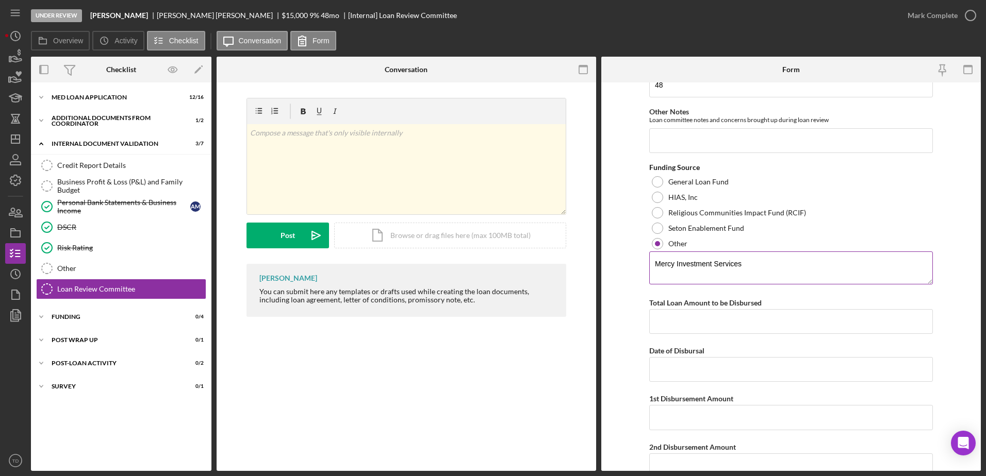
scroll to position [409, 0]
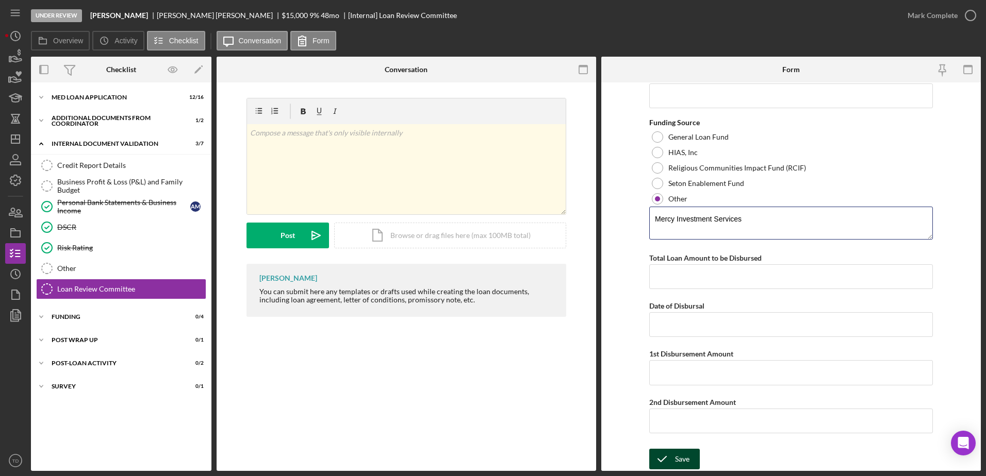
type textarea "Mercy Investment Services"
click at [681, 458] on div "Save" at bounding box center [682, 459] width 14 height 21
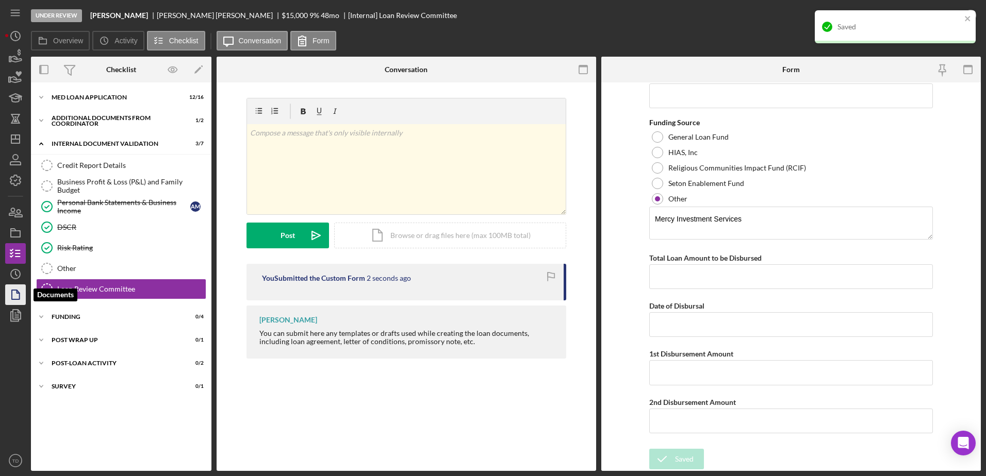
click at [11, 296] on icon "button" at bounding box center [16, 295] width 26 height 26
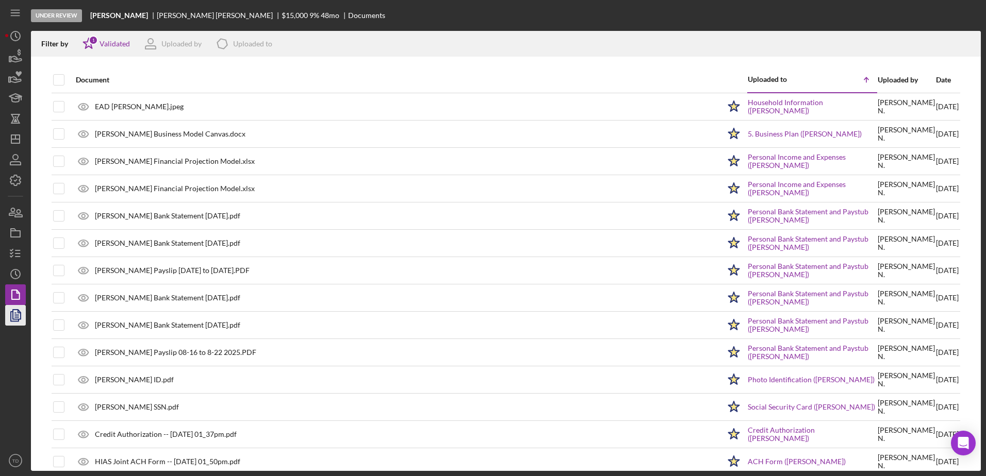
click at [21, 317] on polygon "button" at bounding box center [17, 314] width 8 height 9
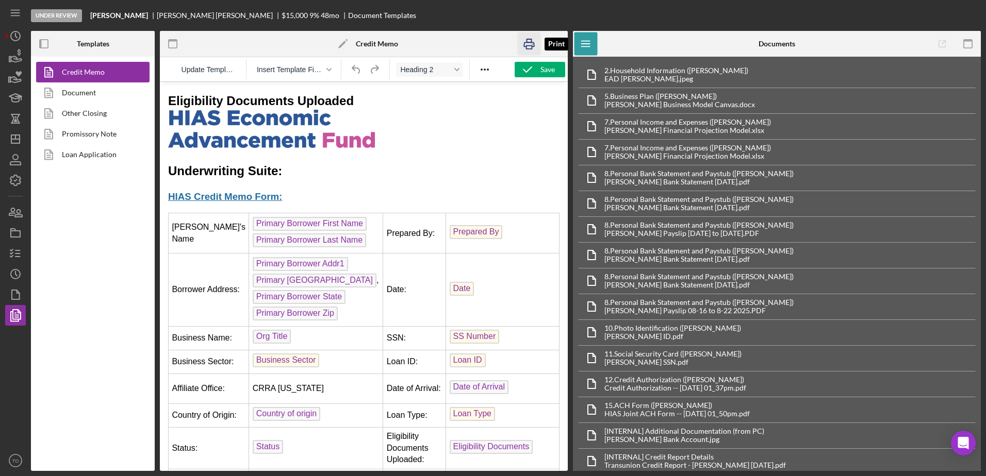
click at [527, 40] on rect "button" at bounding box center [529, 40] width 5 height 3
click at [87, 128] on link "Promissory Note" at bounding box center [90, 134] width 108 height 21
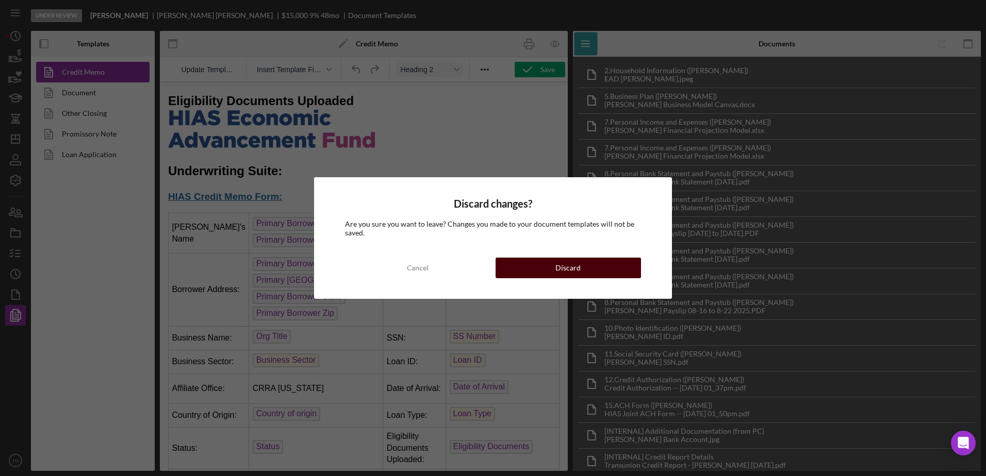
click at [508, 268] on button "Discard" at bounding box center [568, 268] width 145 height 21
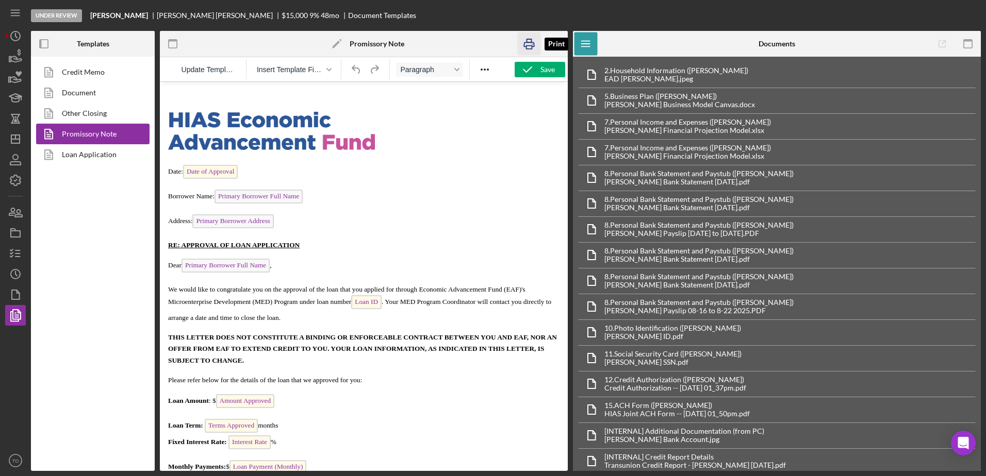
click at [530, 48] on icon "button" at bounding box center [529, 43] width 23 height 23
click at [48, 210] on div "Credit Memo Document Other Closing Promissory Note Loan Application" at bounding box center [93, 264] width 124 height 415
click at [18, 227] on icon "button" at bounding box center [16, 233] width 26 height 26
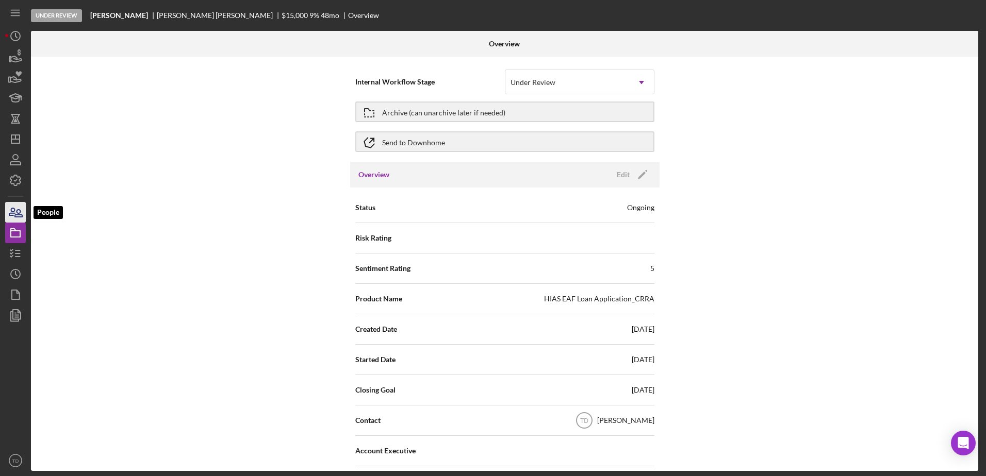
click at [20, 211] on icon "button" at bounding box center [16, 213] width 26 height 26
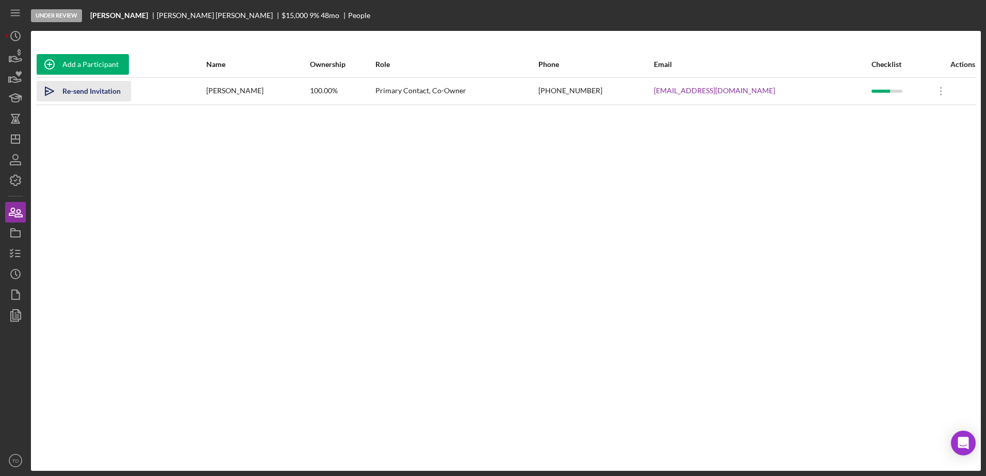
click at [100, 97] on div "Re-send Invitation" at bounding box center [91, 91] width 58 height 21
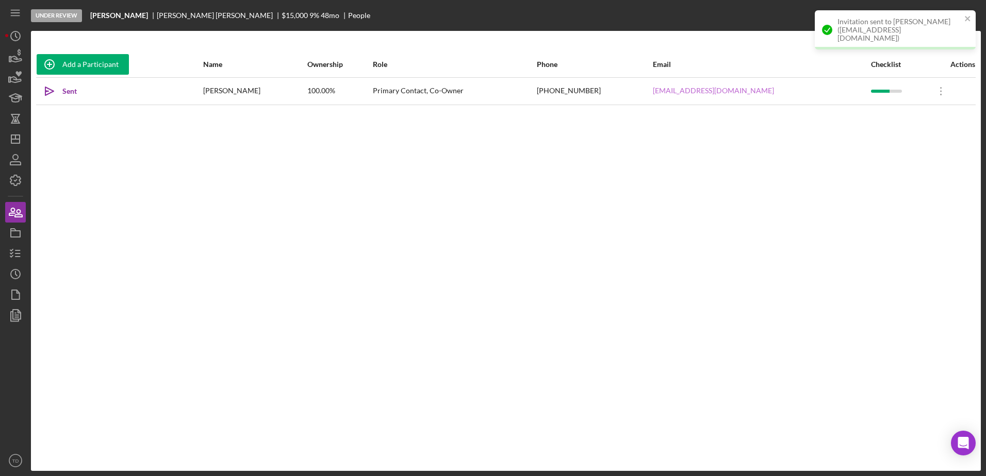
click at [721, 94] on link "[EMAIL_ADDRESS][DOMAIN_NAME]" at bounding box center [713, 91] width 121 height 8
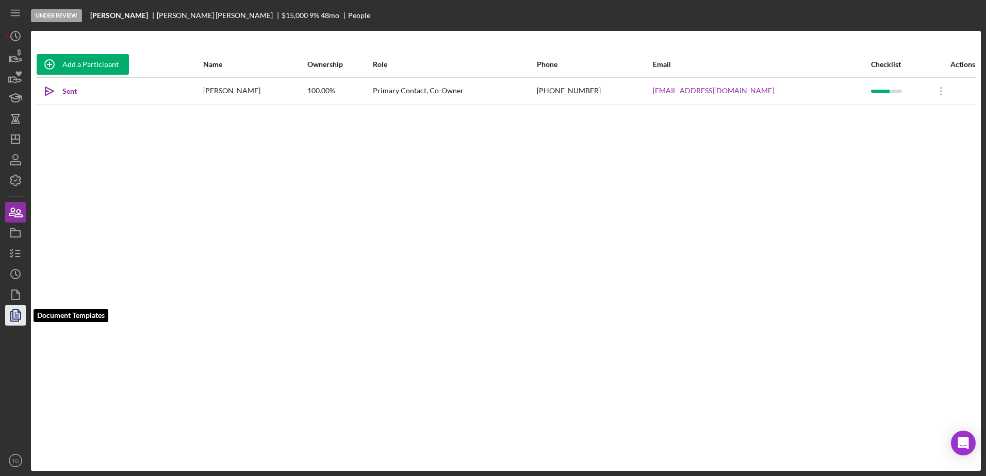
click at [20, 315] on icon "button" at bounding box center [16, 316] width 26 height 26
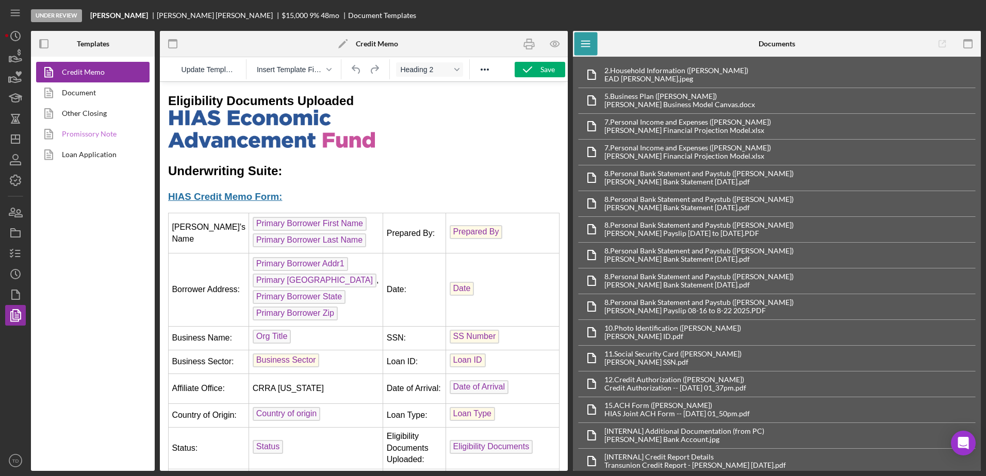
click at [83, 130] on link "Promissory Note" at bounding box center [90, 134] width 108 height 21
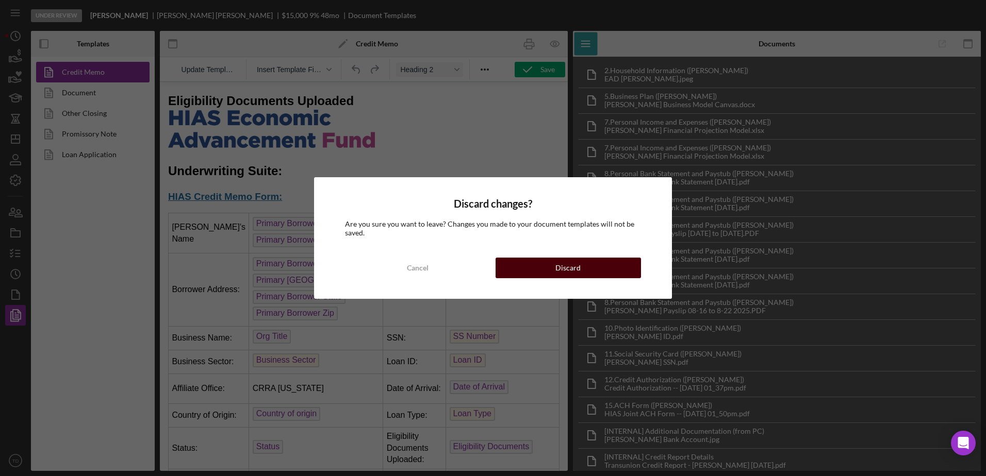
click at [558, 268] on div "Discard" at bounding box center [567, 268] width 25 height 21
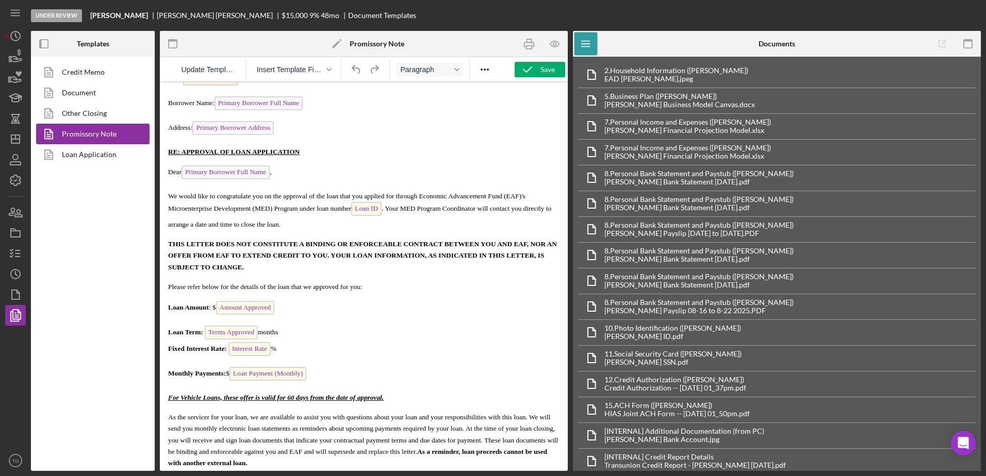
scroll to position [220, 0]
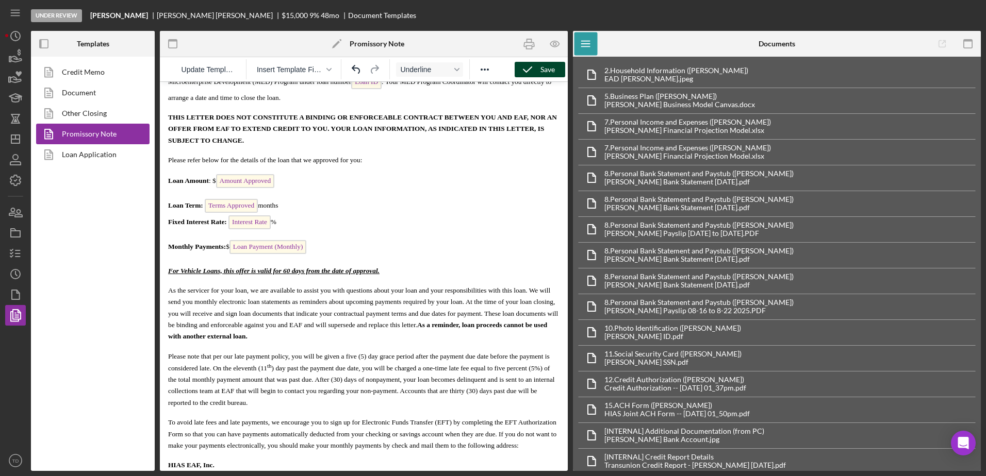
click at [528, 64] on icon "button" at bounding box center [528, 70] width 26 height 26
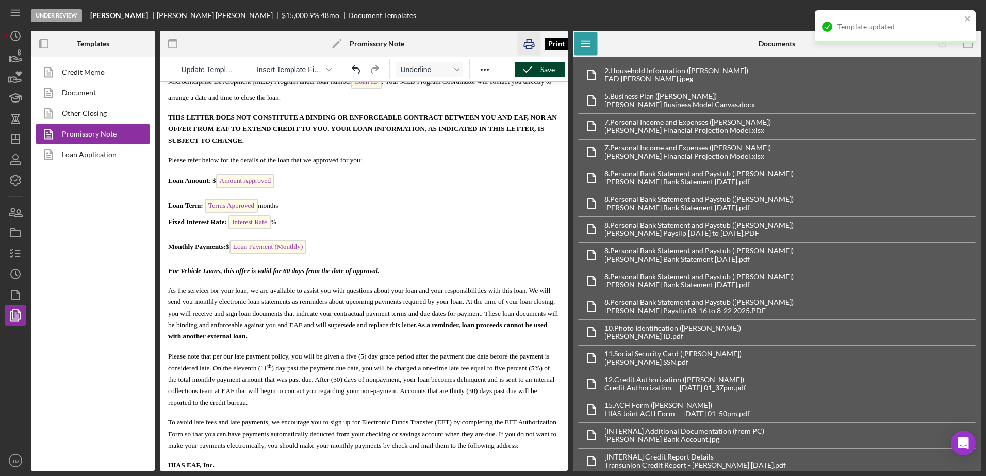
click at [530, 42] on icon "button" at bounding box center [529, 43] width 23 height 23
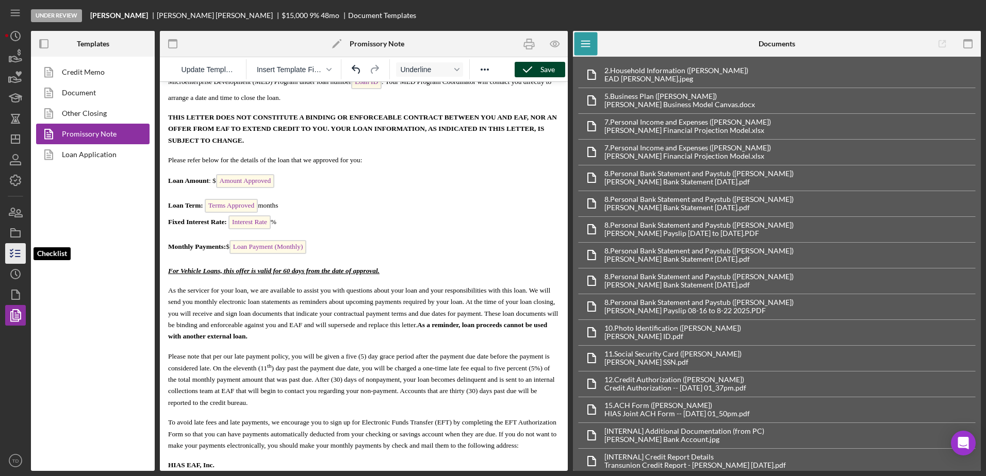
click at [17, 250] on icon "button" at bounding box center [16, 254] width 26 height 26
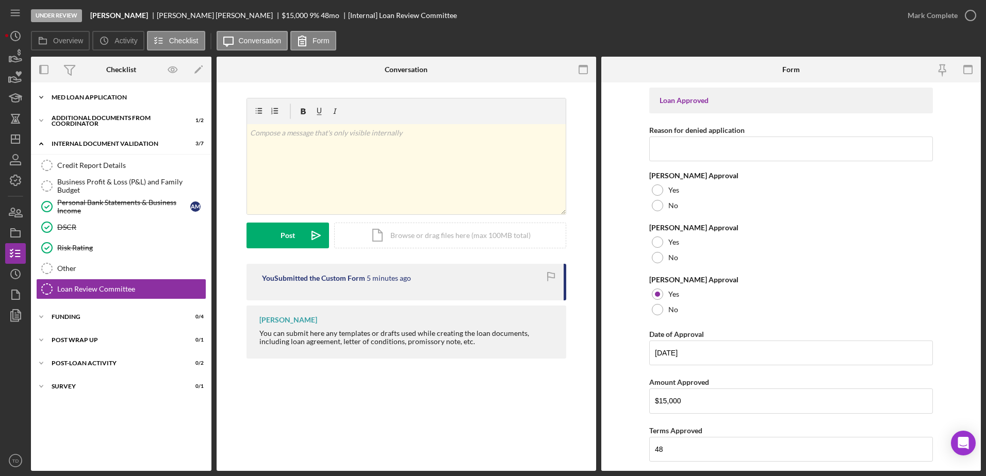
click at [86, 95] on div "MED Loan Application" at bounding box center [125, 97] width 147 height 6
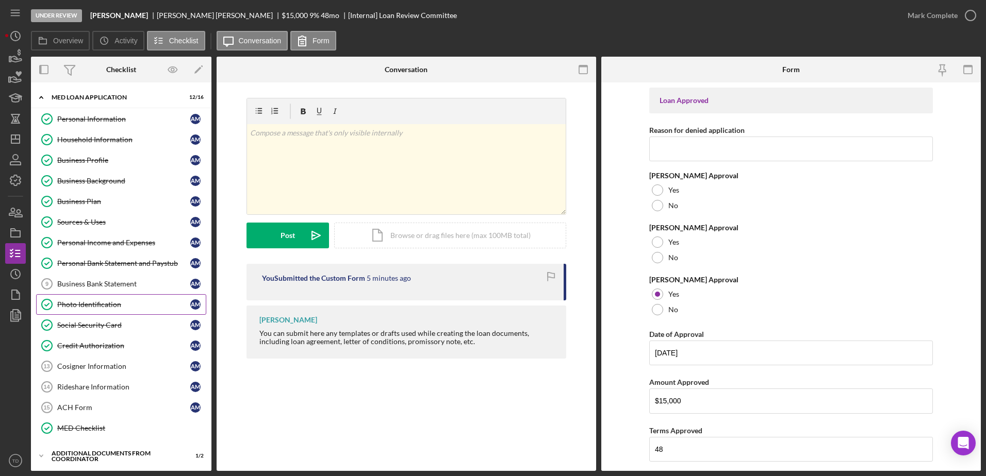
click at [123, 307] on div "Photo Identification" at bounding box center [123, 305] width 133 height 8
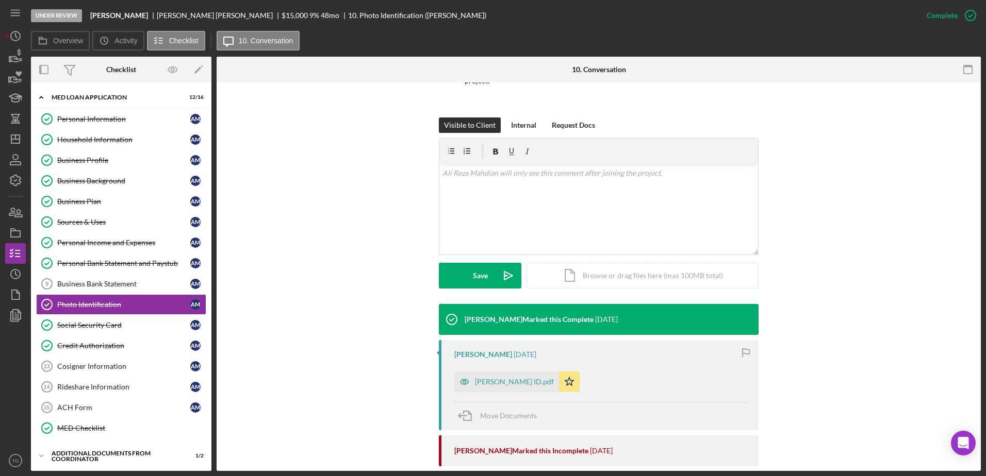
scroll to position [113, 0]
click at [524, 380] on div "[PERSON_NAME] ID.pdf" at bounding box center [514, 381] width 79 height 8
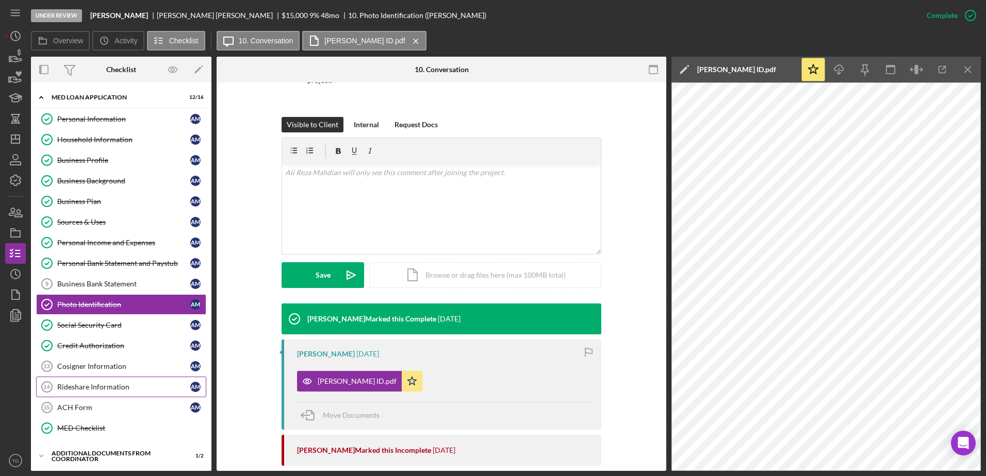
scroll to position [91, 0]
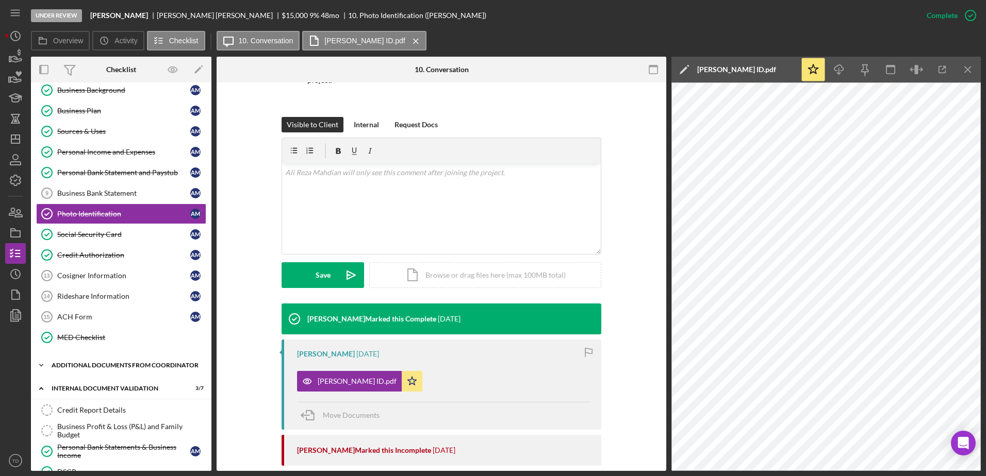
click at [112, 367] on div "Additional Documents from Coordinator" at bounding box center [125, 365] width 147 height 6
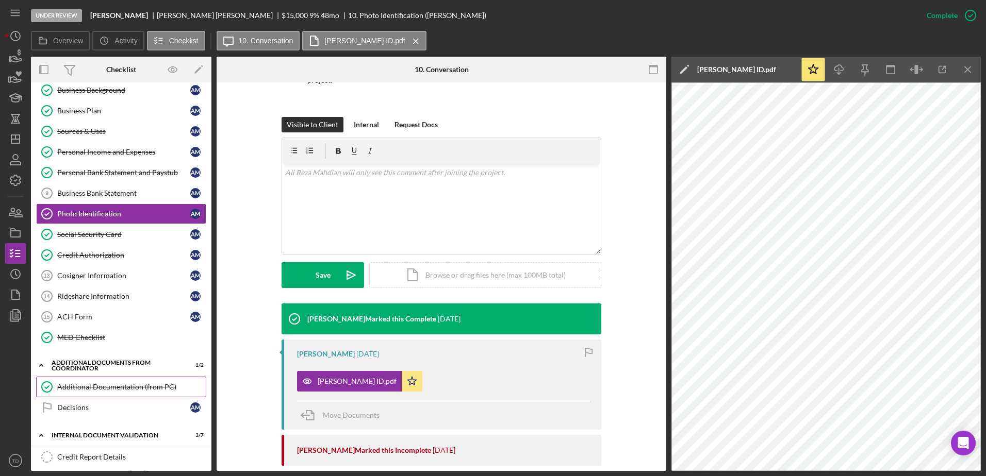
click at [101, 387] on div "Additional Documentation (from PC)" at bounding box center [131, 387] width 149 height 8
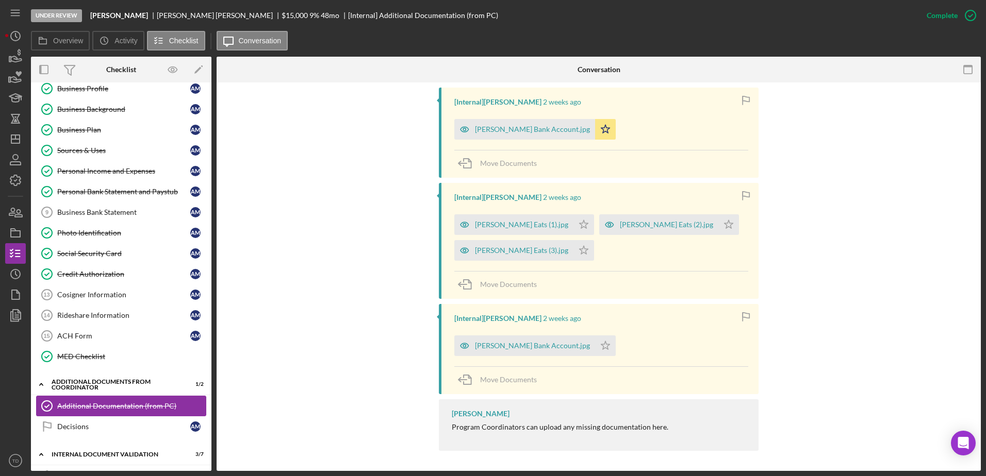
scroll to position [71, 0]
click at [113, 221] on link "Business Bank Statement 9 Business Bank Statement A M" at bounding box center [121, 213] width 170 height 21
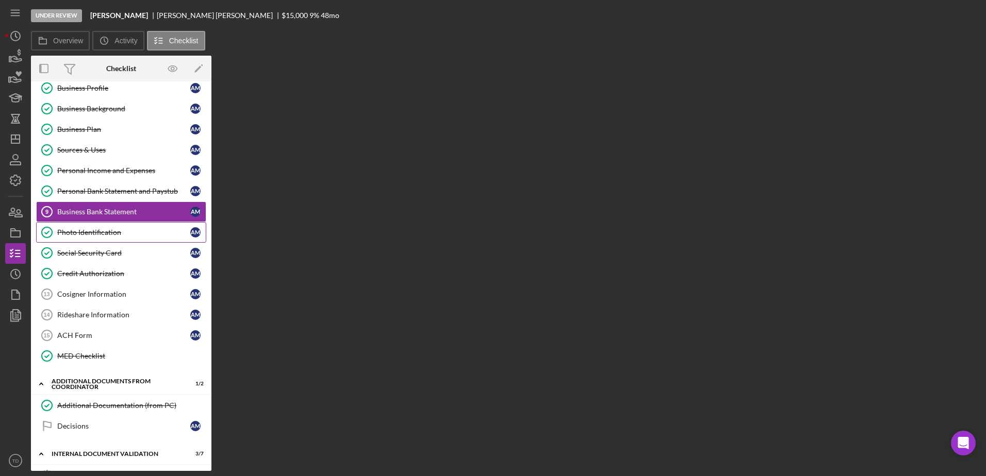
click at [108, 232] on div "Photo Identification" at bounding box center [123, 232] width 133 height 8
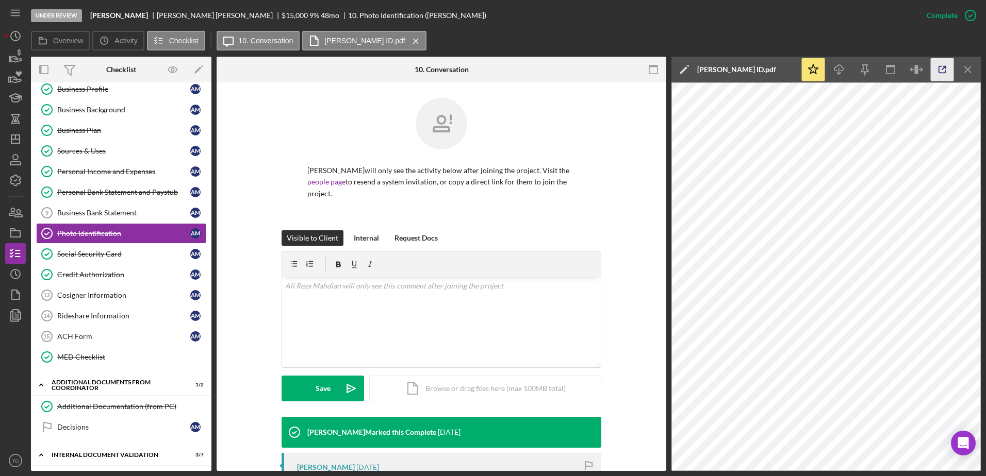
click at [941, 69] on icon "button" at bounding box center [942, 69] width 23 height 23
click at [19, 59] on icon "button" at bounding box center [16, 59] width 11 height 6
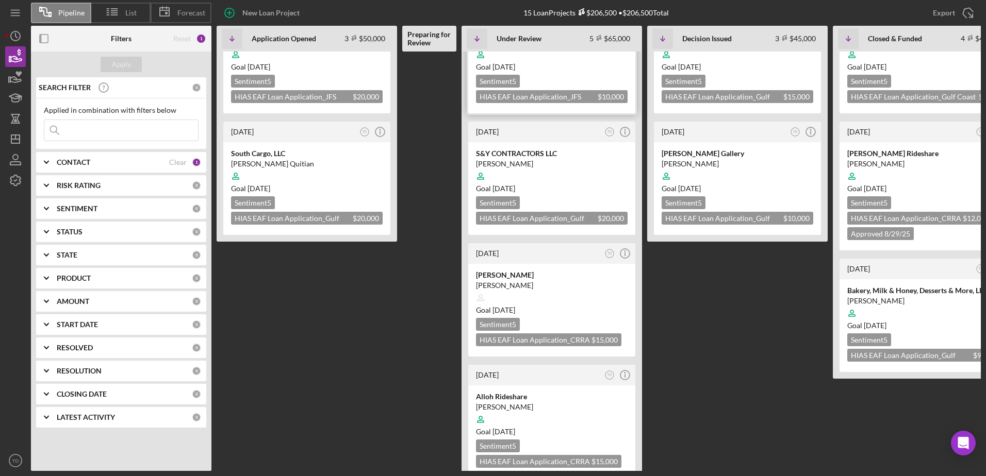
scroll to position [183, 0]
click at [583, 243] on div "[DATE] TD Icon/Info" at bounding box center [551, 253] width 167 height 21
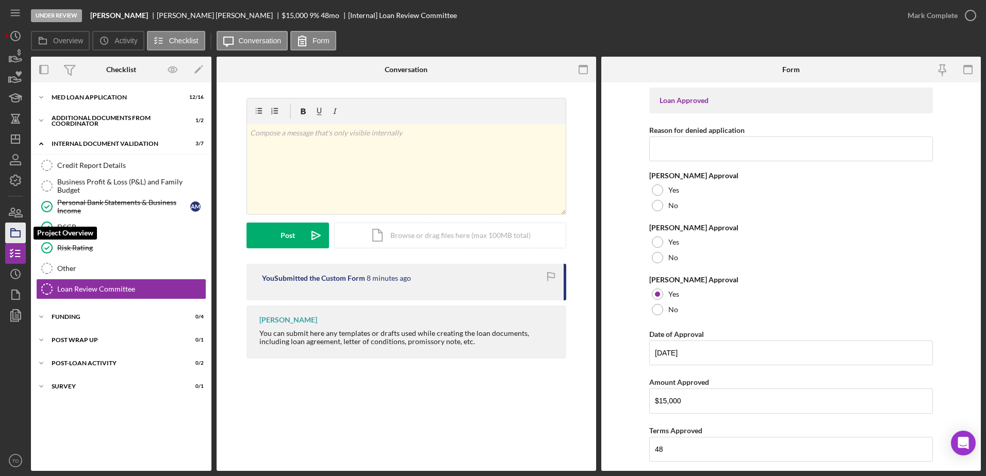
click at [20, 232] on rect "button" at bounding box center [15, 234] width 9 height 6
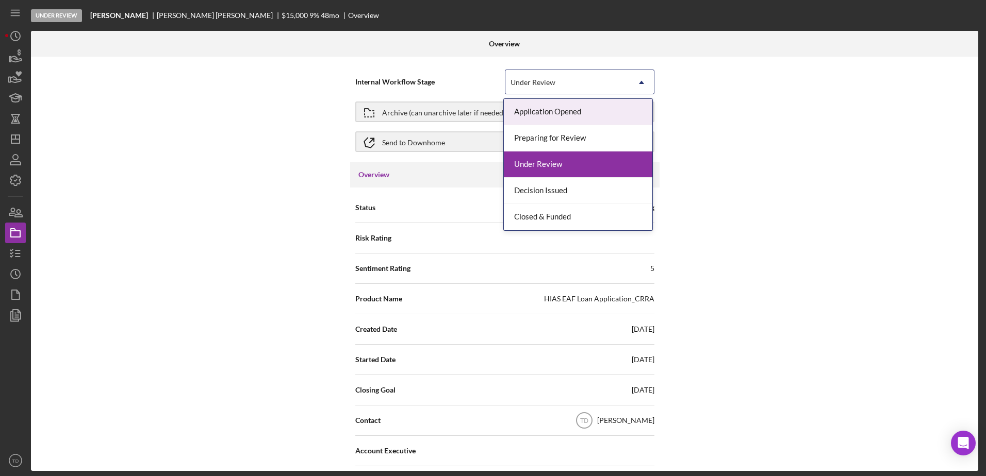
click at [600, 81] on div "Under Review" at bounding box center [567, 83] width 124 height 24
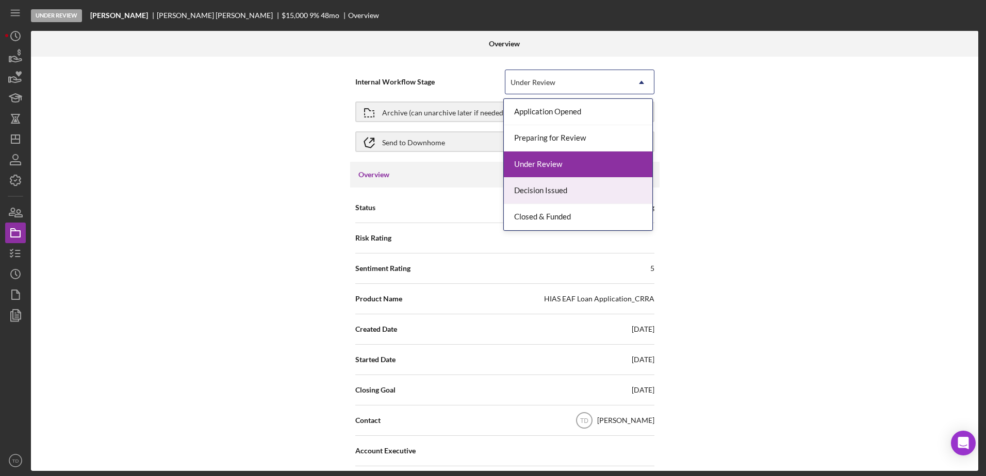
click at [567, 195] on div "Decision Issued" at bounding box center [578, 191] width 149 height 26
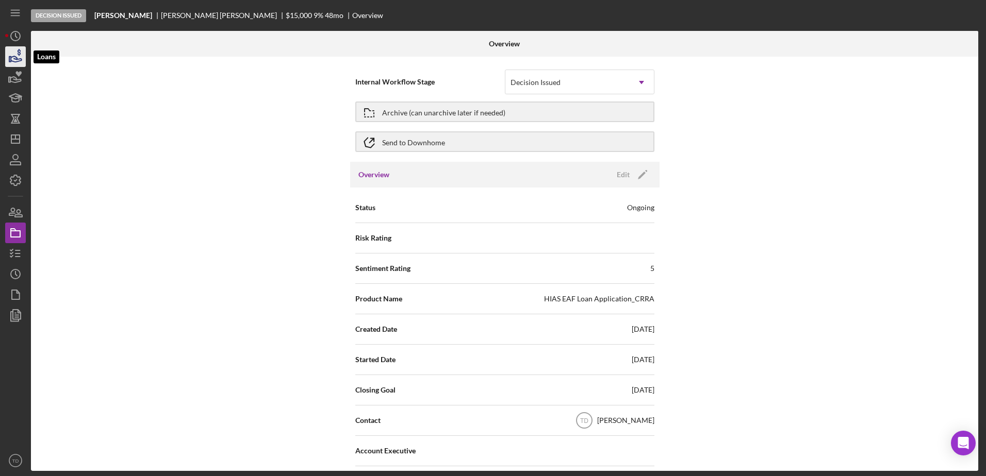
click at [17, 54] on icon "button" at bounding box center [16, 57] width 26 height 26
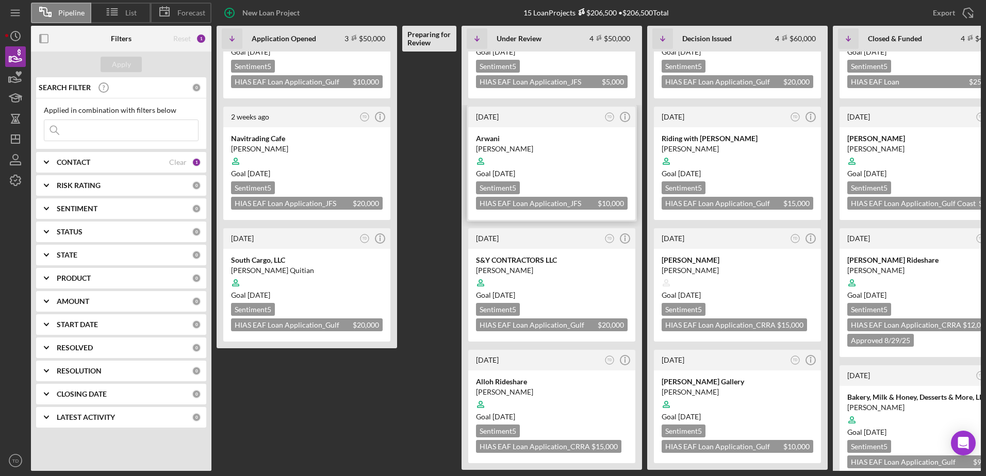
scroll to position [90, 0]
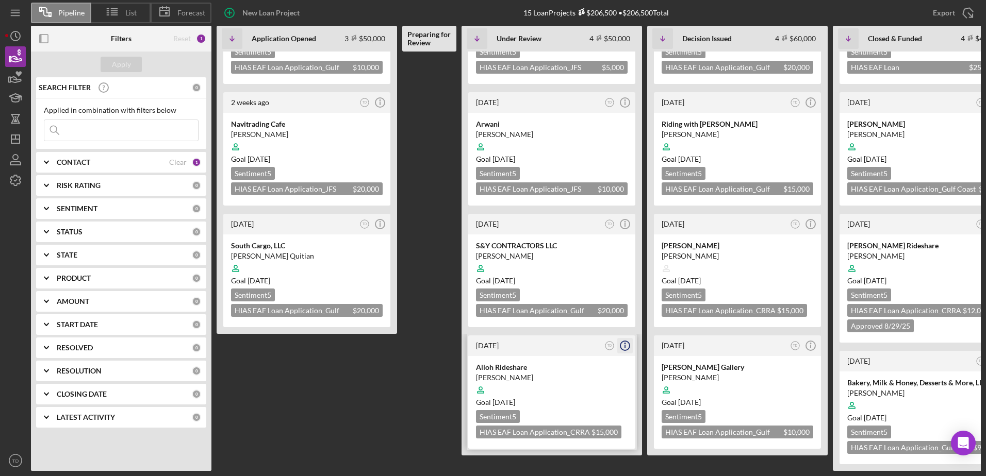
click at [624, 338] on icon "Icon/Info" at bounding box center [625, 346] width 26 height 26
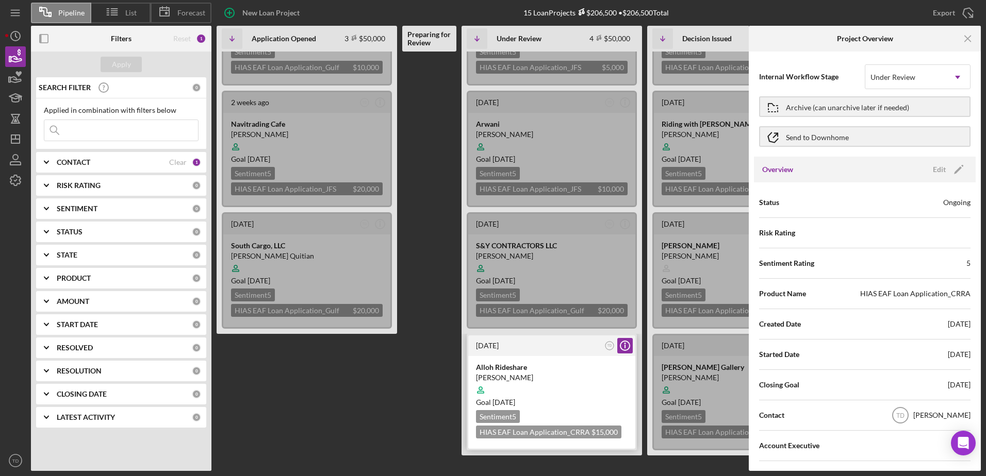
click at [560, 342] on div "[DATE]" at bounding box center [539, 346] width 126 height 8
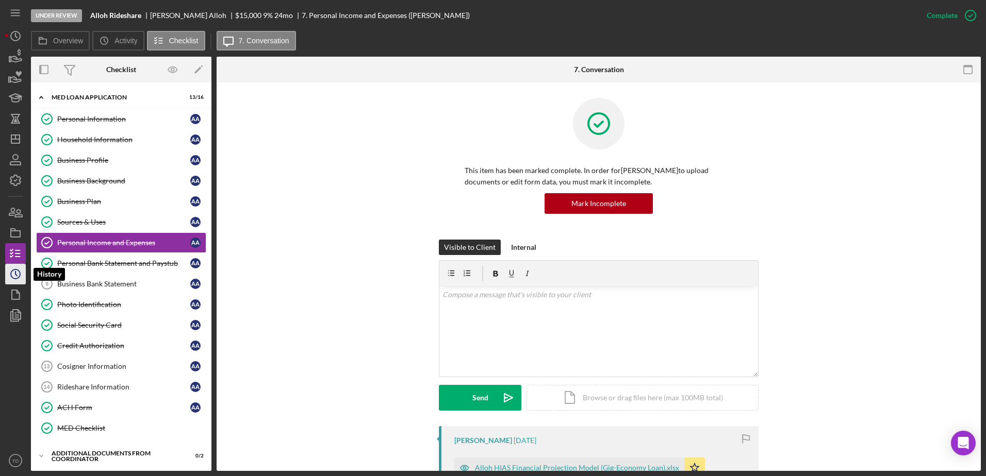
click at [15, 279] on circle "button" at bounding box center [15, 274] width 9 height 9
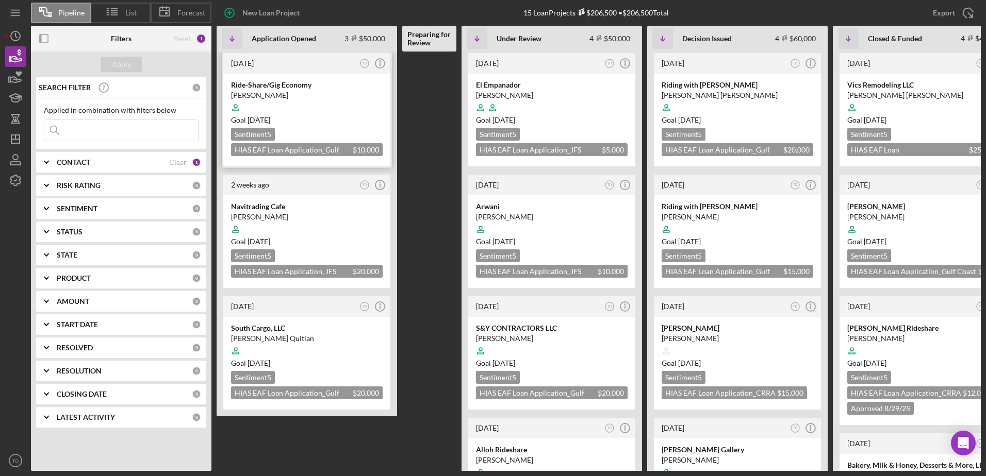
click at [290, 79] on div "Ride-Share/Gig Economy [PERSON_NAME] Goal [DATE] Sentiment 5 HIAS EAF Loan Appl…" at bounding box center [306, 120] width 167 height 93
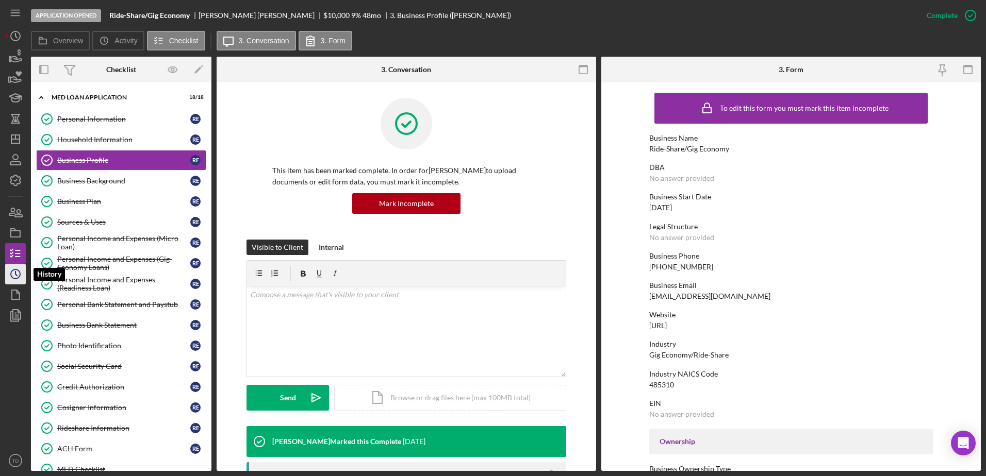
click at [16, 269] on icon "Icon/History" at bounding box center [16, 274] width 26 height 26
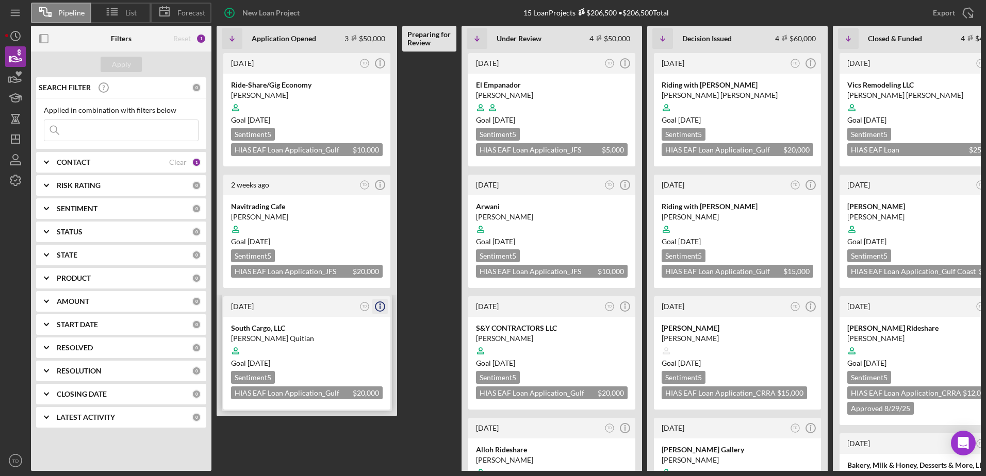
click at [379, 305] on icon "Icon/Info" at bounding box center [380, 307] width 26 height 26
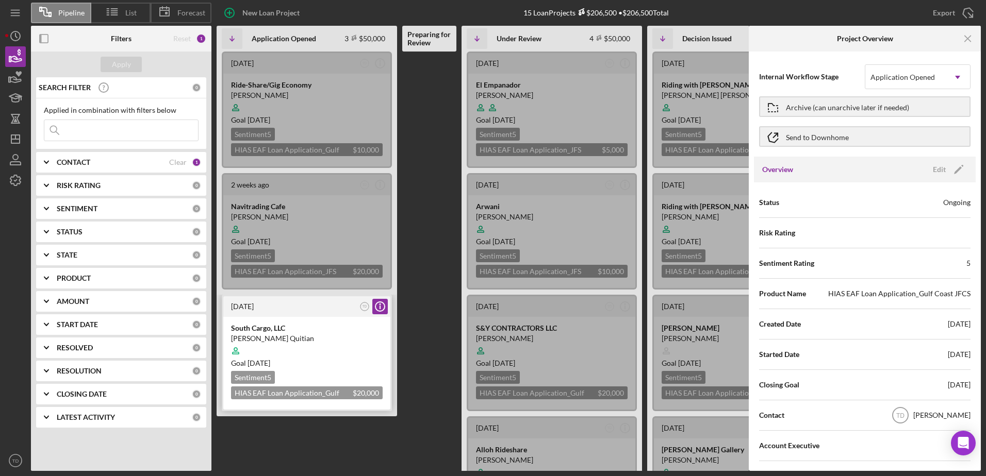
click at [327, 303] on div "[DATE]" at bounding box center [294, 307] width 126 height 8
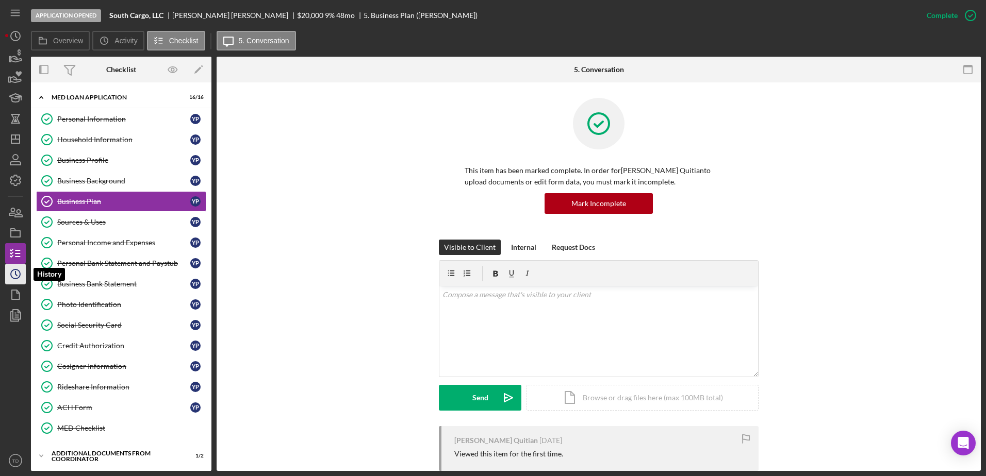
click at [15, 277] on icon "Icon/History" at bounding box center [16, 274] width 26 height 26
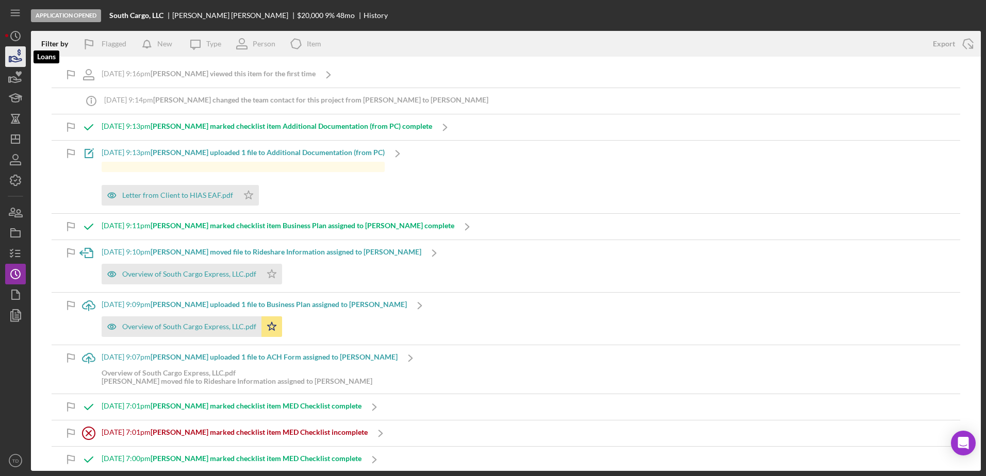
click at [18, 59] on icon "button" at bounding box center [16, 59] width 11 height 6
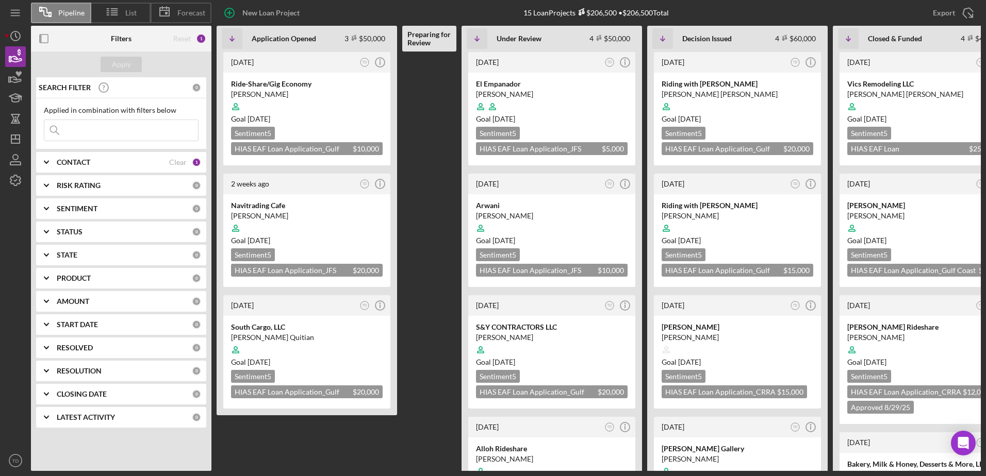
scroll to position [1, 0]
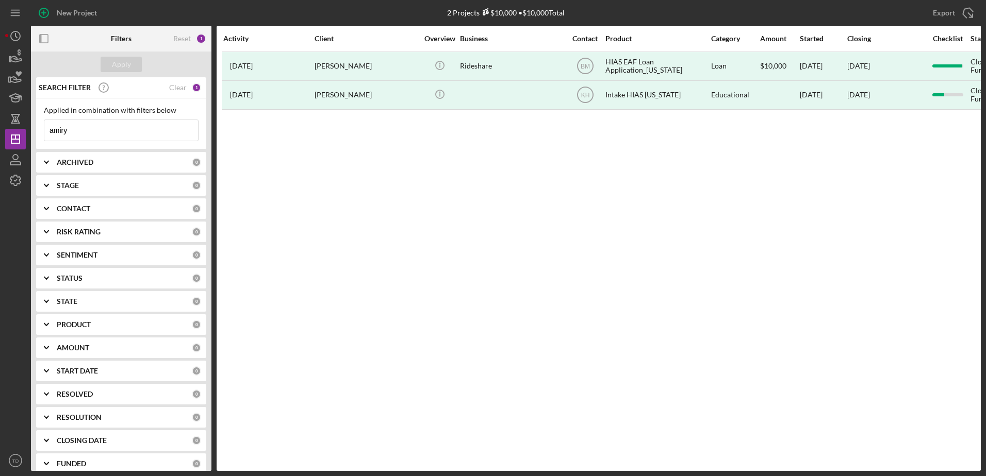
click at [110, 130] on input "amiry" at bounding box center [121, 130] width 154 height 21
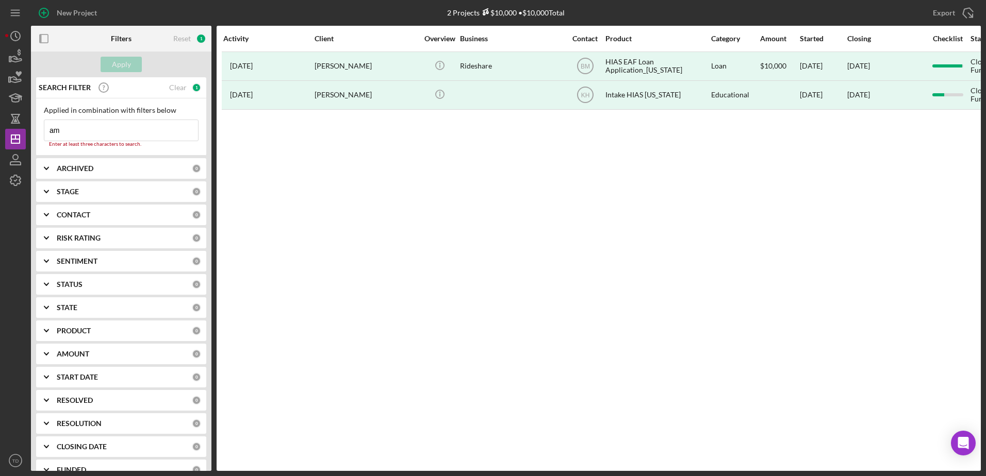
type input "a"
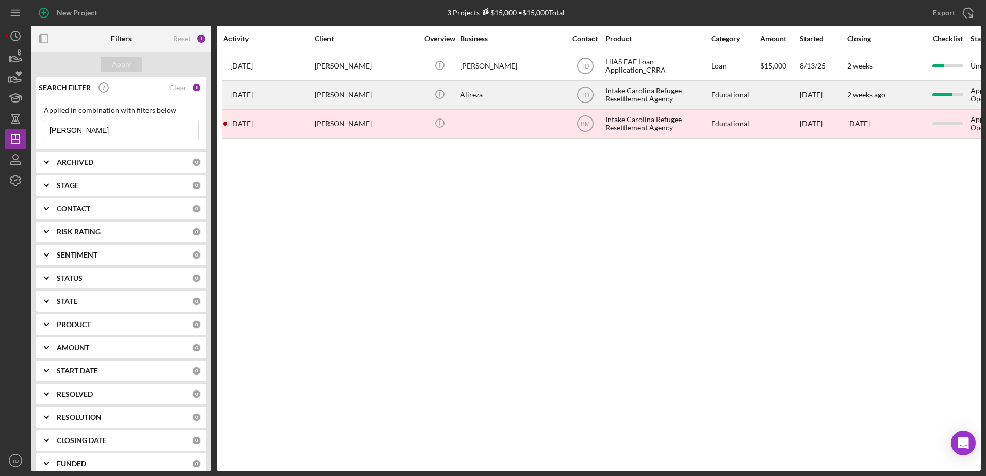
type input "mahdian"
click at [253, 95] on time "2 months ago" at bounding box center [241, 95] width 23 height 8
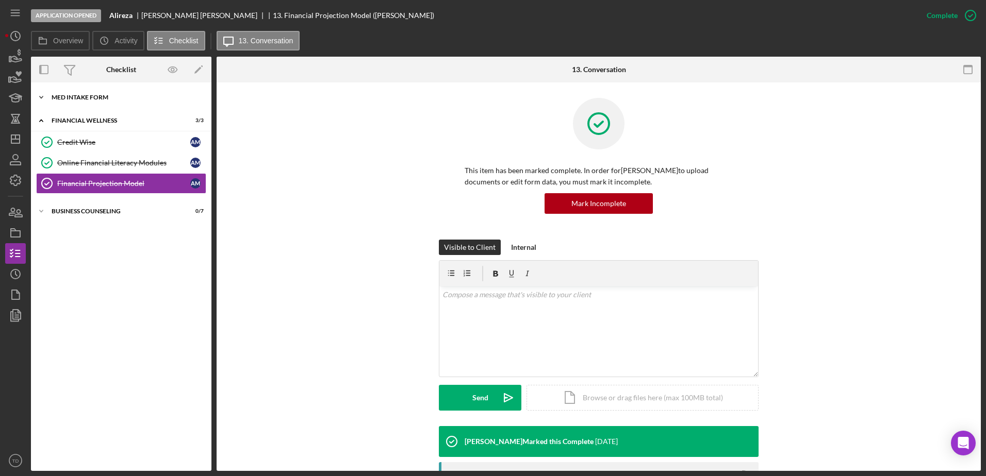
click at [83, 96] on div "MED Intake Form" at bounding box center [125, 97] width 147 height 6
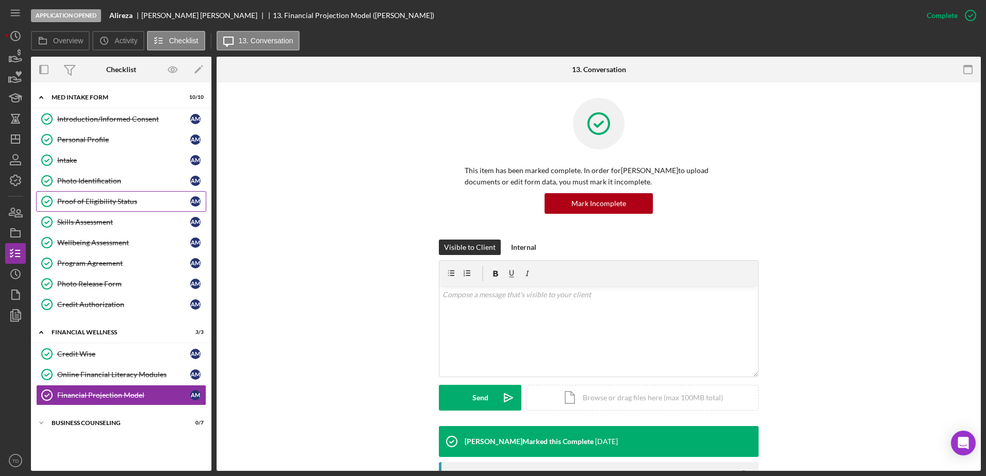
click at [106, 197] on div "Proof of Eligibility Status" at bounding box center [123, 201] width 133 height 8
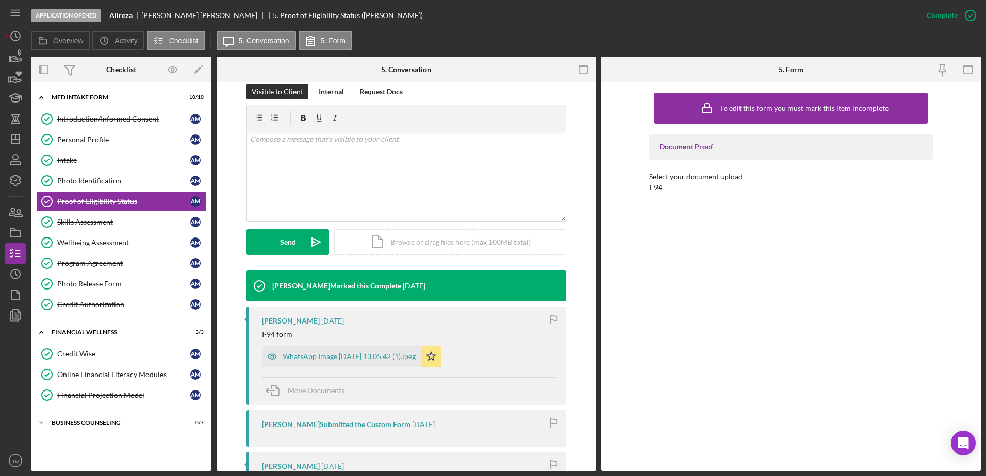
scroll to position [156, 0]
click at [365, 366] on div "WhatsApp Image 2025-08-01 at 13.05.42 (1).jpeg" at bounding box center [341, 357] width 159 height 21
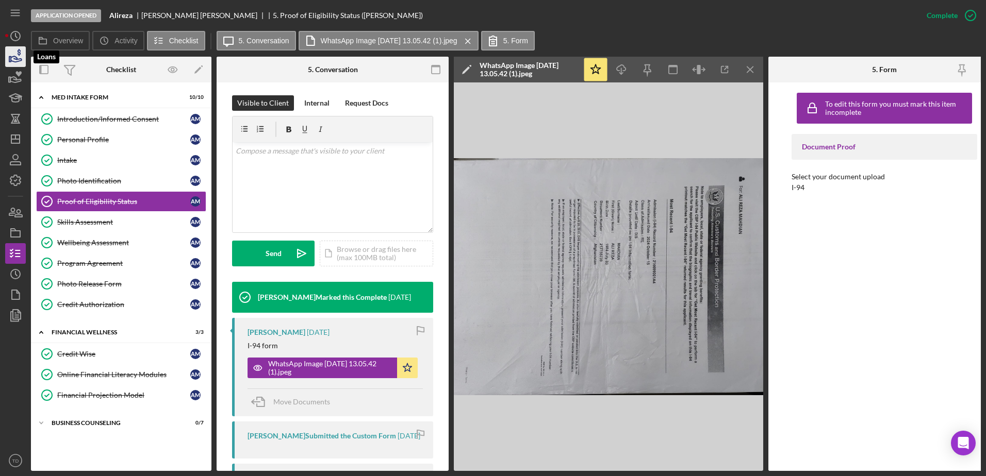
click at [9, 58] on polygon "button" at bounding box center [10, 59] width 2 height 5
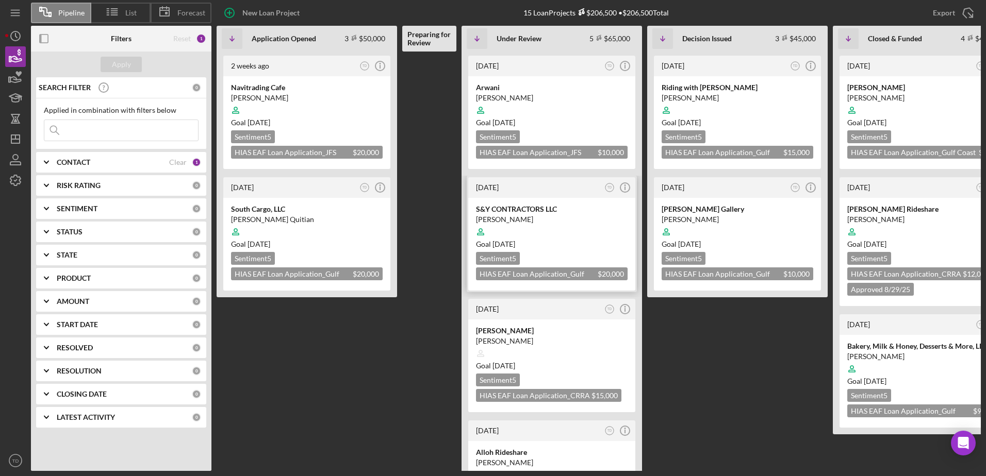
scroll to position [119, 0]
click at [513, 328] on div "[PERSON_NAME]" at bounding box center [552, 331] width 152 height 10
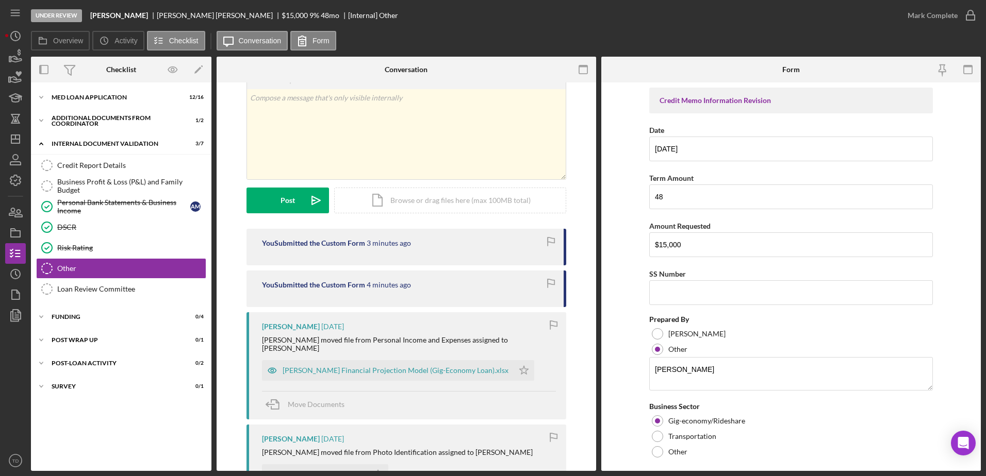
scroll to position [36, 0]
click at [81, 235] on link "DSCR DSCR" at bounding box center [121, 227] width 170 height 21
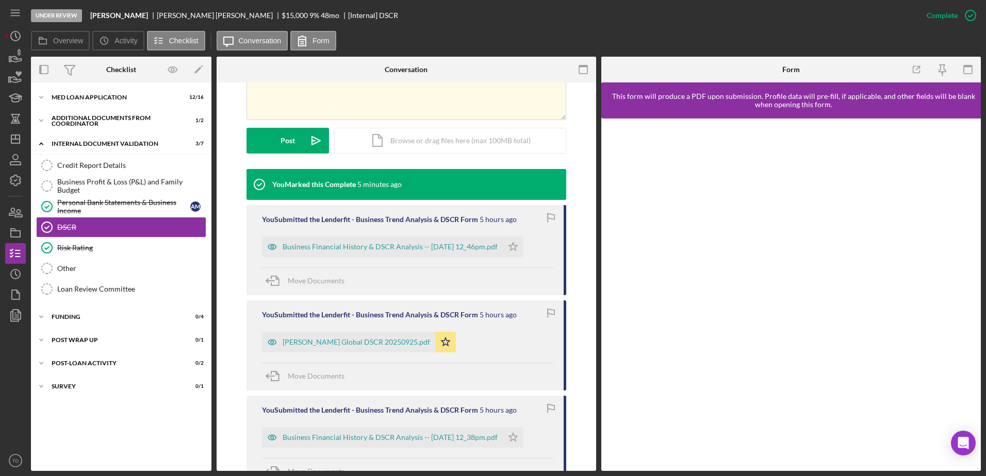
scroll to position [236, 0]
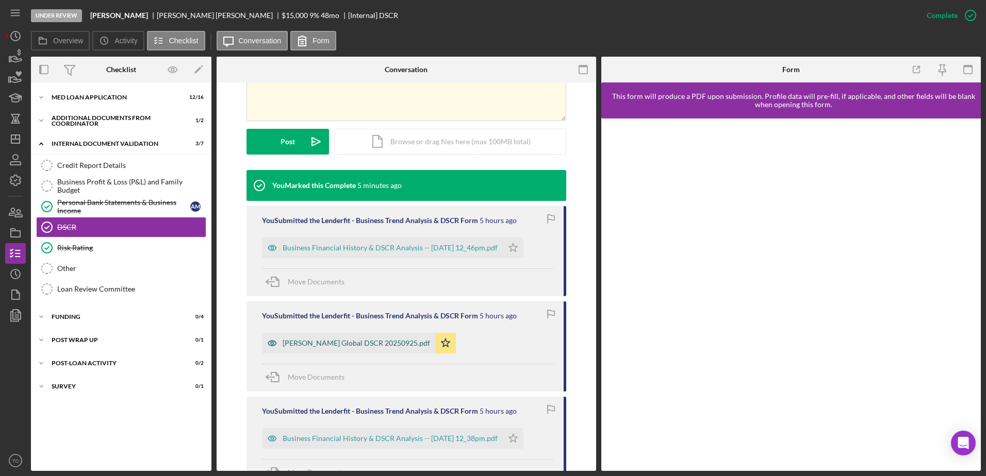
click at [377, 342] on div "[PERSON_NAME] Global DSCR 20250925.pdf" at bounding box center [356, 343] width 147 height 8
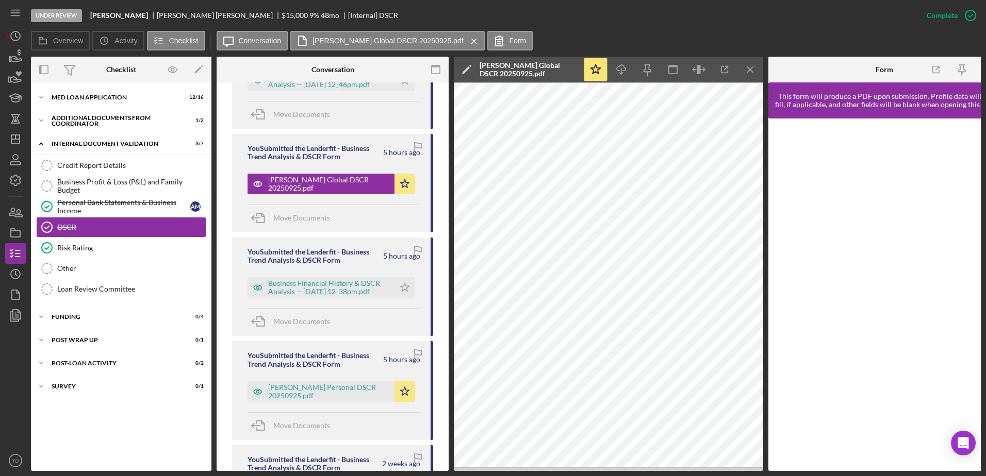
scroll to position [435, 0]
click at [311, 383] on div "[PERSON_NAME] Personal DSCR 20250925.pdf" at bounding box center [328, 391] width 121 height 17
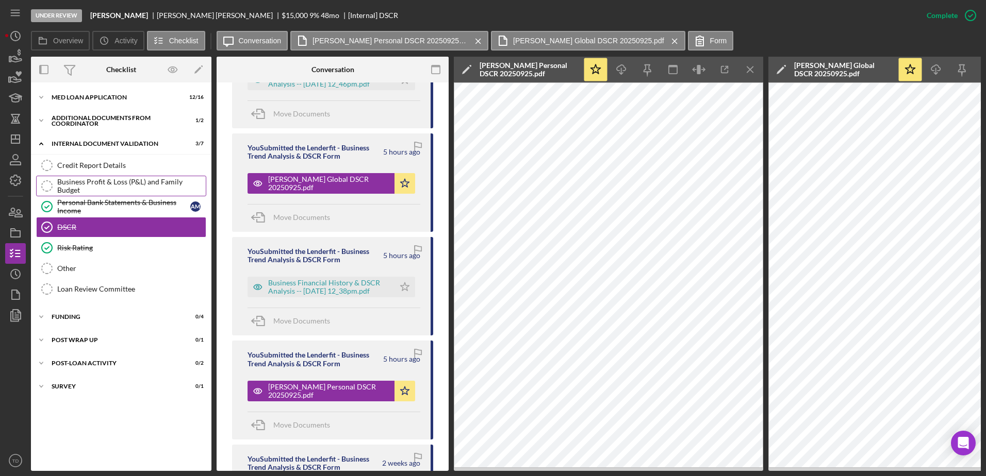
click at [113, 196] on link "Business Profit & Loss (P&L) and Family Budget Business Profit & Loss (P&L) and…" at bounding box center [121, 186] width 170 height 21
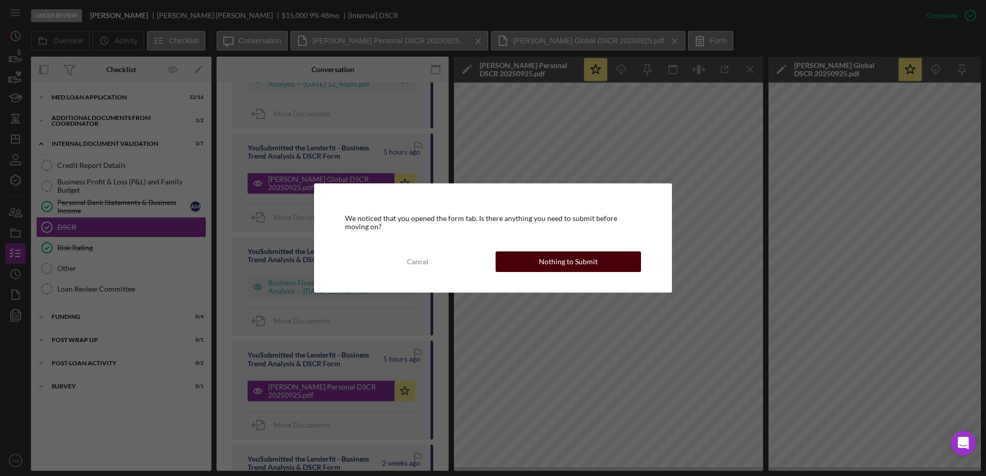
click at [539, 270] on button "Nothing to Submit" at bounding box center [568, 262] width 145 height 21
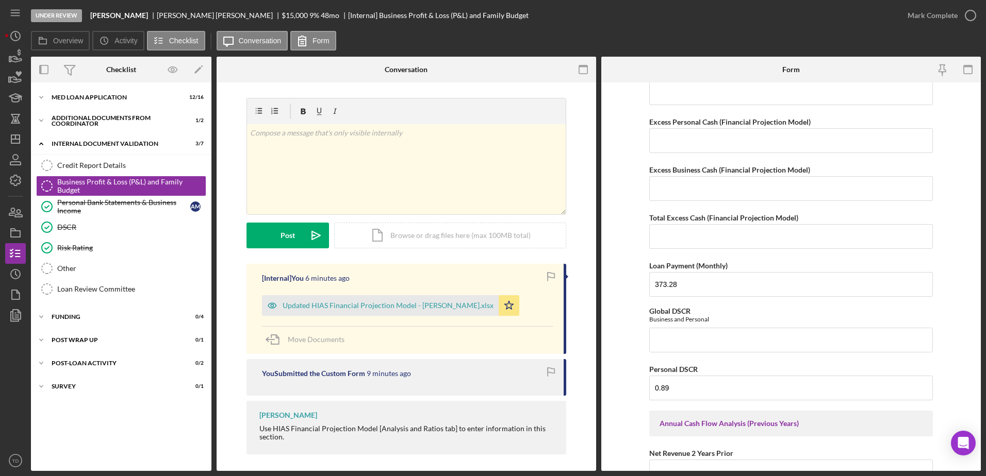
scroll to position [705, 0]
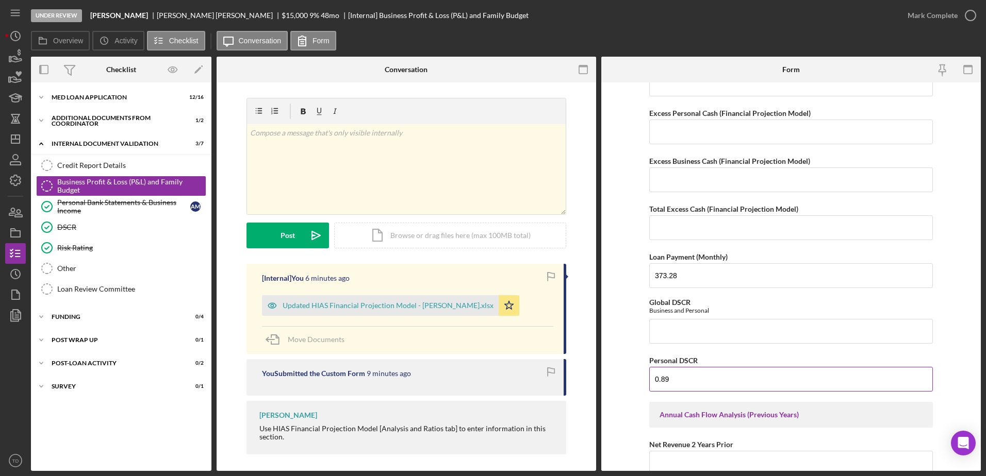
click at [687, 380] on input "0.89" at bounding box center [791, 379] width 284 height 25
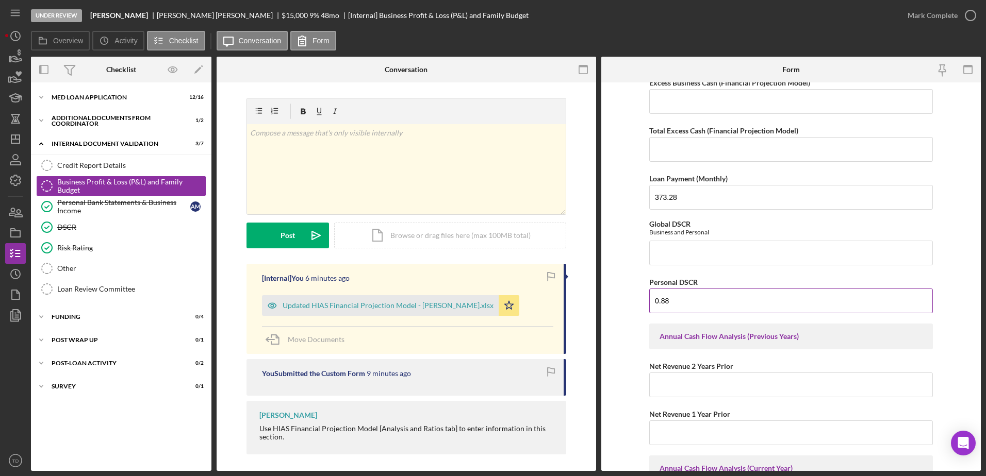
scroll to position [784, 0]
type input "0.88"
click at [669, 260] on input "Global DSCR" at bounding box center [791, 252] width 284 height 25
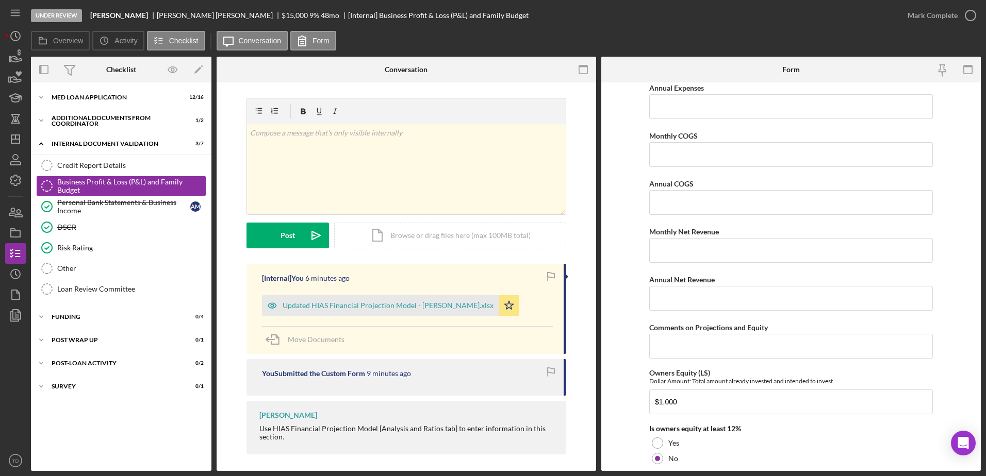
scroll to position [1420, 0]
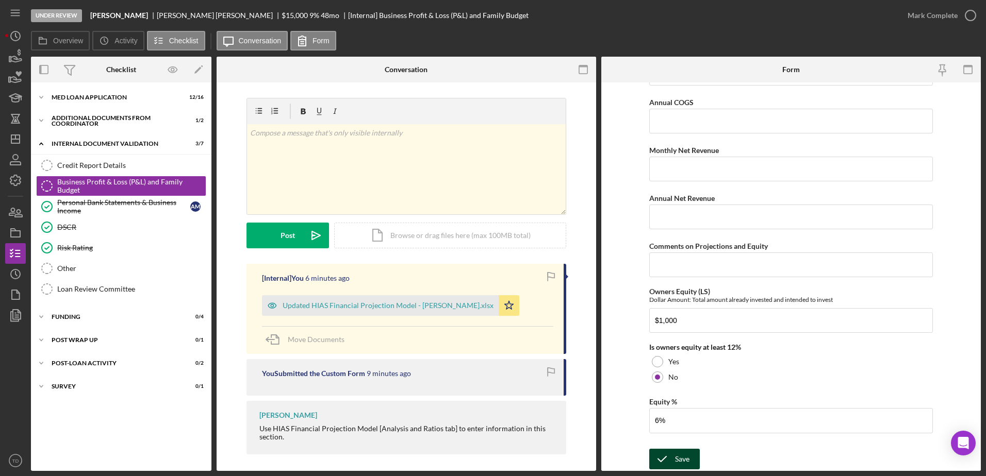
type input "3.1"
click at [666, 460] on icon "submit" at bounding box center [662, 460] width 26 height 26
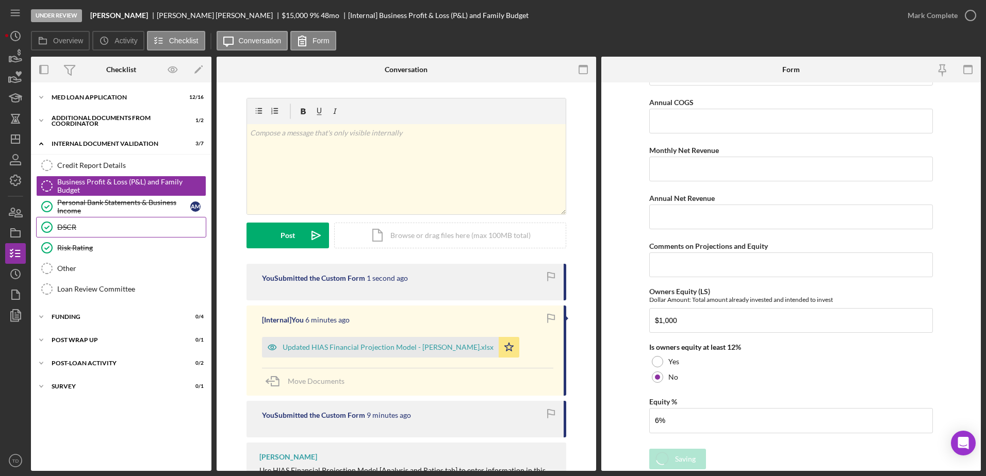
click at [86, 227] on div "DSCR" at bounding box center [131, 227] width 149 height 8
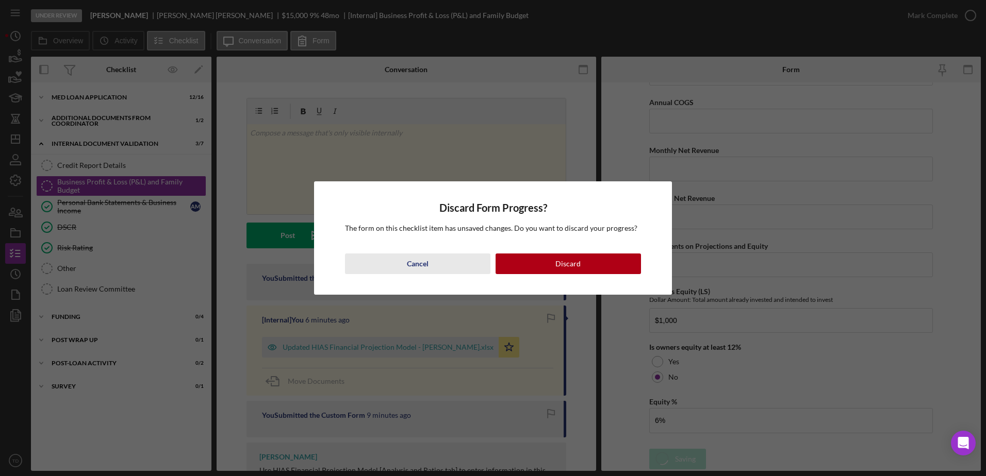
click at [435, 270] on button "Cancel" at bounding box center [417, 264] width 145 height 21
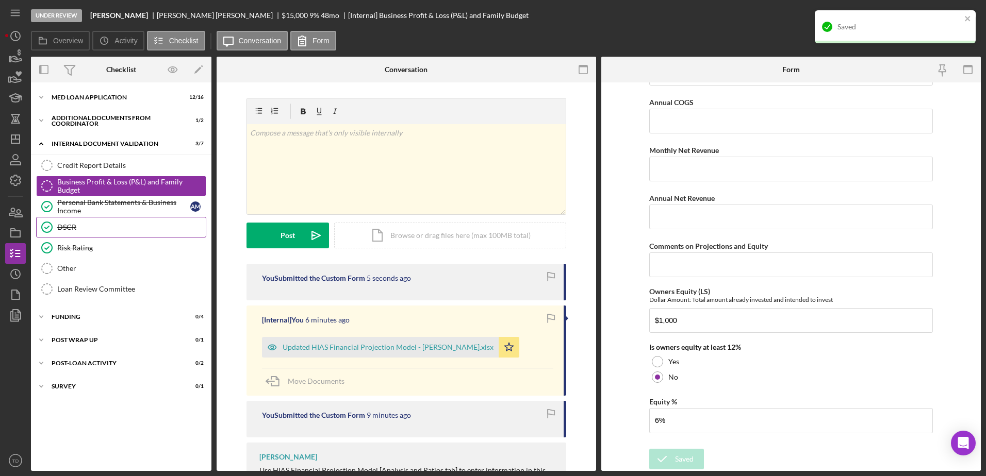
click at [134, 231] on div "DSCR" at bounding box center [131, 227] width 149 height 8
